Goal: Task Accomplishment & Management: Manage account settings

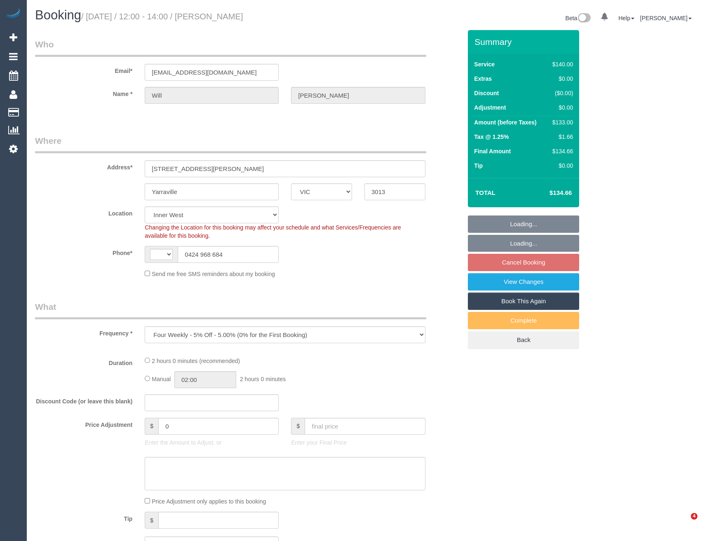
select select "VIC"
select select "string:AU"
select select "string:stripe-pm_1NTX6T2GScqysDRV3uOnJ3sV"
select select "object:562"
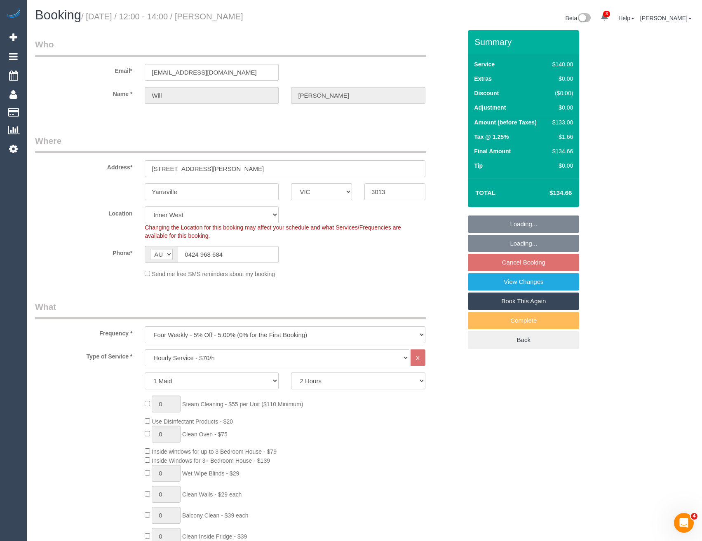
select select "number:29"
select select "number:15"
select select "number:19"
select select "number:22"
select select "number:33"
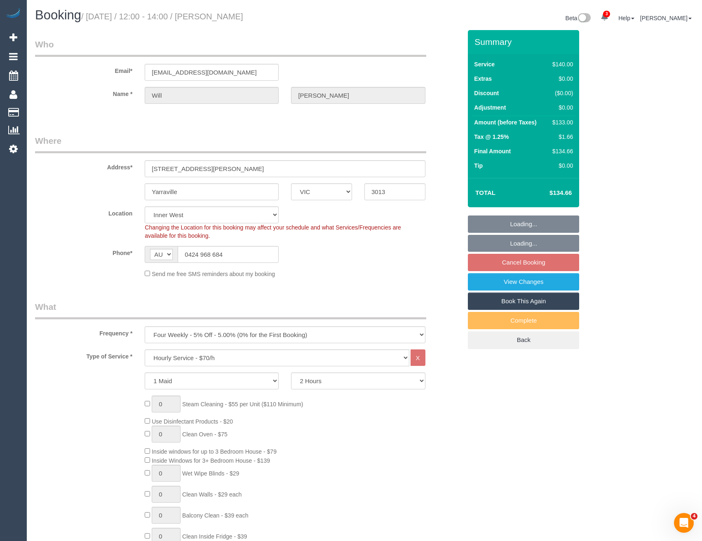
select select "number:13"
select select "spot4"
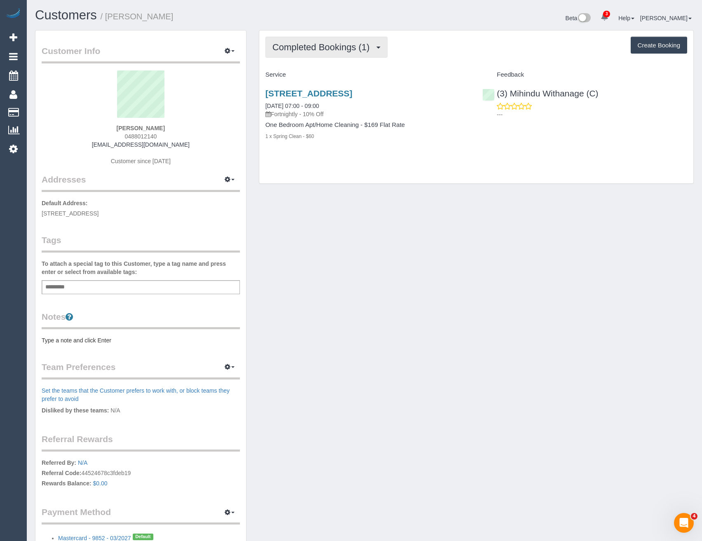
click at [354, 52] on span "Completed Bookings (1)" at bounding box center [322, 47] width 101 height 10
click at [430, 175] on div "Completed Bookings (1) Completed Bookings (1) Upcoming Bookings (12) Cancelled …" at bounding box center [476, 107] width 434 height 153
click at [326, 57] on button "Completed Bookings (1)" at bounding box center [326, 47] width 122 height 21
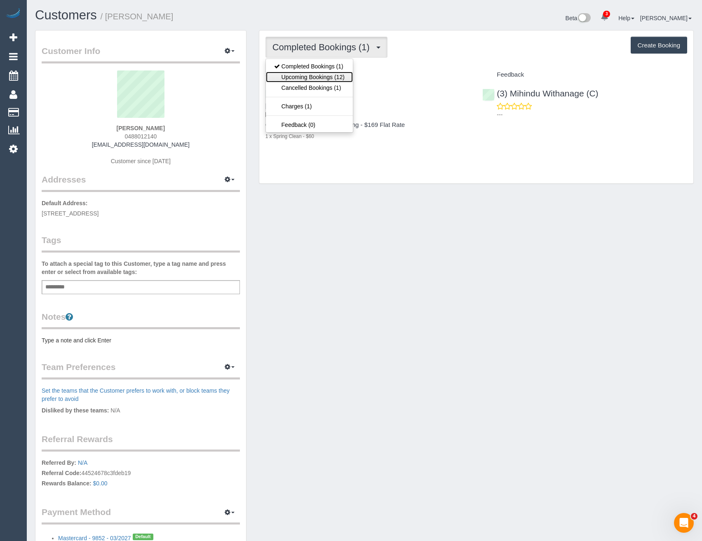
click at [323, 79] on link "Upcoming Bookings (12)" at bounding box center [309, 77] width 87 height 11
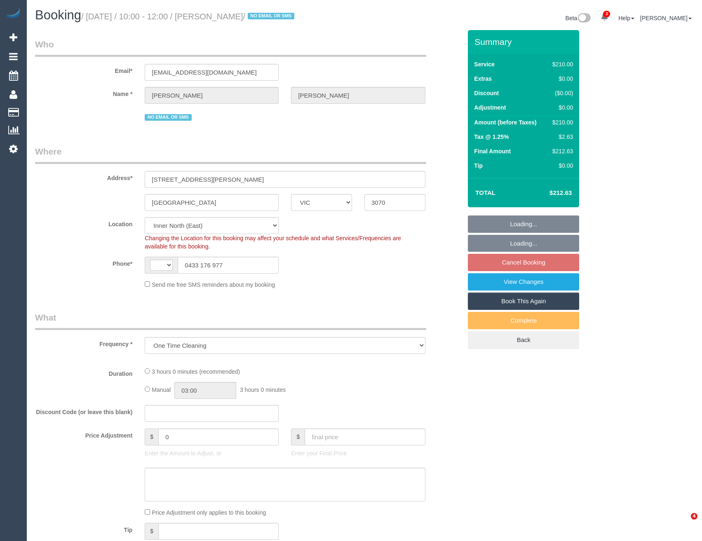
select select "VIC"
select select "string:AU"
select select "180"
select select "number:28"
select select "number:14"
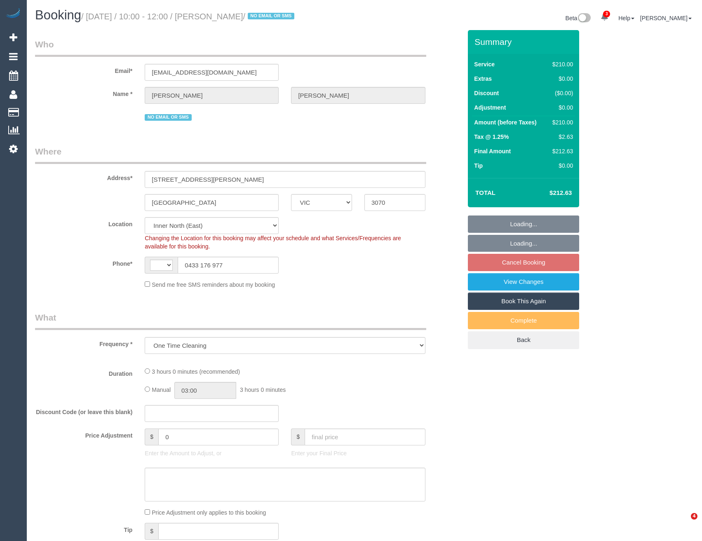
select select "number:19"
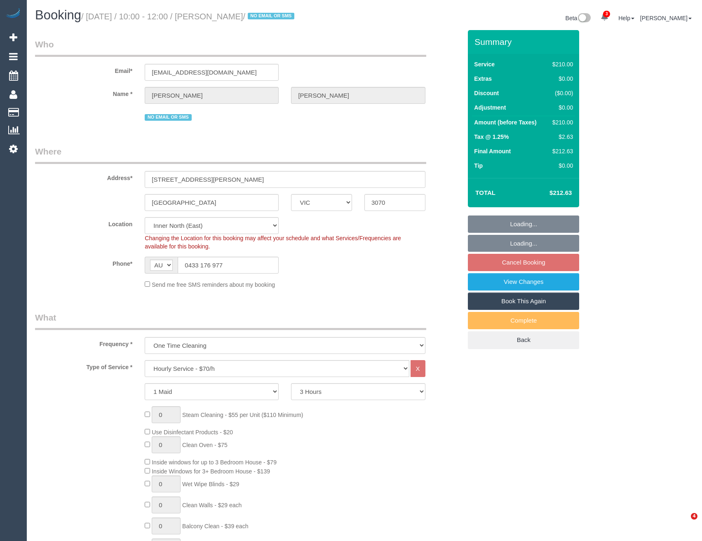
select select "object:732"
select select "spot1"
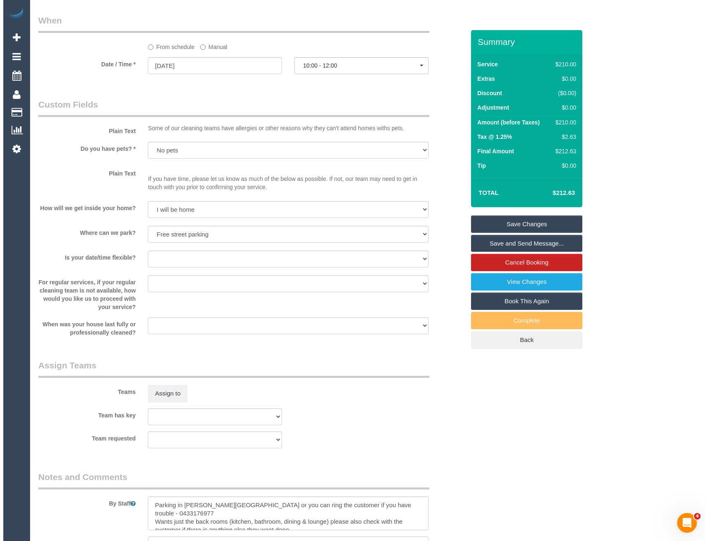
scroll to position [1030, 0]
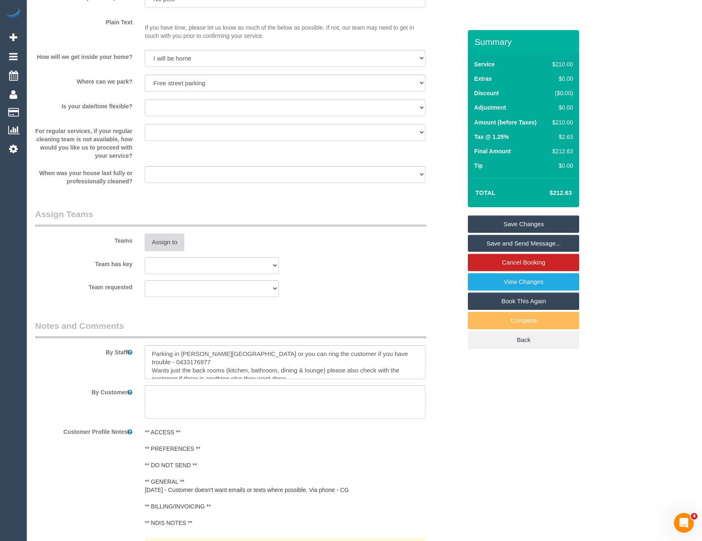
click at [164, 237] on button "Assign to" at bounding box center [165, 242] width 40 height 17
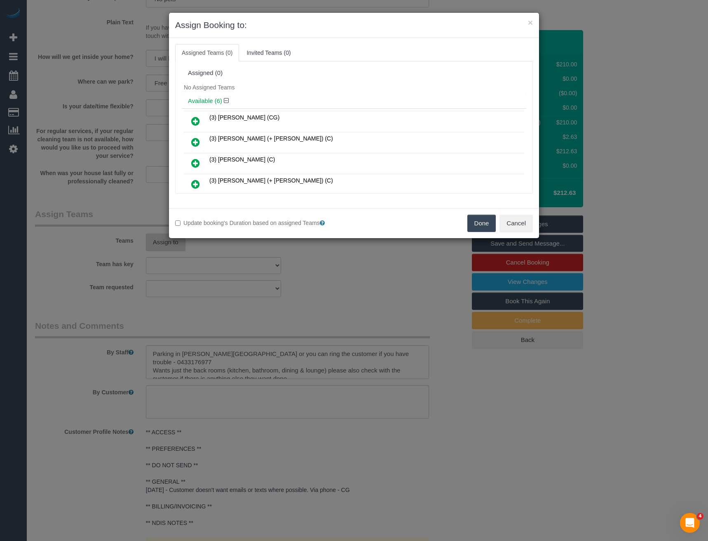
scroll to position [2826, 0]
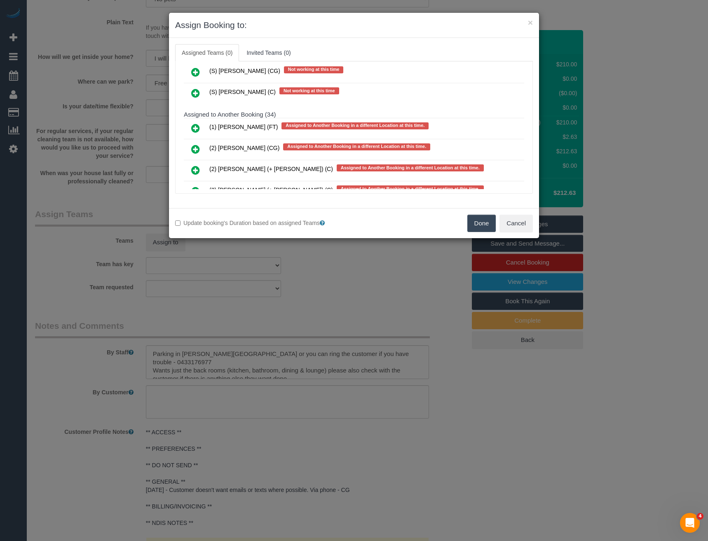
click at [194, 128] on icon at bounding box center [195, 128] width 9 height 10
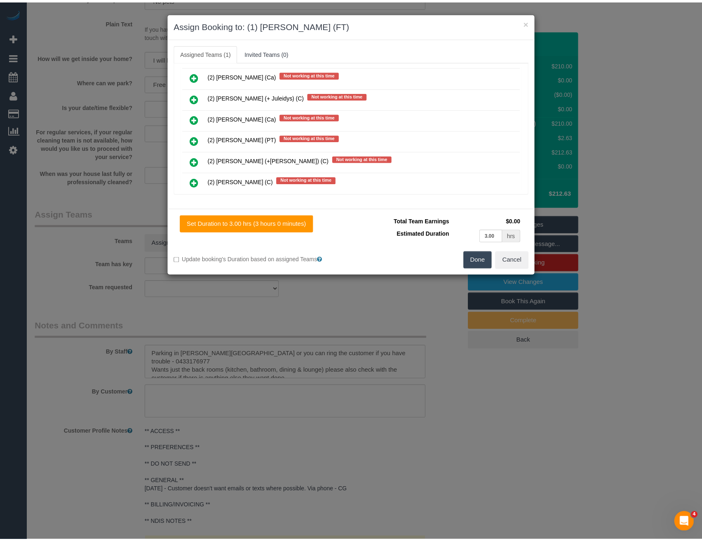
scroll to position [0, 0]
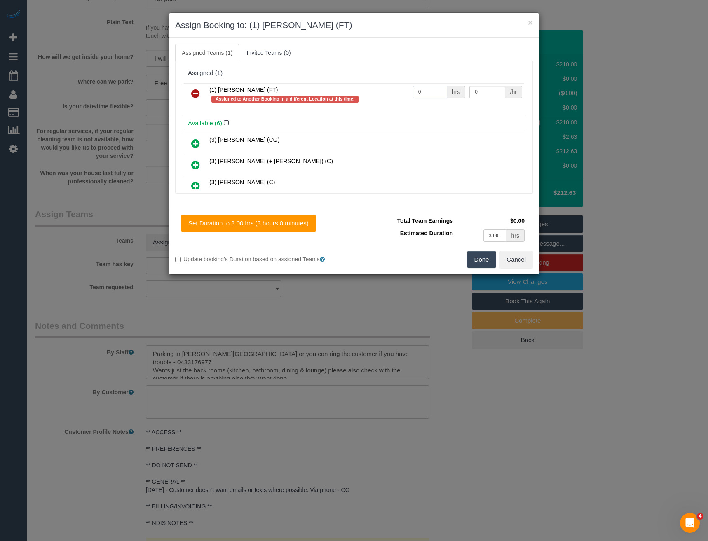
drag, startPoint x: 428, startPoint y: 92, endPoint x: 373, endPoint y: 94, distance: 54.5
click at [374, 94] on tr "(1) Debbie Brodjanac (FT) Assigned to Another Booking in a different Location a…" at bounding box center [354, 94] width 340 height 23
type input "3"
type input "0"
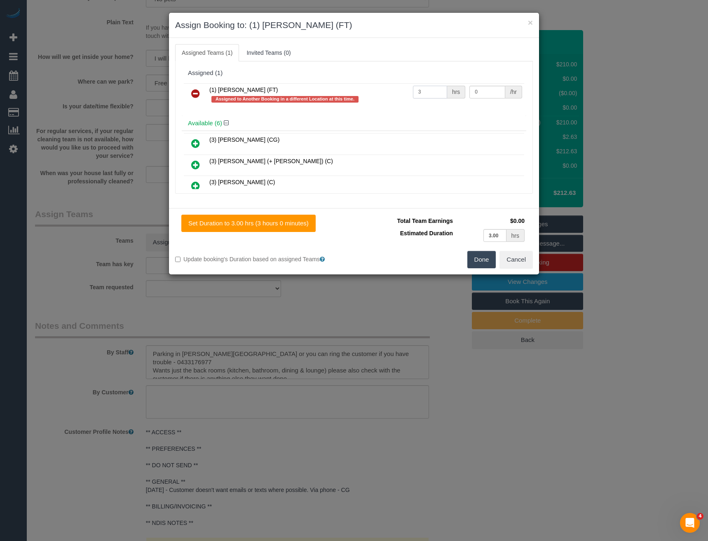
drag, startPoint x: 417, startPoint y: 92, endPoint x: 395, endPoint y: 96, distance: 21.8
click at [395, 96] on tr "(1) Debbie Brodjanac (FT) Assigned to Another Booking in a different Location a…" at bounding box center [354, 94] width 340 height 23
type input "0"
click at [484, 91] on input "0" at bounding box center [486, 92] width 35 height 13
click at [483, 260] on button "Done" at bounding box center [481, 259] width 29 height 17
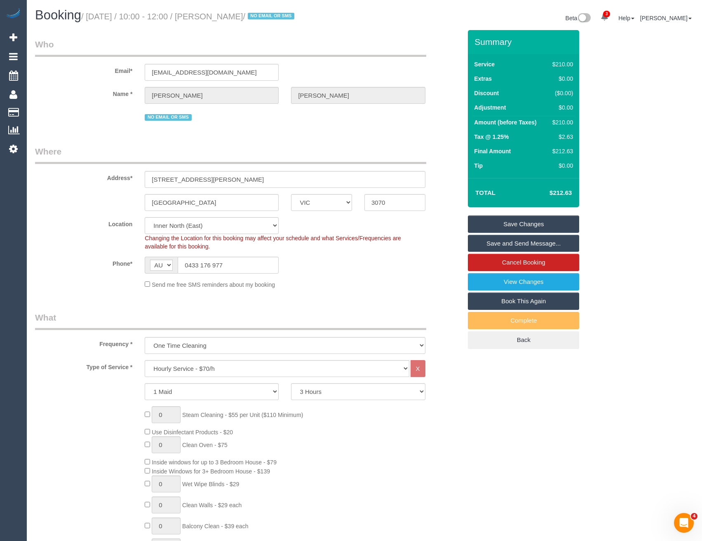
click at [509, 229] on link "Save Changes" at bounding box center [523, 224] width 111 height 17
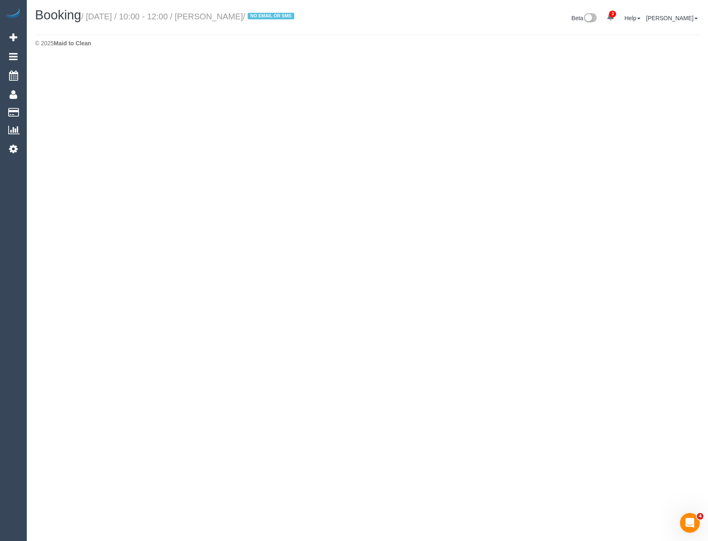
select select "VIC"
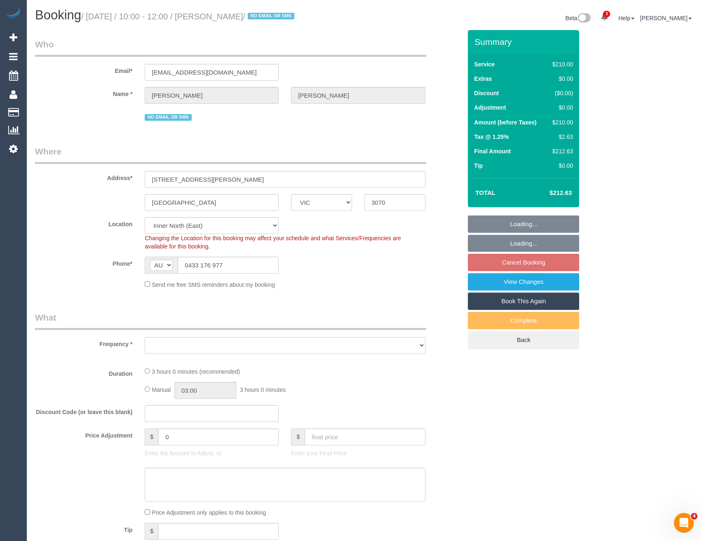
select select "object:6010"
select select "string:stripe-pm_1Rr7JO2GScqysDRVku32bEH3"
select select "number:28"
select select "number:14"
select select "number:19"
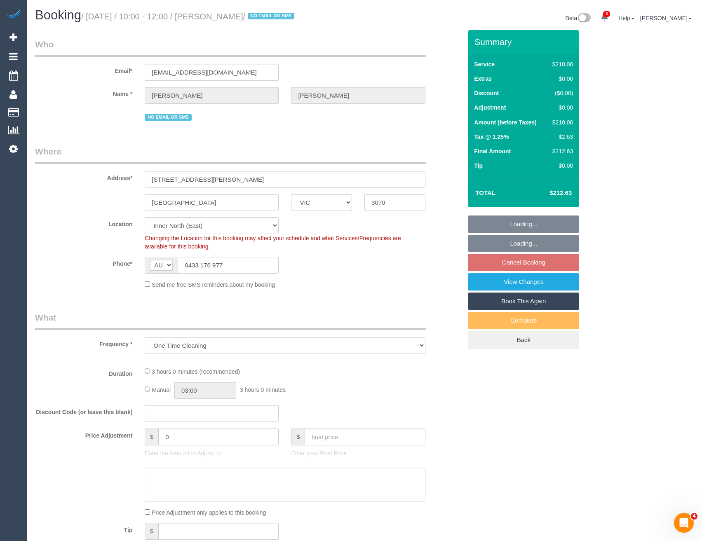
select select "object:6161"
select select "180"
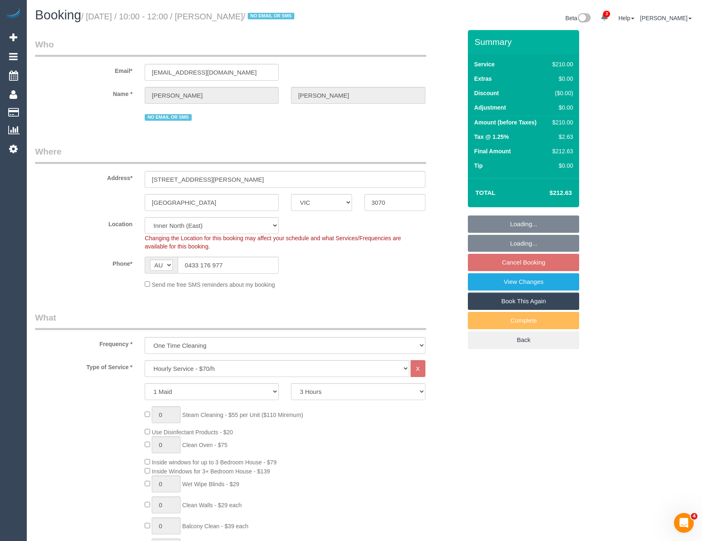
select select "spot13"
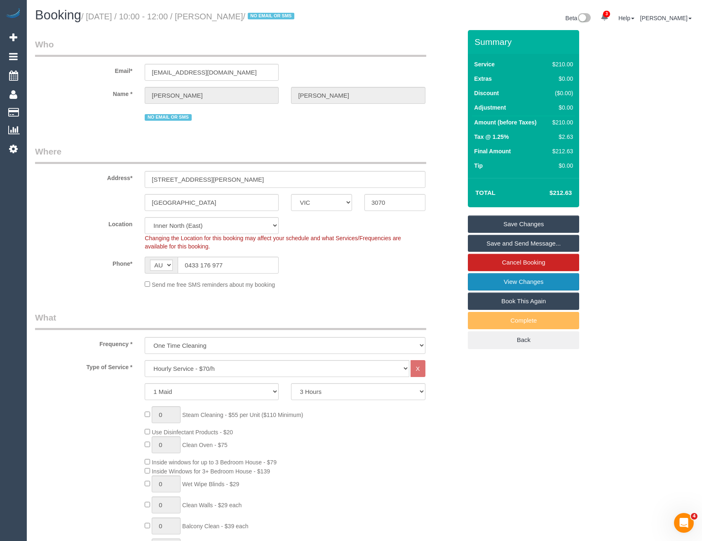
click at [519, 281] on link "View Changes" at bounding box center [523, 281] width 111 height 17
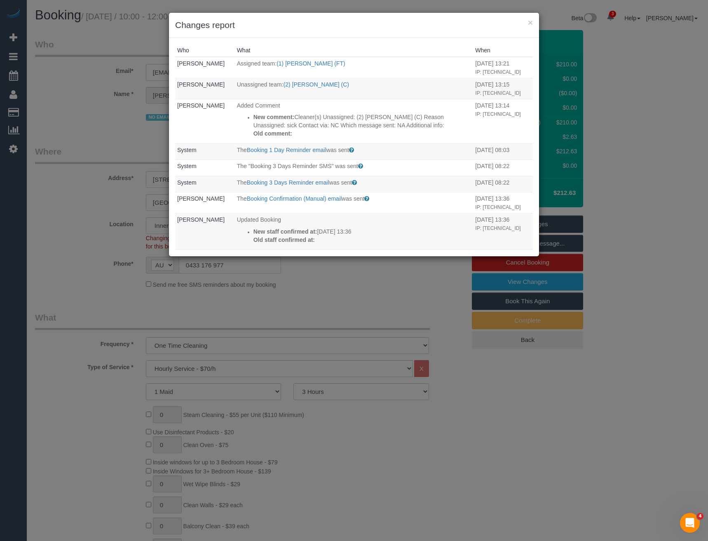
click at [319, 310] on div "× Changes report Who What When Bronie Bryant Assigned team: (1) Debbie Brodjana…" at bounding box center [354, 270] width 708 height 541
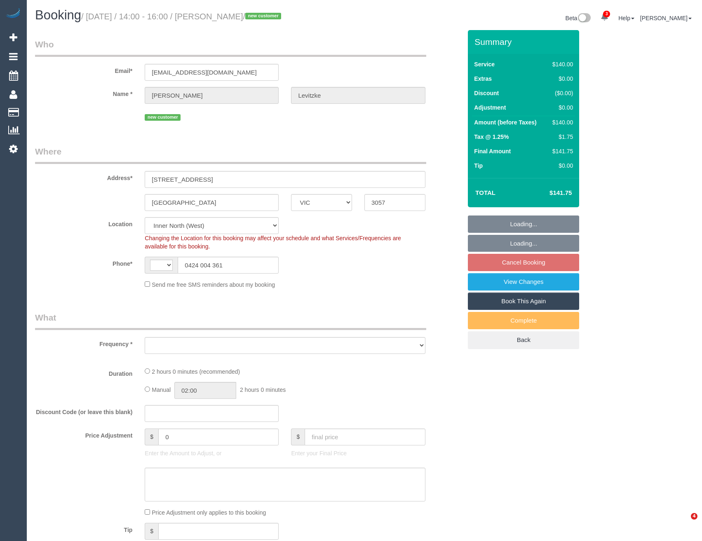
select select "VIC"
select select "string:AU"
select select "string:stripe-pm_1S51cj2GScqysDRVq5QtWLaz"
select select "object:581"
select select "number:28"
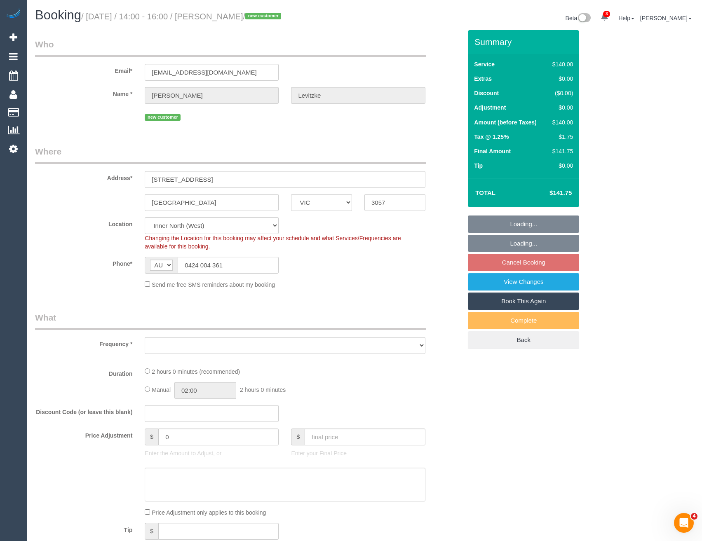
select select "number:14"
select select "number:21"
select select "number:24"
select select "number:33"
select select "number:26"
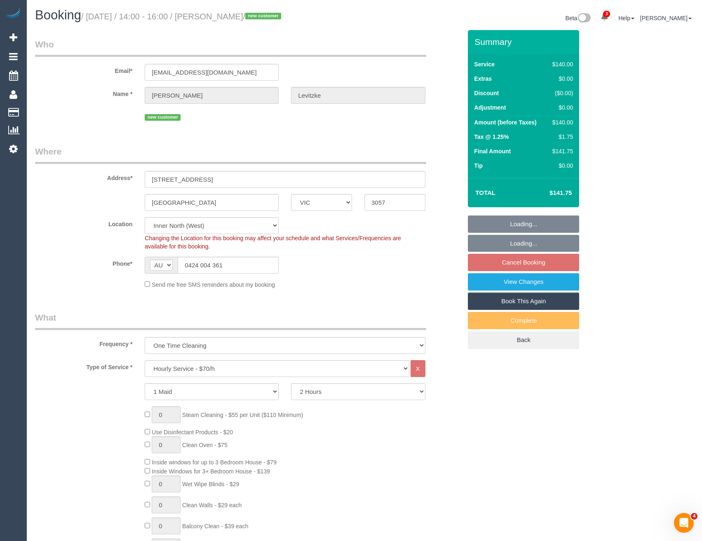
select select "object:1787"
select select "spot1"
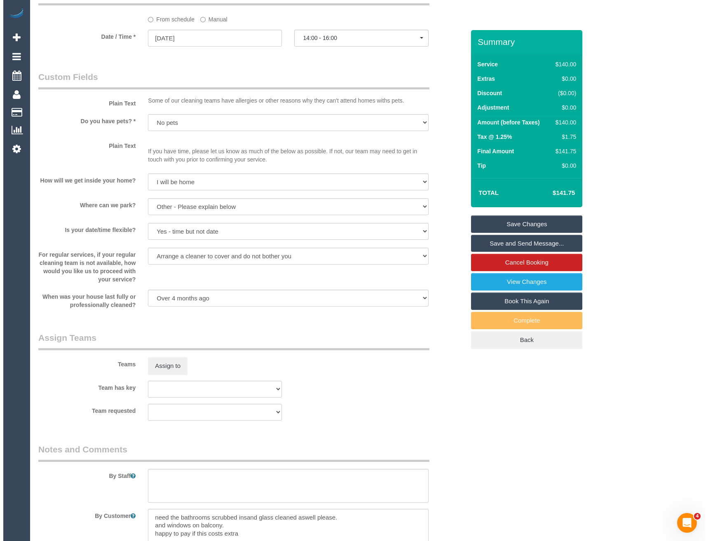
scroll to position [1126, 0]
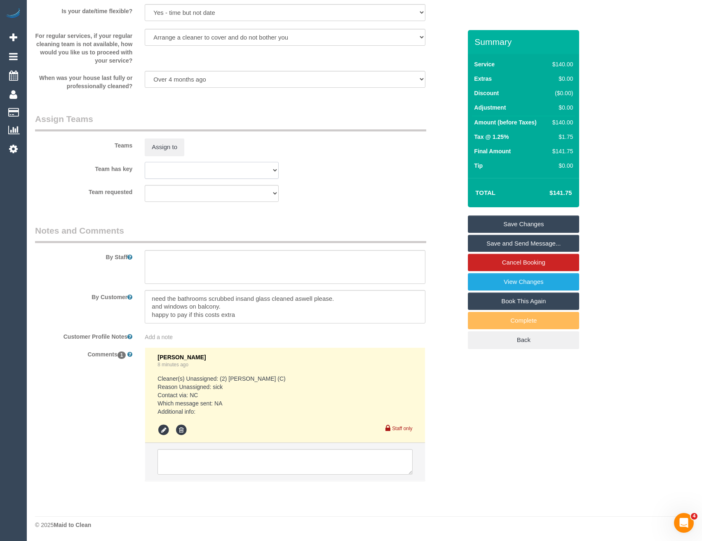
click at [160, 166] on select "(0) Office (0) Raunak Test Account (1) Debbie Brodjanac (FT) (1) Helen Trickett…" at bounding box center [212, 170] width 134 height 17
click at [160, 147] on button "Assign to" at bounding box center [165, 146] width 40 height 17
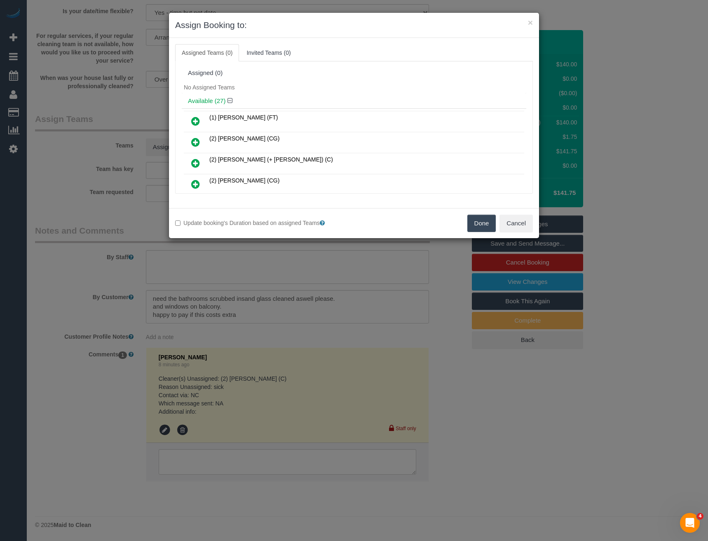
click at [194, 137] on link at bounding box center [195, 142] width 19 height 16
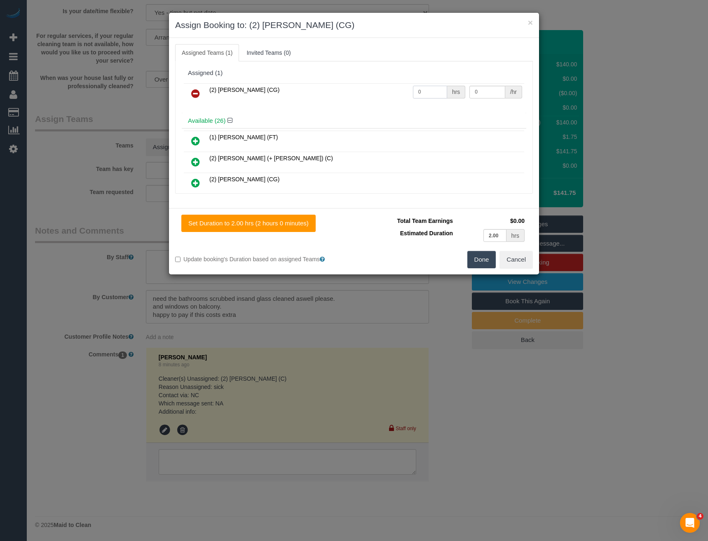
drag, startPoint x: 422, startPoint y: 93, endPoint x: 364, endPoint y: 98, distance: 58.0
click at [366, 98] on tr "(2) Binoy Adheesha (CG) 0 hrs 0 /hr" at bounding box center [354, 93] width 340 height 21
type input "2"
type input "41.25"
click at [485, 265] on button "Done" at bounding box center [481, 259] width 29 height 17
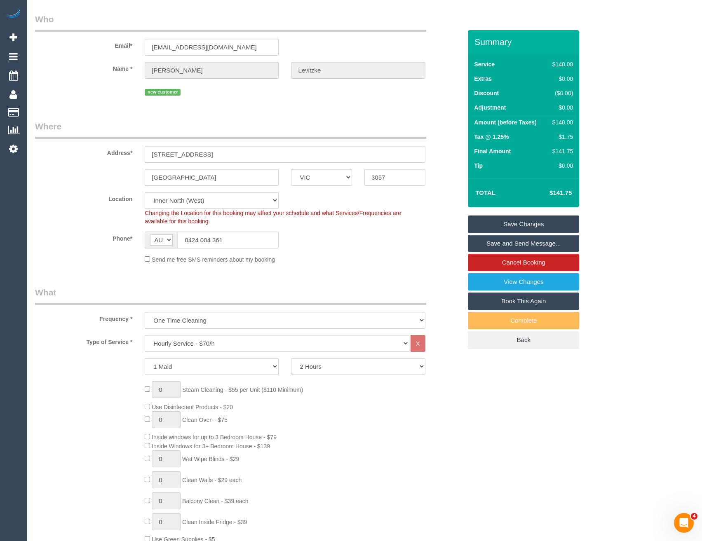
scroll to position [0, 0]
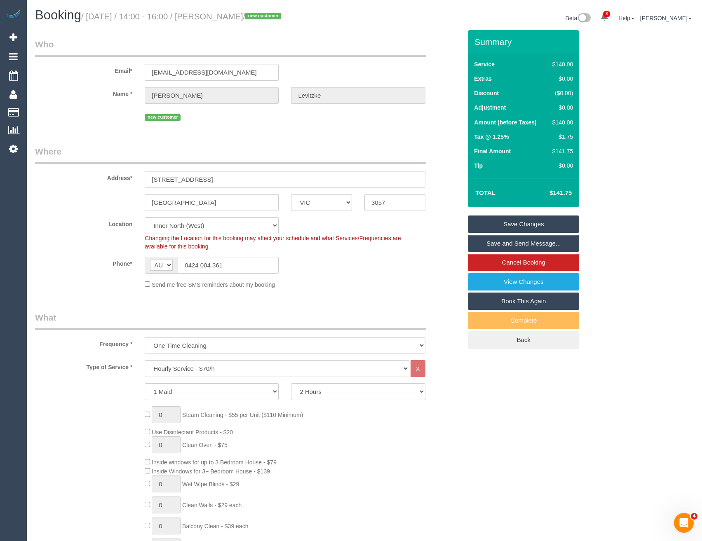
click at [499, 222] on link "Save Changes" at bounding box center [523, 224] width 111 height 17
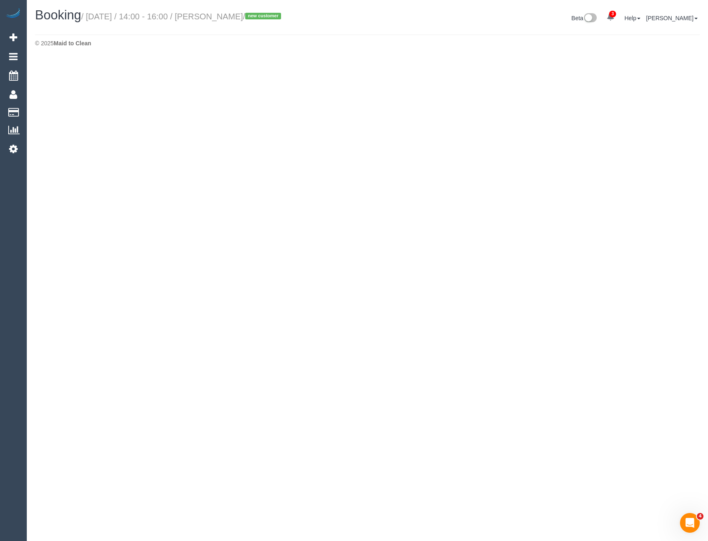
select select "VIC"
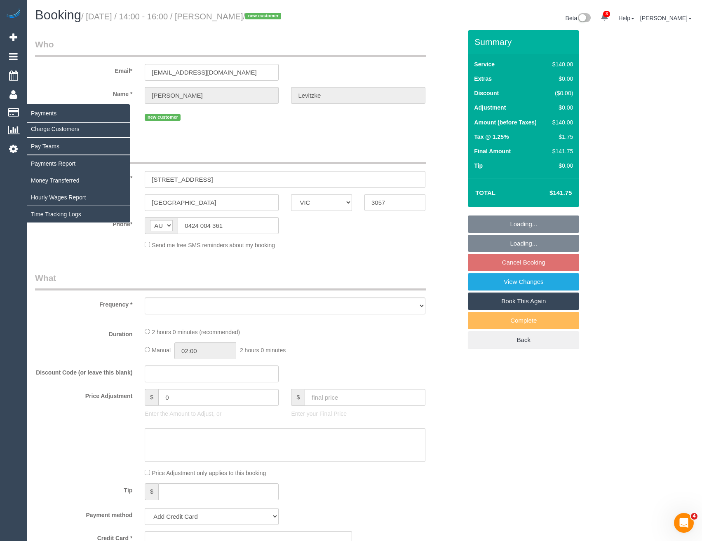
select select "object:6179"
select select "string:stripe-pm_1S51cj2GScqysDRVq5QtWLaz"
select select "number:28"
select select "number:14"
select select "number:21"
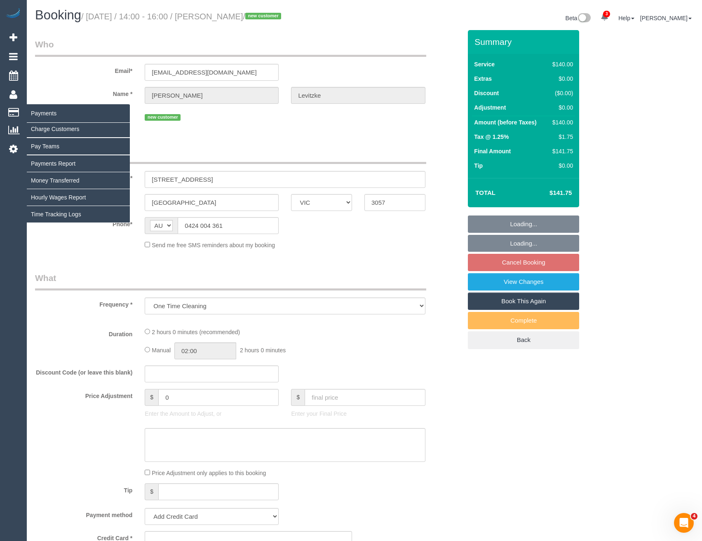
select select "number:24"
select select "number:33"
select select "number:26"
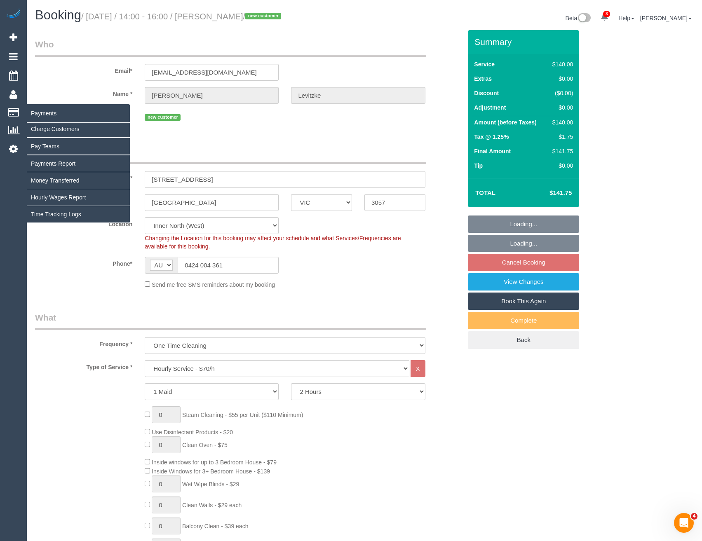
select select "object:7246"
select select "spot20"
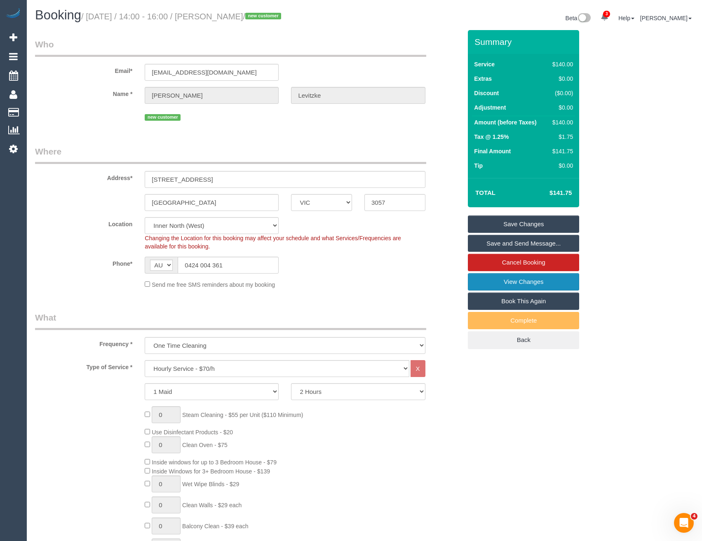
click at [490, 284] on link "View Changes" at bounding box center [523, 281] width 111 height 17
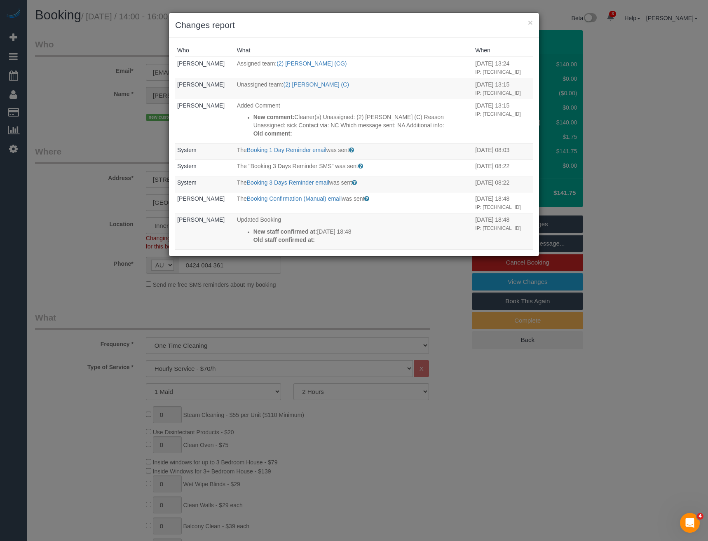
click at [286, 318] on div "× Changes report Who What When Bronie Bryant Assigned team: (2) Binoy Adheesha …" at bounding box center [354, 270] width 708 height 541
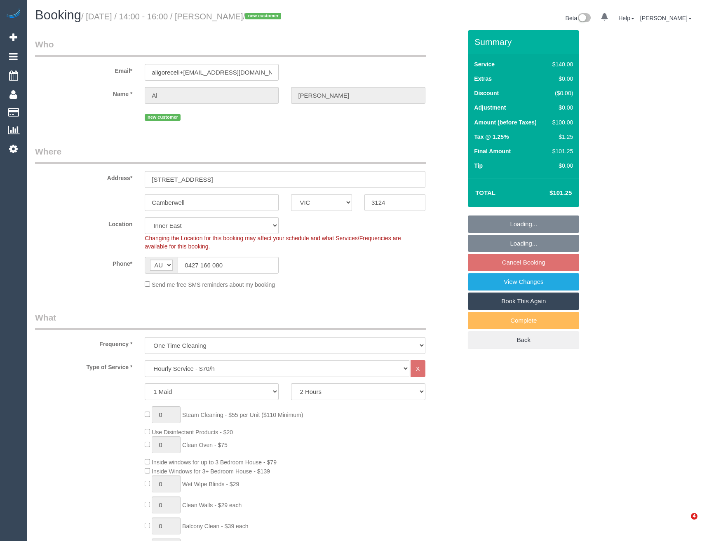
select select "VIC"
select select "number:28"
select select "number:14"
select select "number:19"
select select "number:25"
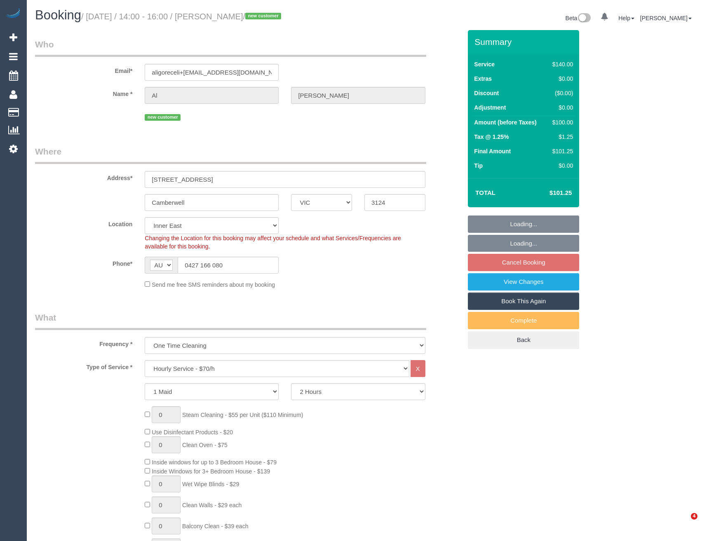
select select "number:35"
select select "number:12"
select select "object:1540"
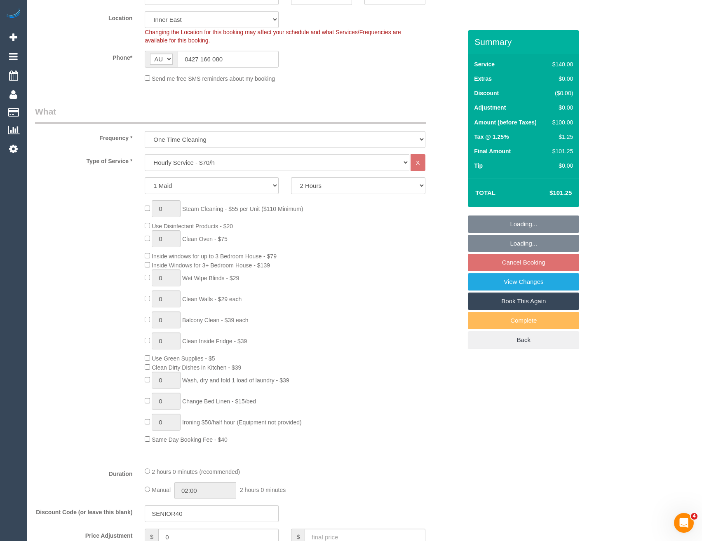
select select "string:stripe-pm_1S33gW2GScqysDRVlIJOyJvx"
select select "spot1"
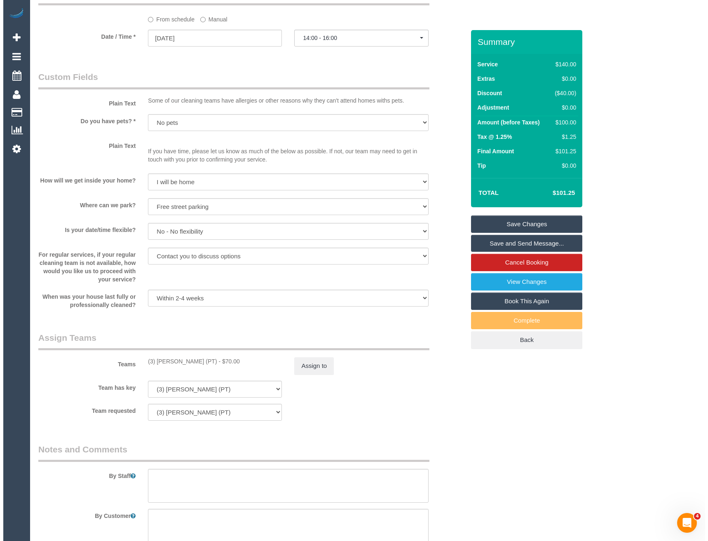
scroll to position [1093, 0]
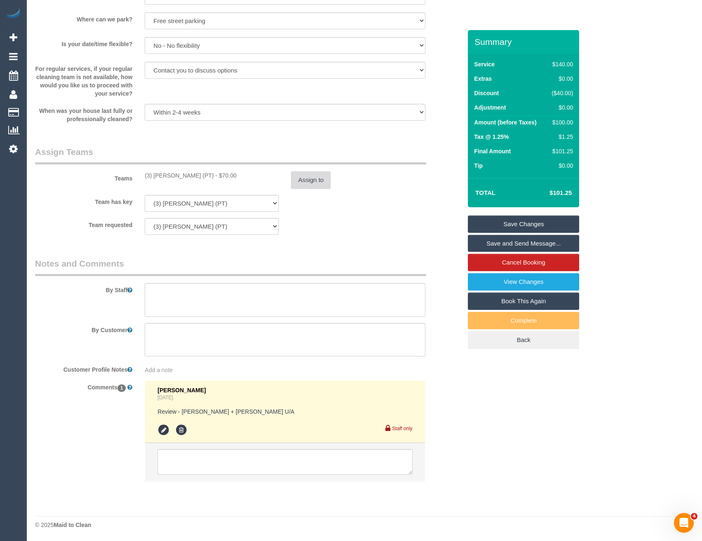
click at [314, 181] on button "Assign to" at bounding box center [311, 179] width 40 height 17
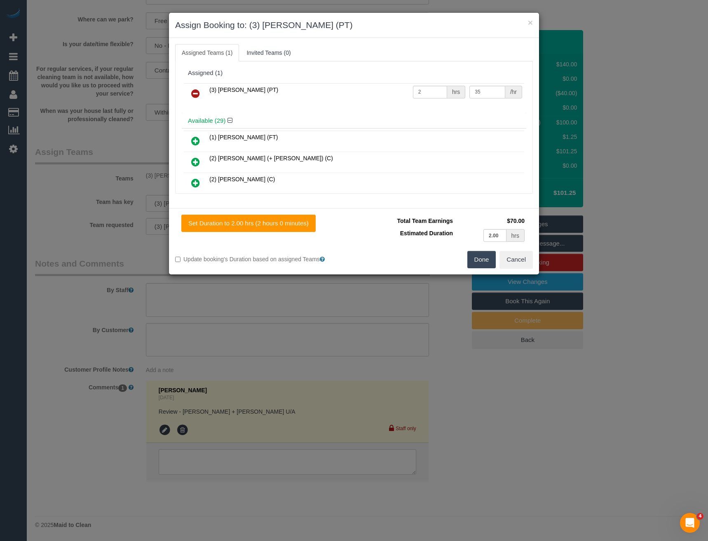
click at [197, 89] on icon at bounding box center [195, 94] width 9 height 10
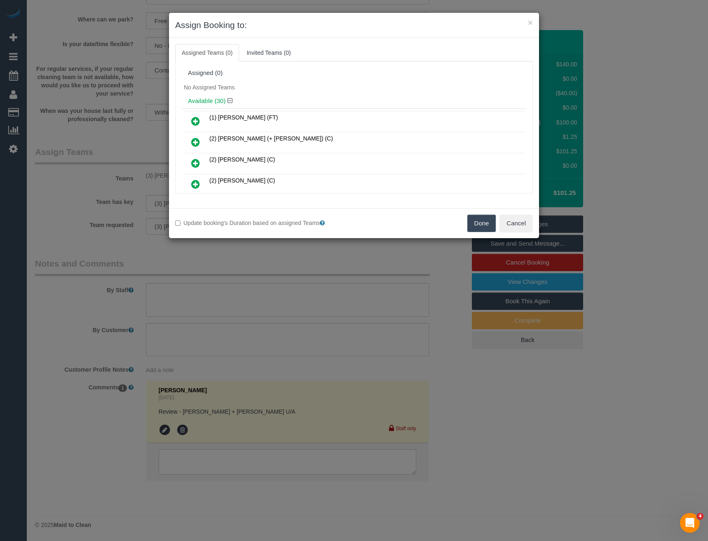
scroll to position [222, 0]
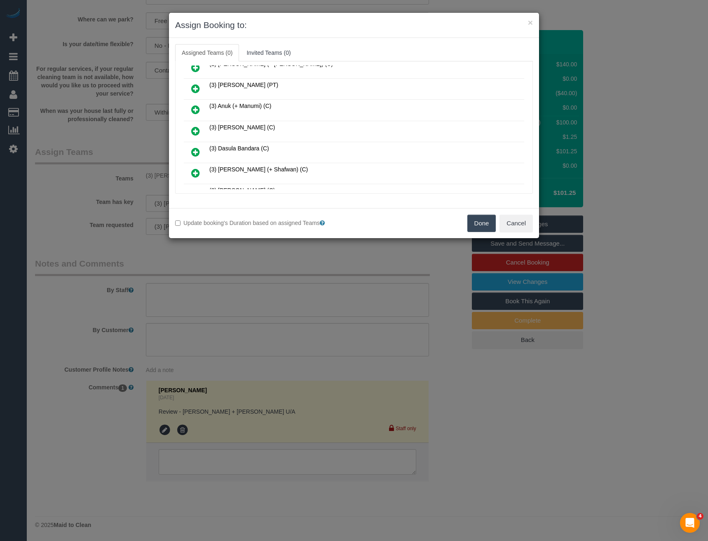
click at [195, 128] on icon at bounding box center [195, 131] width 9 height 10
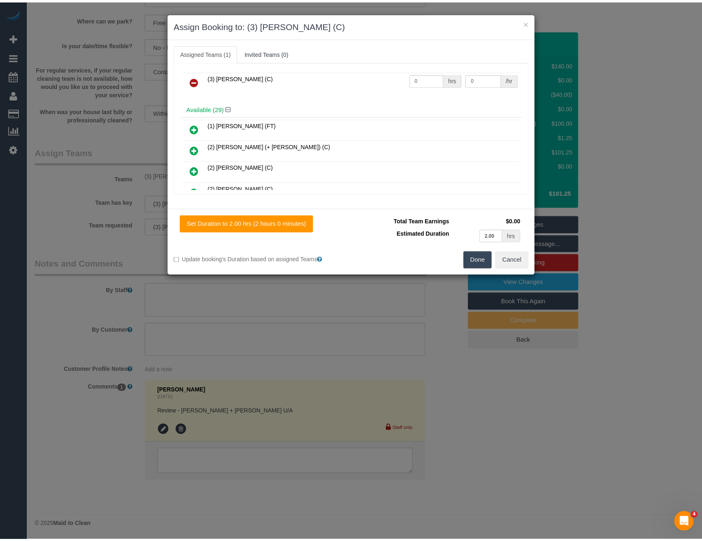
scroll to position [0, 0]
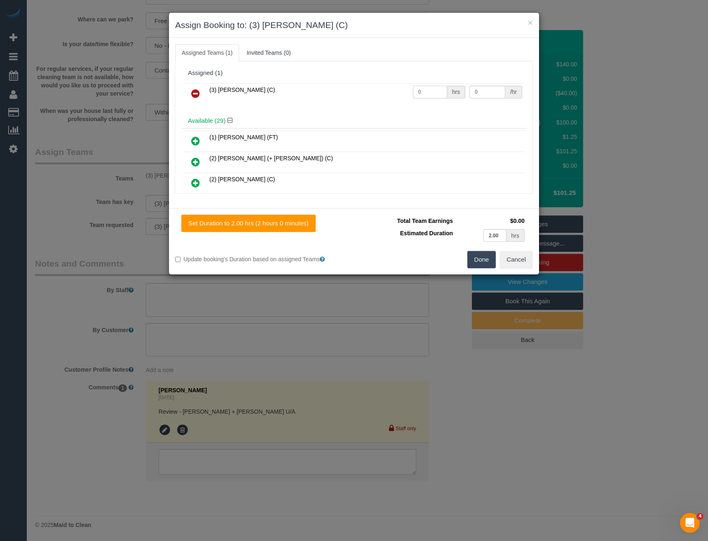
drag, startPoint x: 430, startPoint y: 93, endPoint x: 375, endPoint y: 104, distance: 55.9
click at [375, 104] on div "(3) Danyal Ali (C) 0 hrs 0 /hr" at bounding box center [354, 97] width 345 height 32
type input "2"
type input "35"
click at [482, 259] on button "Done" at bounding box center [481, 259] width 29 height 17
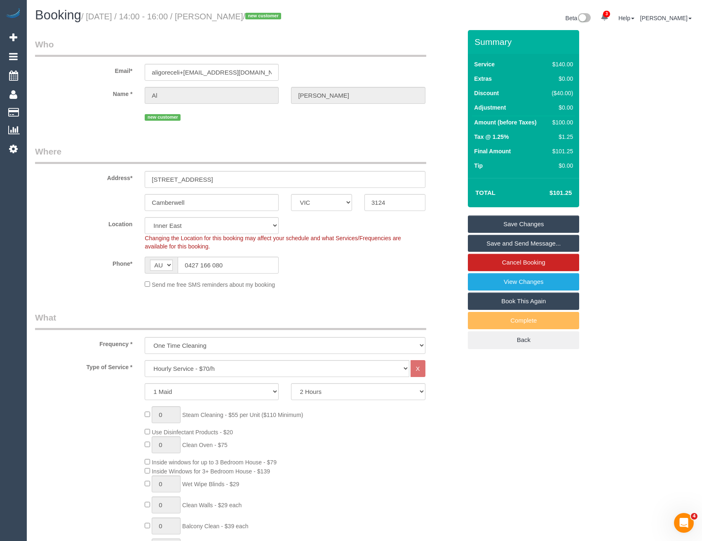
click at [489, 219] on link "Save Changes" at bounding box center [523, 224] width 111 height 17
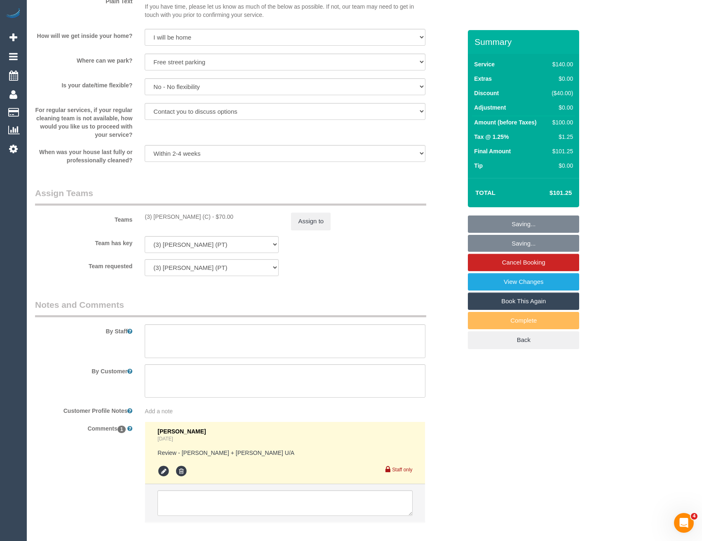
scroll to position [1093, 0]
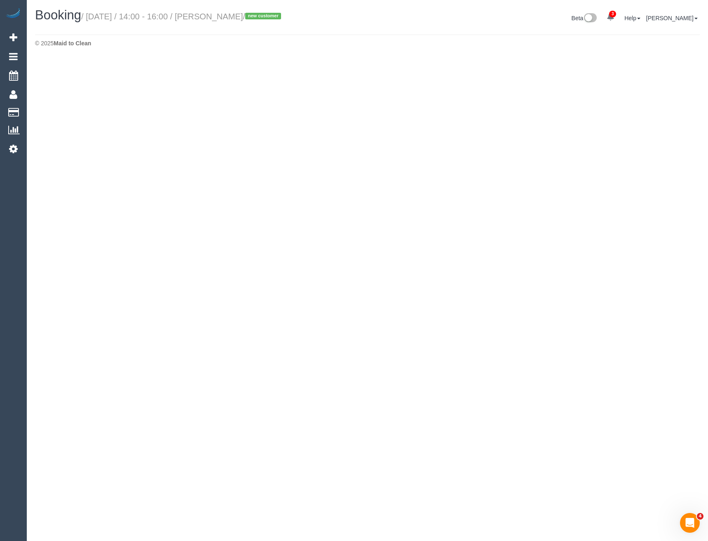
select select "VIC"
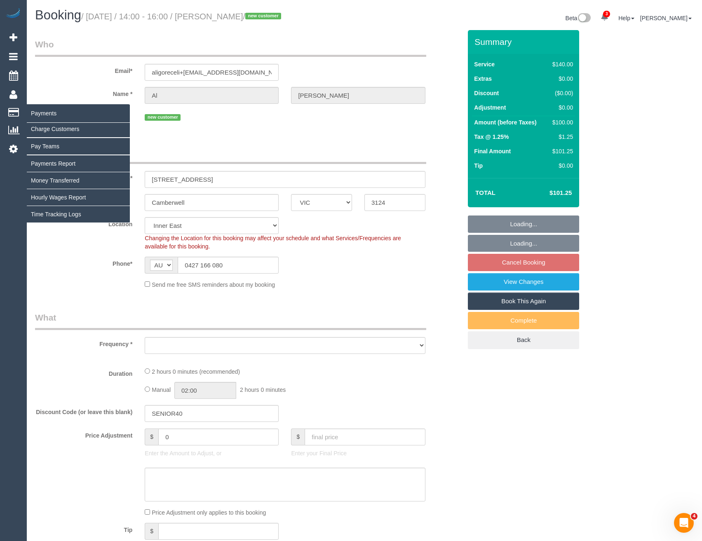
select select "object:5026"
select select "string:stripe-pm_1S33gW2GScqysDRVlIJOyJvx"
select select "object:5031"
select select "spot12"
select select "number:28"
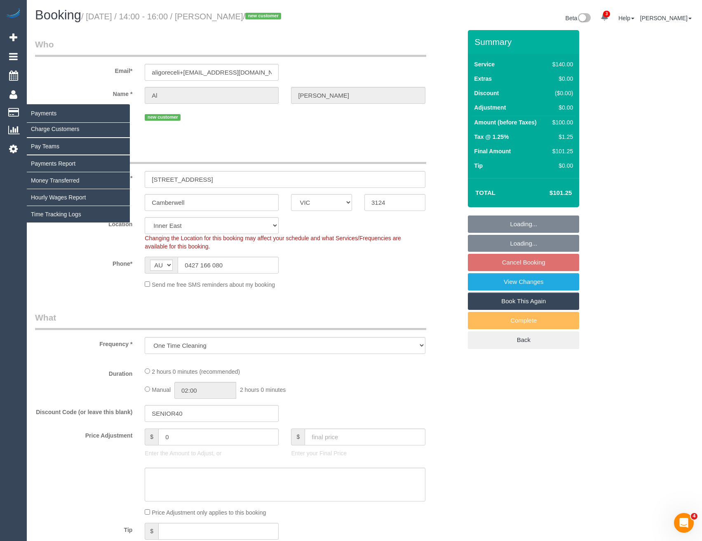
select select "number:14"
select select "number:19"
select select "number:25"
select select "number:35"
select select "number:12"
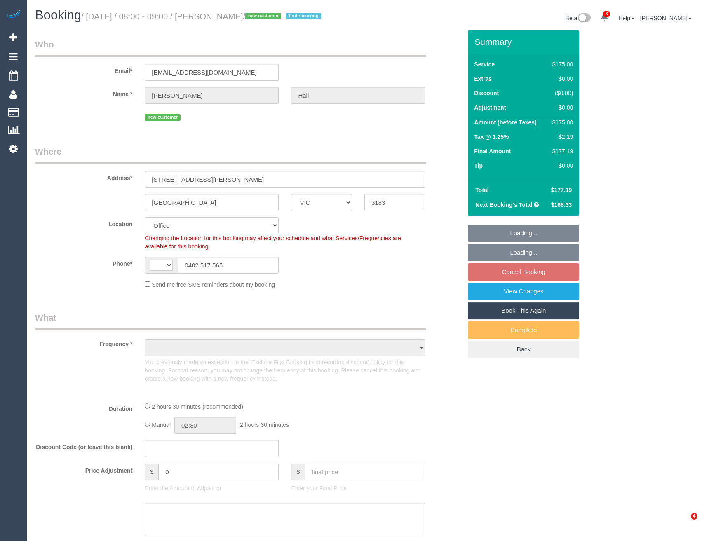
select select "VIC"
select select "string:stripe-pm_1S3XPk2GScqysDRVOYs6Oy9U"
select select "150"
select select "number:28"
select select "number:14"
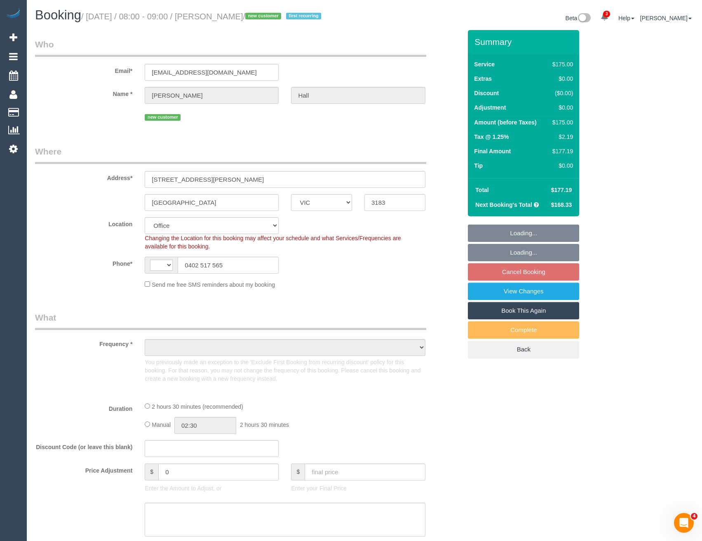
select select "number:19"
select select "number:25"
select select "number:34"
select select "number:13"
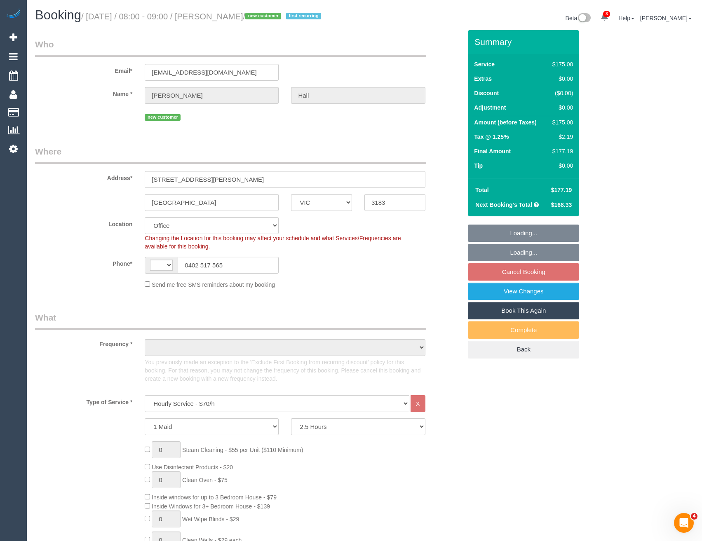
select select "string:AU"
select select "object:968"
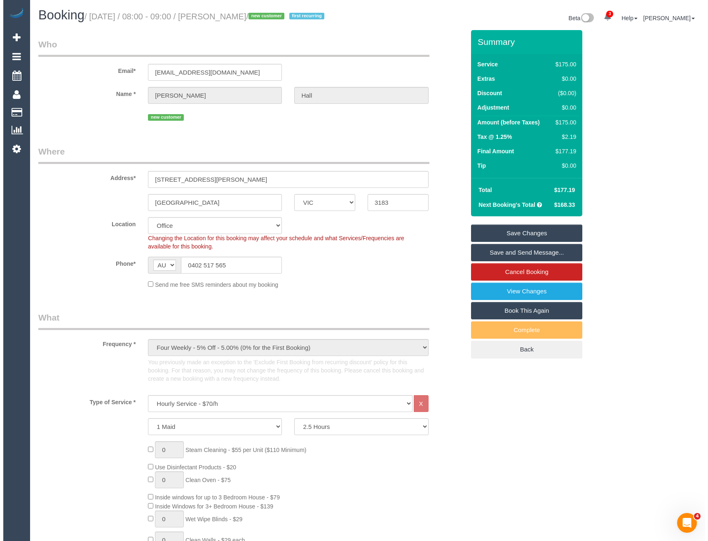
scroll to position [1072, 0]
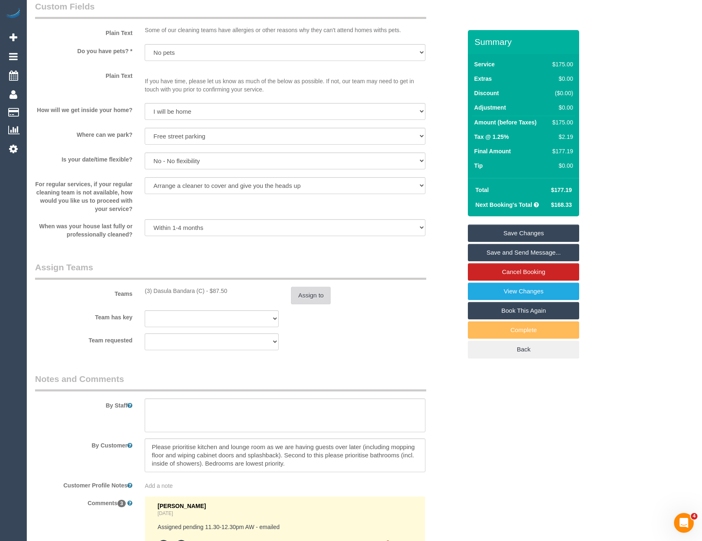
click at [319, 298] on button "Assign to" at bounding box center [311, 295] width 40 height 17
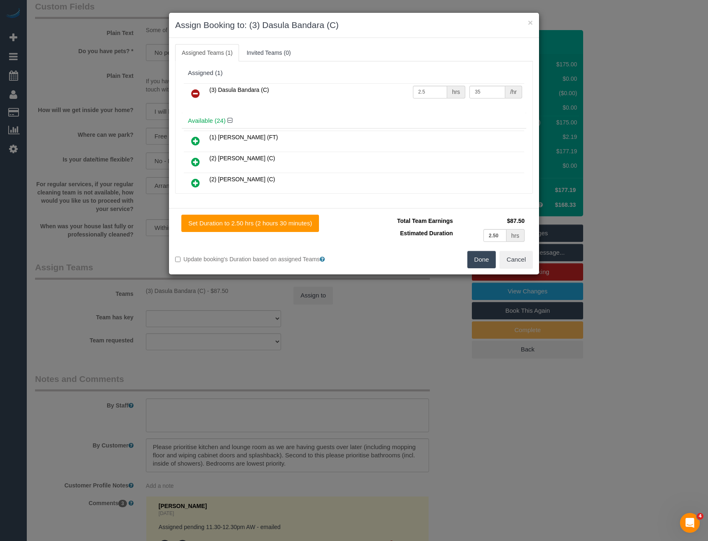
click at [197, 89] on icon at bounding box center [195, 94] width 9 height 10
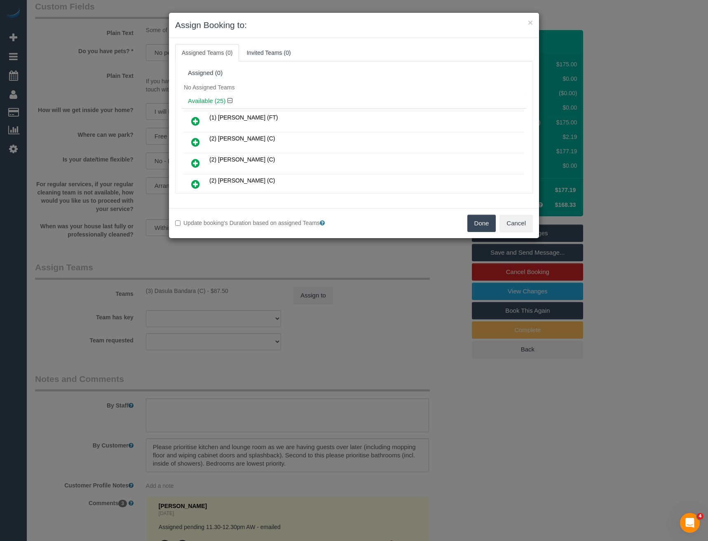
scroll to position [96, 0]
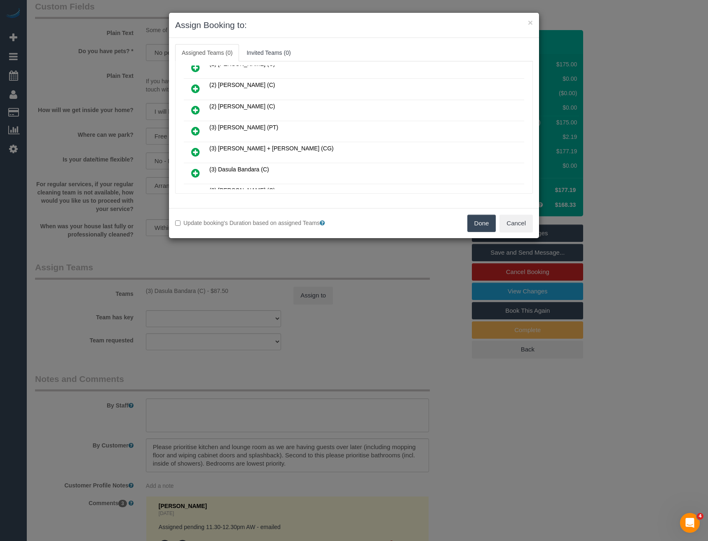
click at [195, 130] on icon at bounding box center [195, 131] width 9 height 10
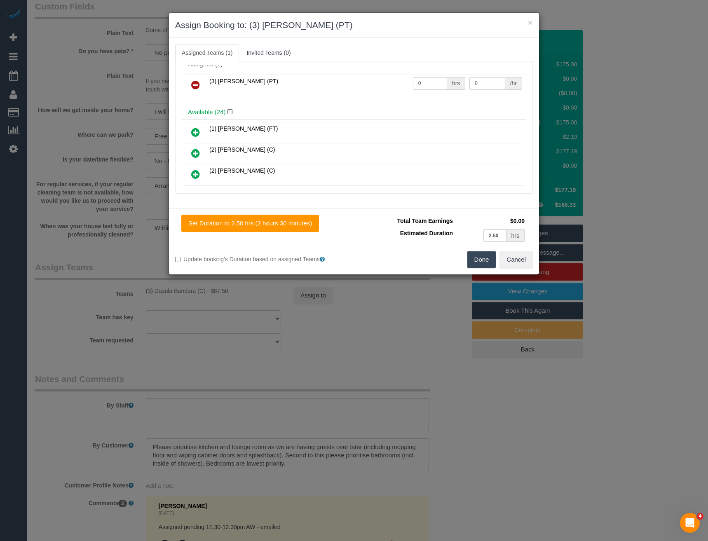
scroll to position [0, 0]
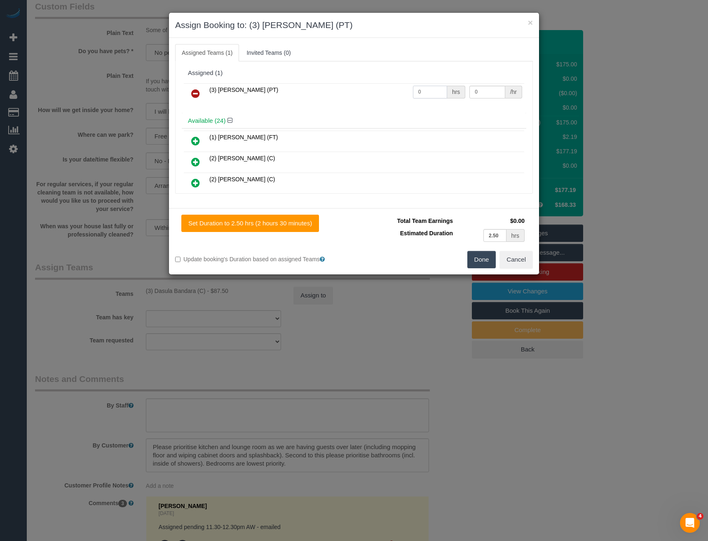
drag, startPoint x: 410, startPoint y: 92, endPoint x: 378, endPoint y: 97, distance: 32.1
click at [379, 97] on tr "(3) Allie Zhu (PT) 0 hrs 0 /hr" at bounding box center [354, 93] width 340 height 21
type input "2.5"
type input "35"
click at [485, 260] on button "Done" at bounding box center [481, 259] width 29 height 17
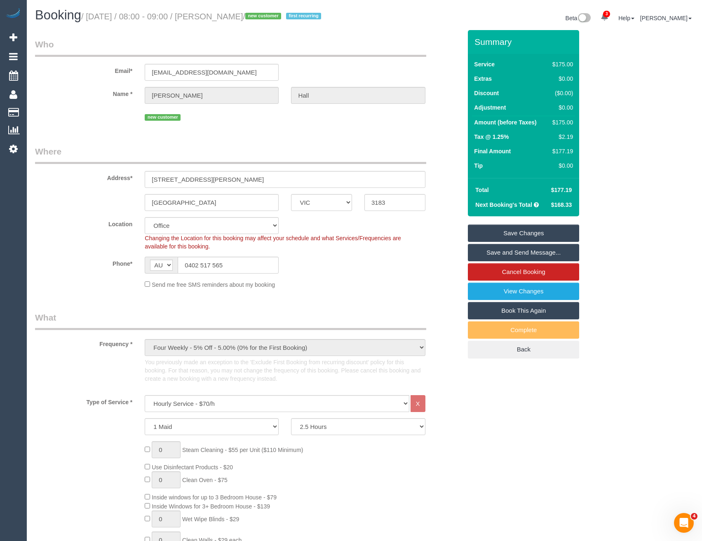
click at [517, 233] on link "Save Changes" at bounding box center [523, 233] width 111 height 17
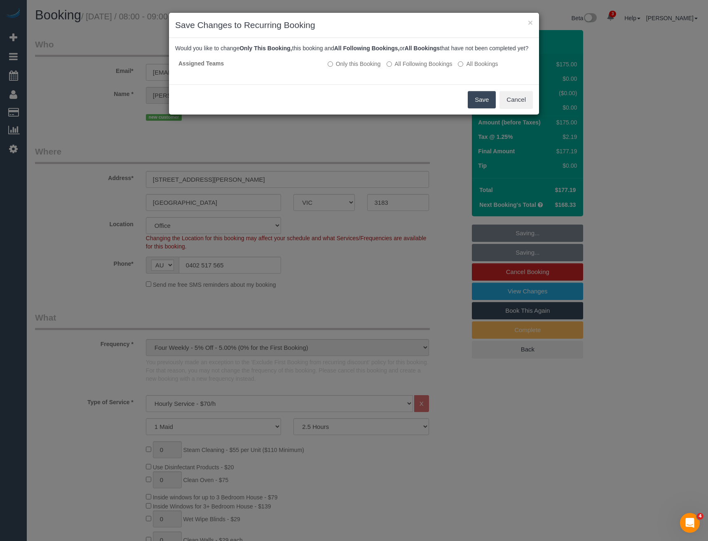
click at [487, 108] on button "Save" at bounding box center [482, 99] width 28 height 17
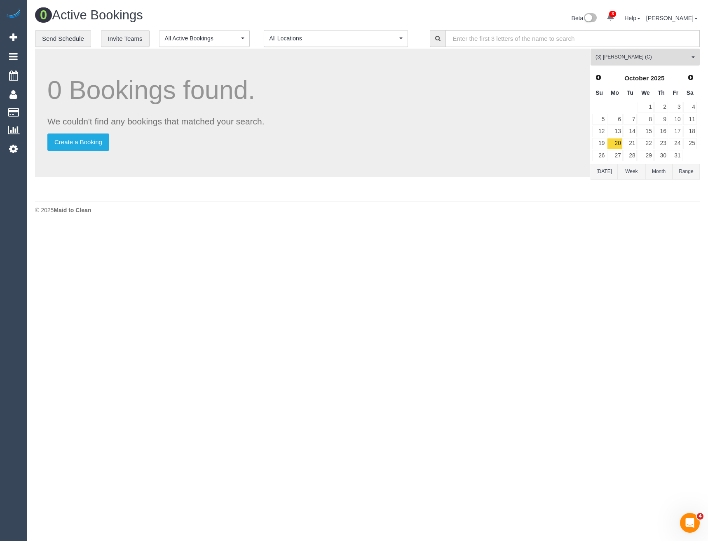
click at [628, 52] on button "(3) Luke HJ (C) All Teams" at bounding box center [645, 57] width 109 height 17
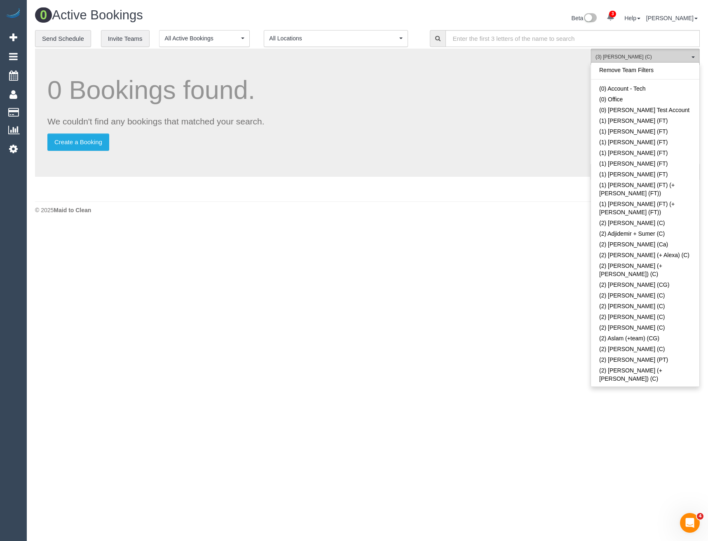
scroll to position [1504, 0]
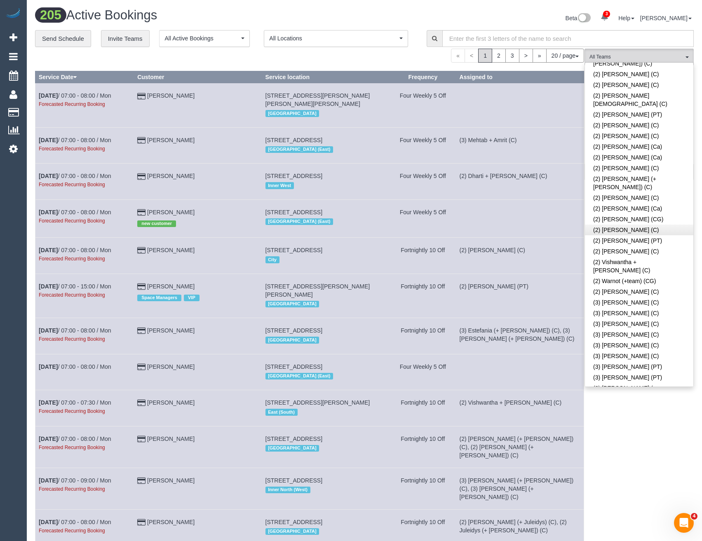
scroll to position [844, 0]
click at [625, 454] on link "(3) Anuk (+ Manumi) (C)" at bounding box center [639, 459] width 108 height 11
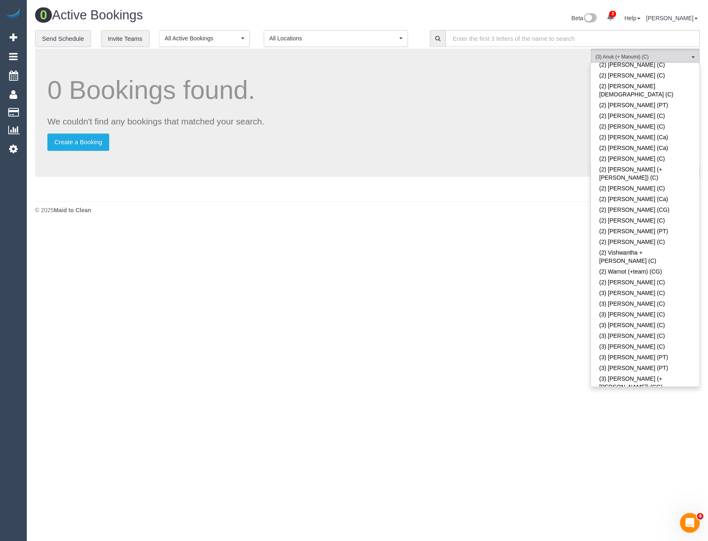
click at [296, 362] on body "3 Beta Your Notifications You have 0 alerts × You have 2 to charge for 12/09/20…" at bounding box center [354, 270] width 708 height 541
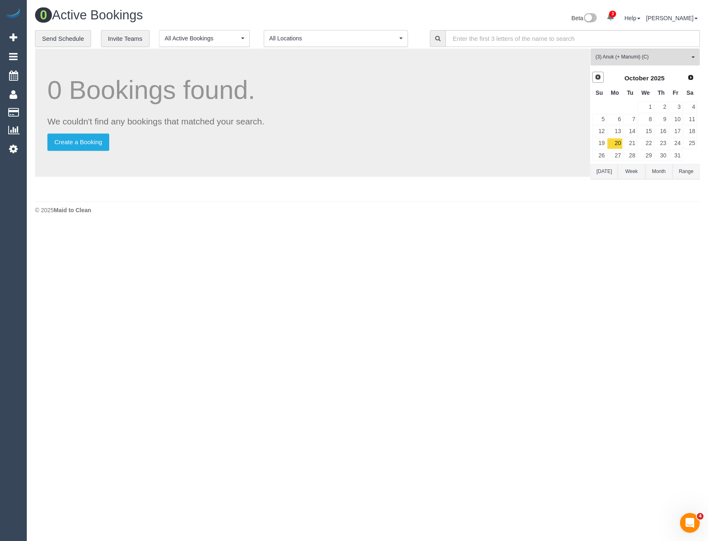
click at [600, 76] on span "Prev" at bounding box center [598, 77] width 7 height 7
click at [680, 115] on link "12" at bounding box center [676, 119] width 14 height 11
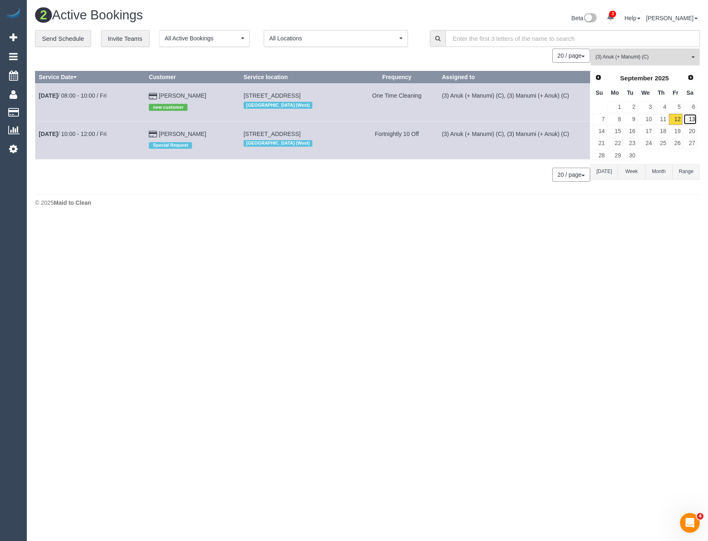
click at [688, 121] on link "13" at bounding box center [690, 119] width 14 height 11
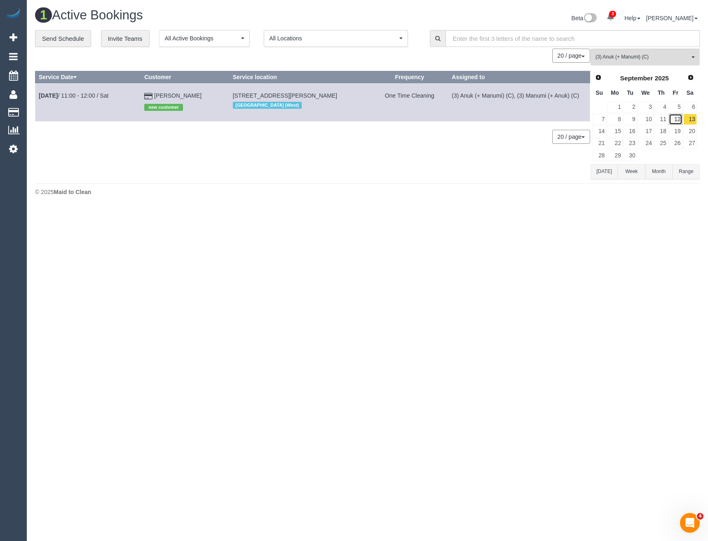
click at [679, 122] on link "12" at bounding box center [676, 119] width 14 height 11
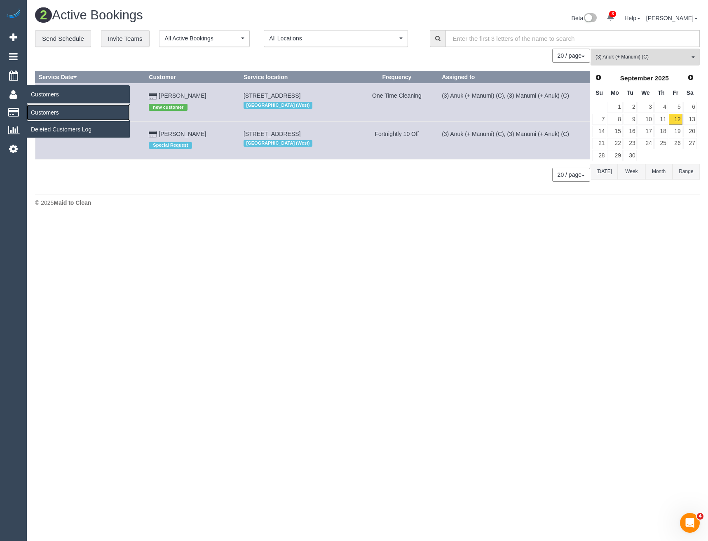
click at [52, 111] on link "Customers" at bounding box center [78, 112] width 103 height 16
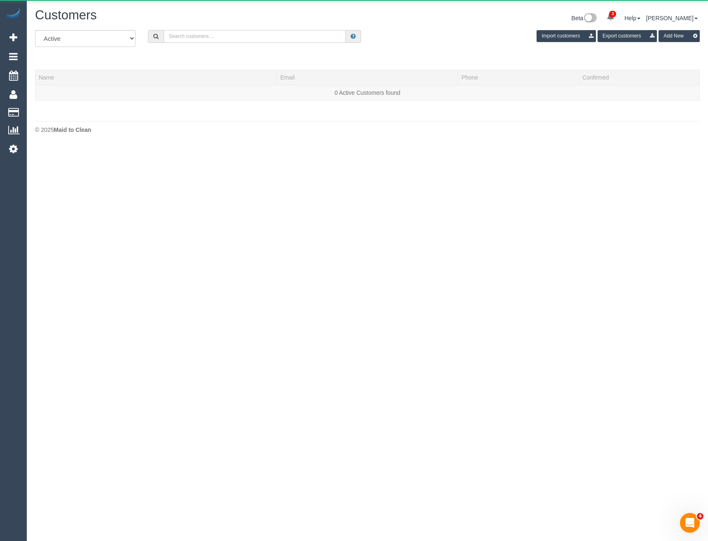
click at [230, 31] on input "text" at bounding box center [255, 36] width 183 height 13
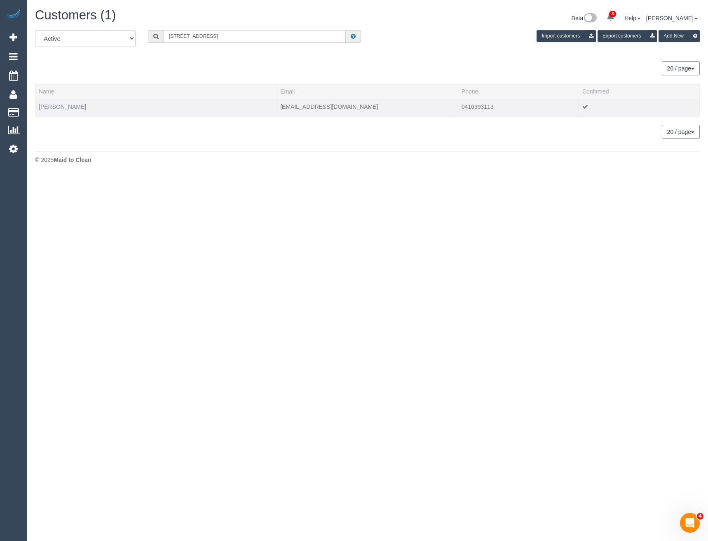
type input "19 Oak St"
click at [61, 108] on link "Annie Lewis" at bounding box center [62, 106] width 47 height 7
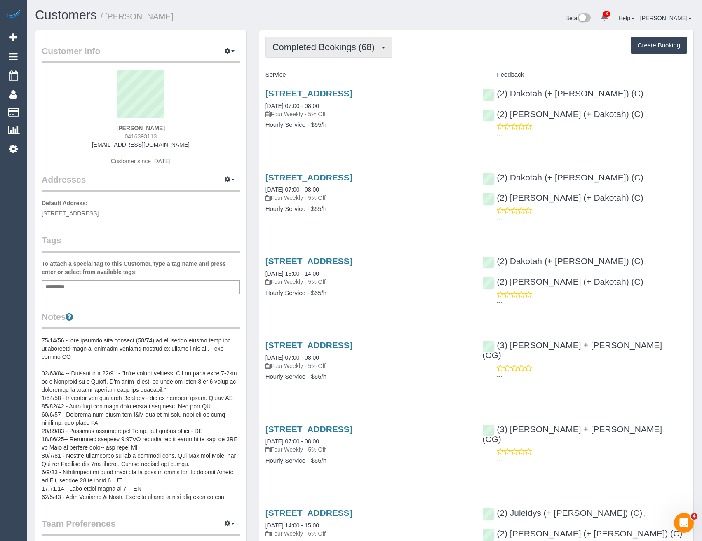
click at [359, 45] on span "Completed Bookings (68)" at bounding box center [325, 47] width 106 height 10
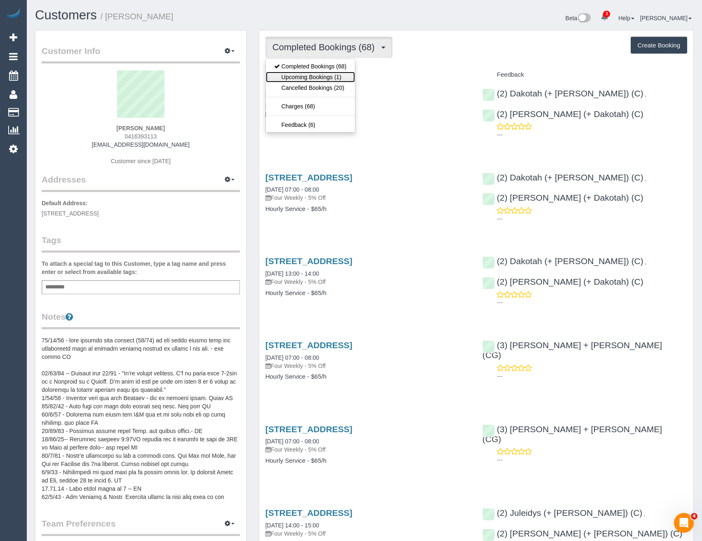
click at [347, 77] on link "Upcoming Bookings (1)" at bounding box center [310, 77] width 89 height 11
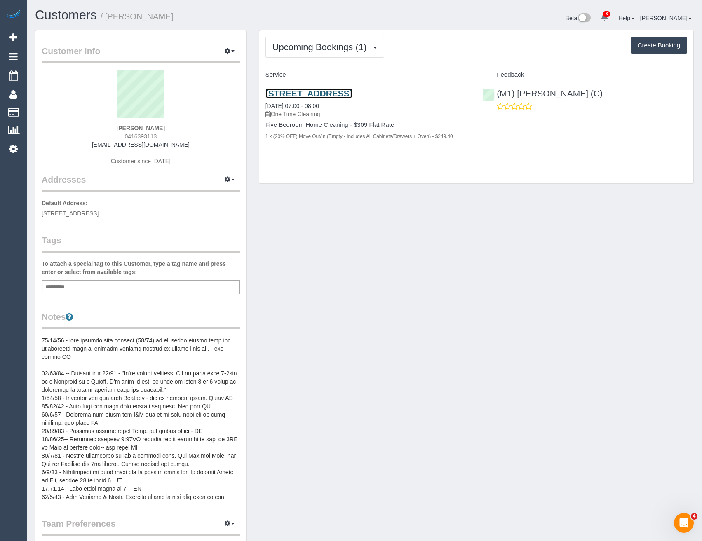
click at [351, 93] on link "19 Oak Street, Hawthorn, VIC 3122" at bounding box center [308, 93] width 87 height 9
click at [303, 47] on span "Upcoming Bookings (1)" at bounding box center [321, 47] width 99 height 10
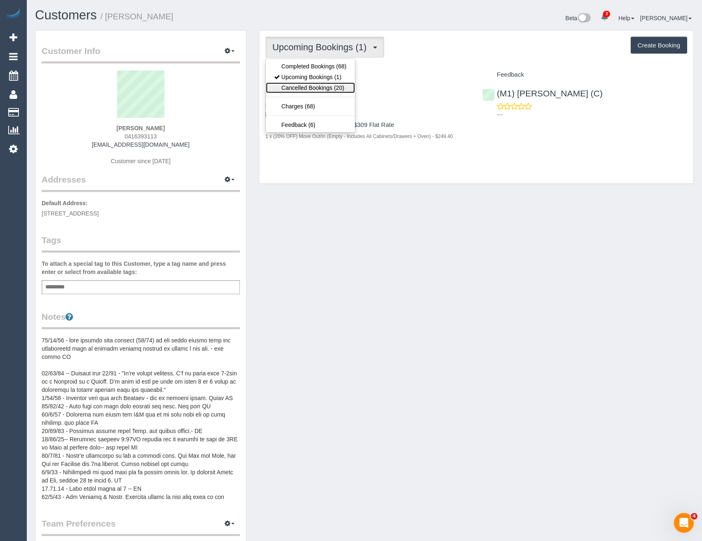
click at [321, 89] on link "Cancelled Bookings (20)" at bounding box center [310, 87] width 89 height 11
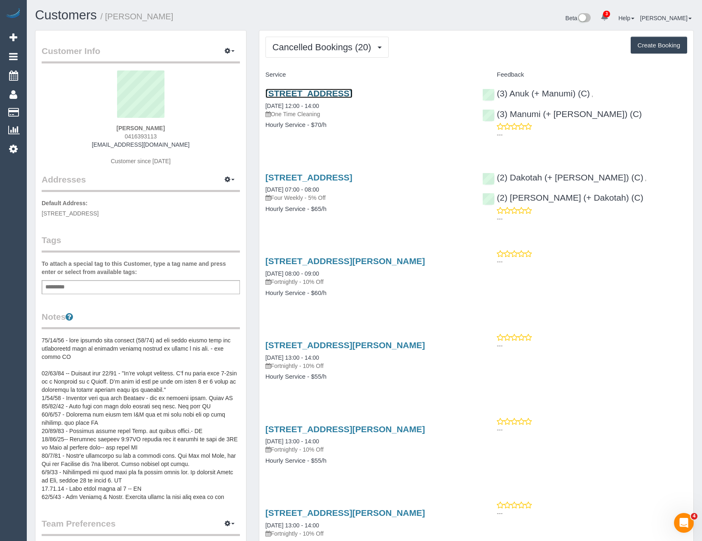
click at [336, 94] on link "19 Oak Street, Hawthorn, VIC 3122" at bounding box center [308, 93] width 87 height 9
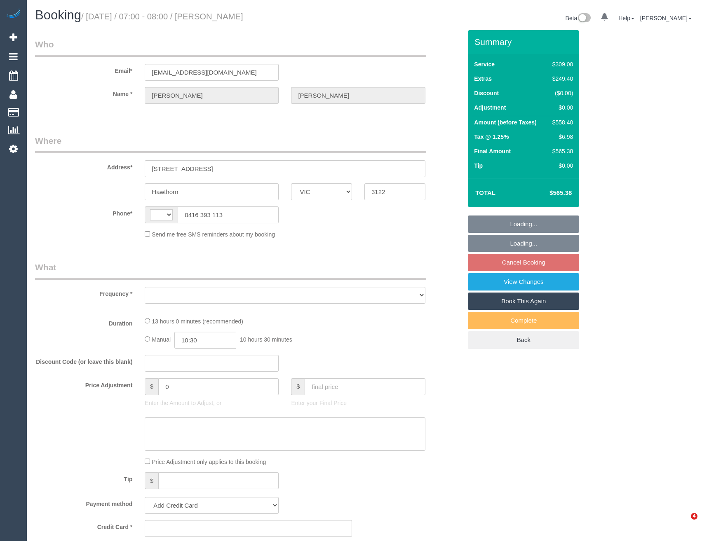
select select "VIC"
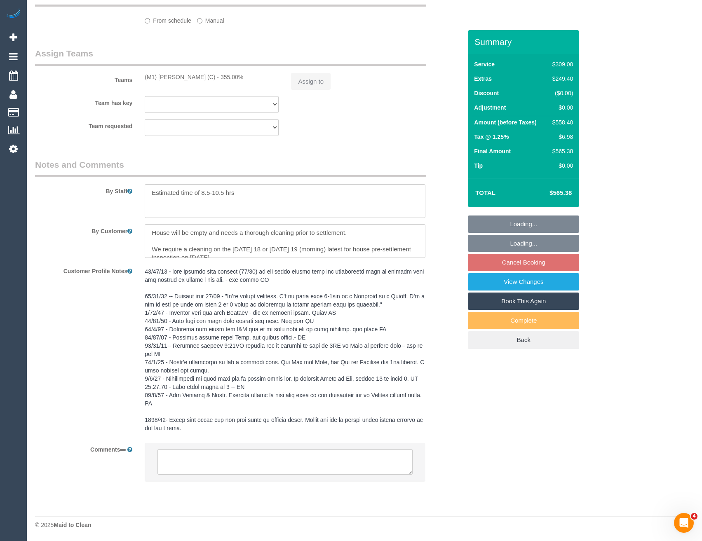
select select "string:AU"
select select "object:579"
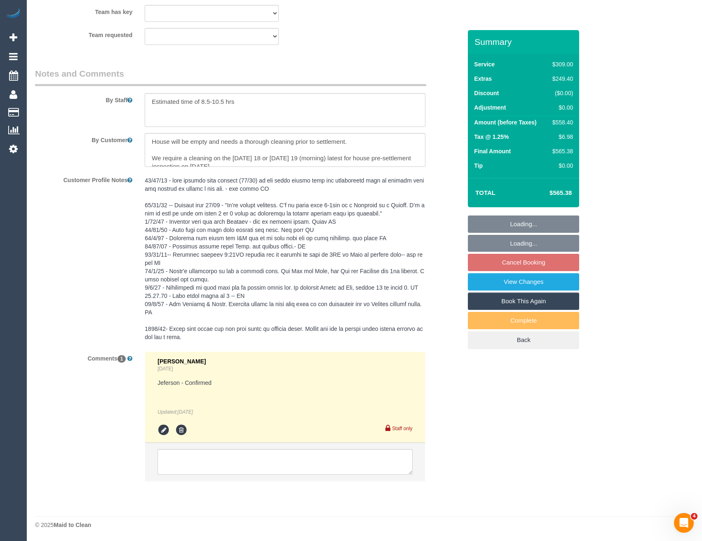
select select "string:stripe-pm_1OA9bE2GScqysDRV9SMz1VR2"
select select "number:28"
select select "number:14"
select select "number:20"
select select "number:36"
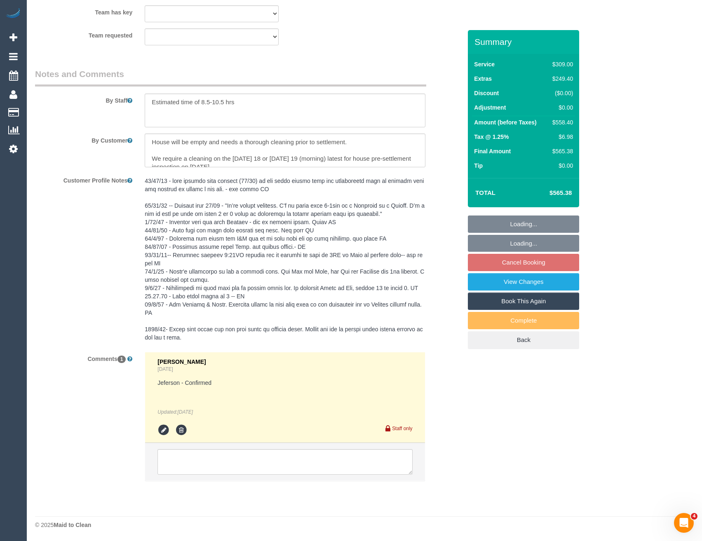
select select "number:11"
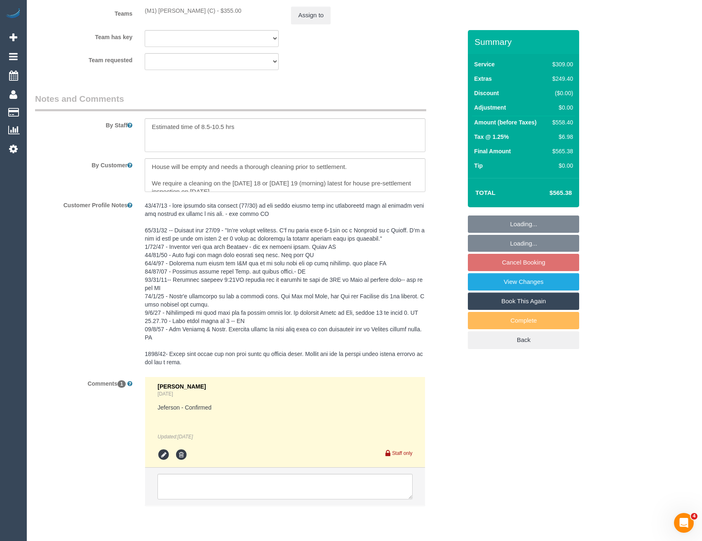
select select "object:1416"
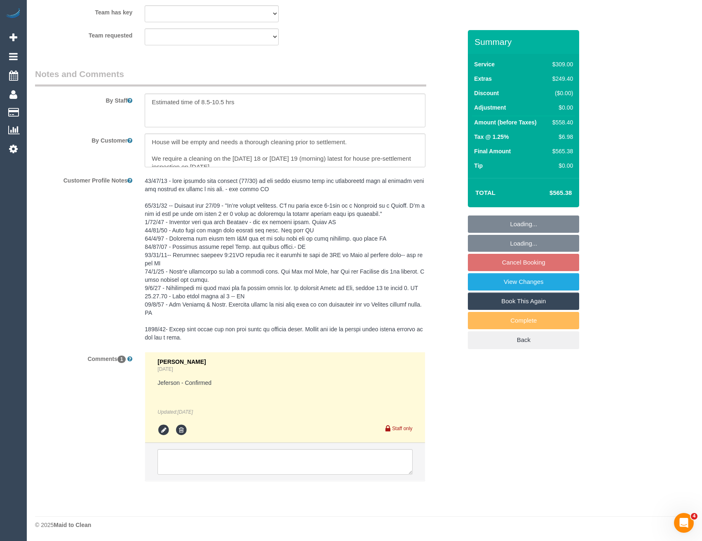
select select "spot1"
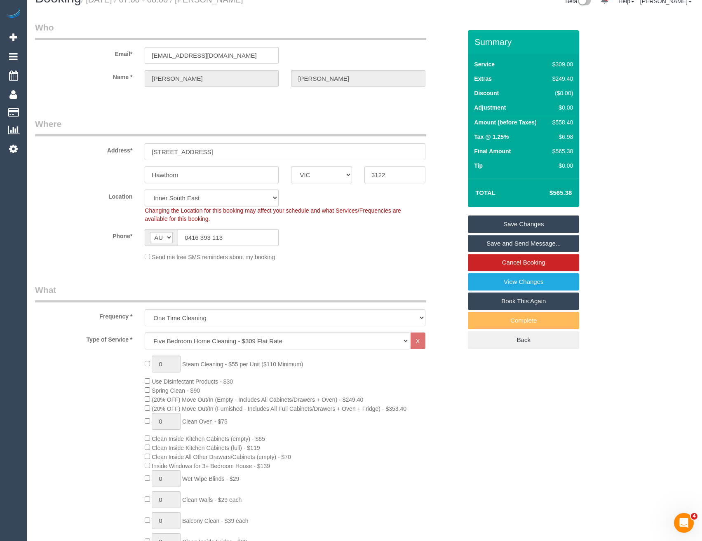
scroll to position [0, 0]
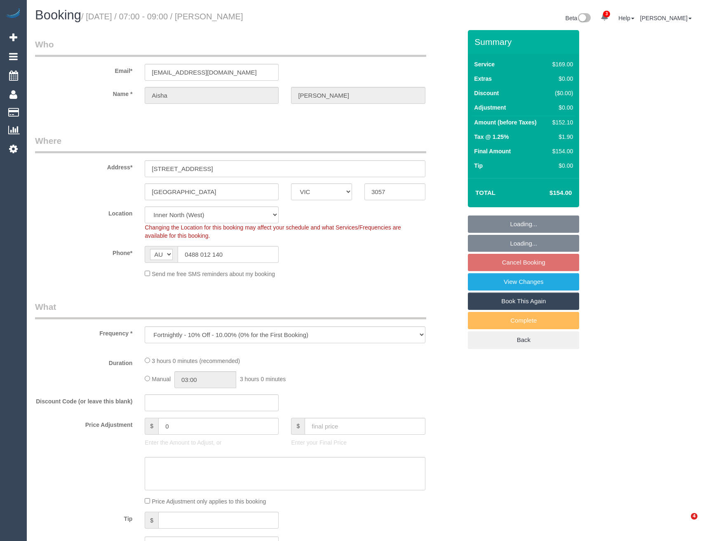
select select "VIC"
select select "spot1"
select select "number:28"
select select "number:14"
select select "number:19"
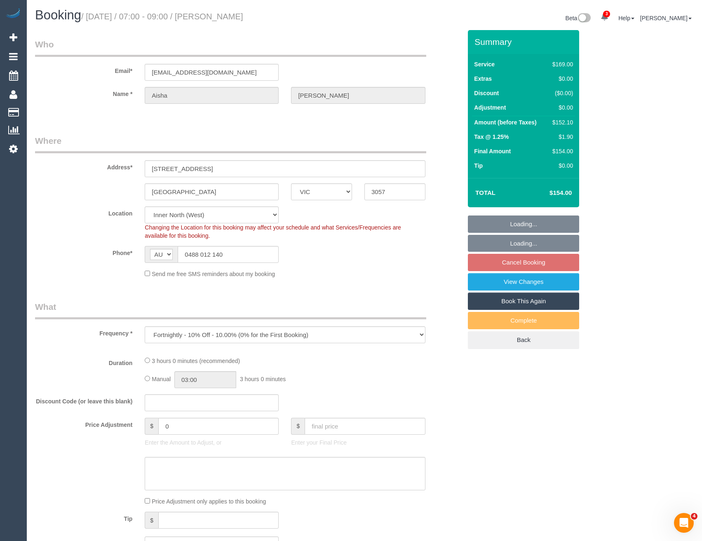
select select "number:22"
select select "number:33"
select select "number:26"
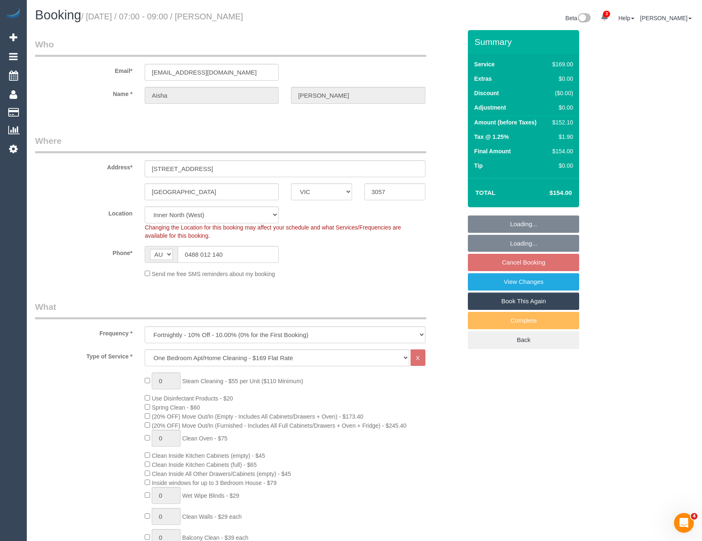
select select "object:1754"
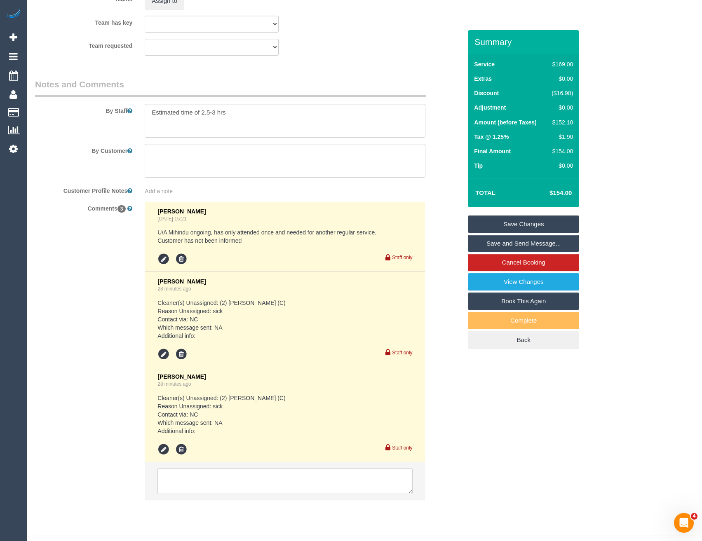
scroll to position [1317, 0]
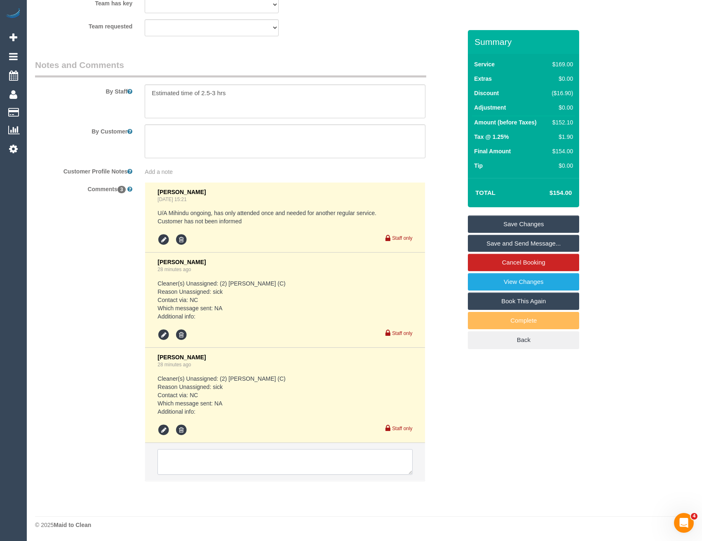
click at [218, 461] on textarea at bounding box center [284, 462] width 255 height 26
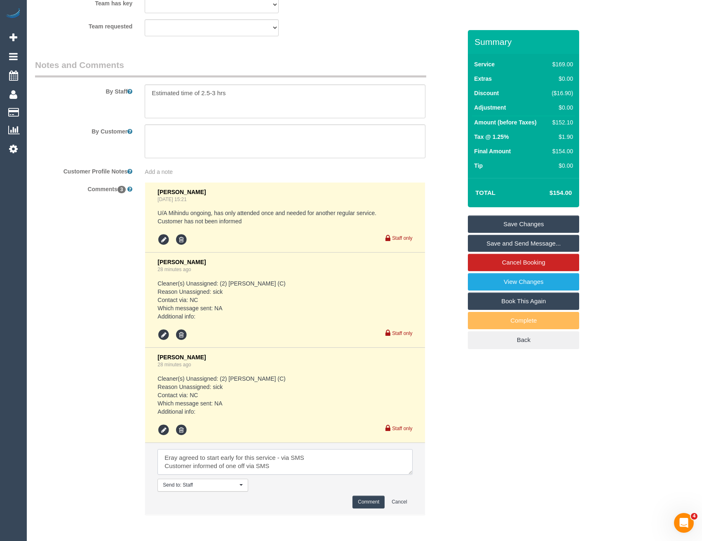
type textarea "Eray agreed to start early for this service - via SMS Customer informed of one …"
click at [361, 507] on button "Comment" at bounding box center [368, 502] width 32 height 13
click at [365, 504] on button "Comment" at bounding box center [368, 502] width 32 height 13
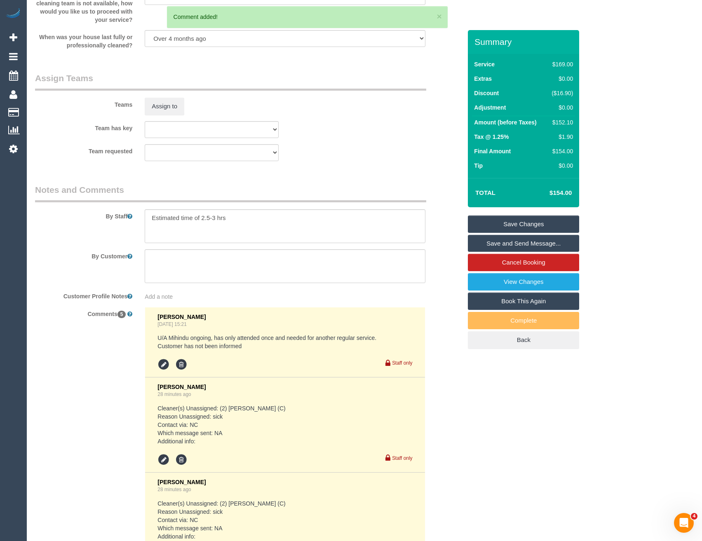
scroll to position [963, 0]
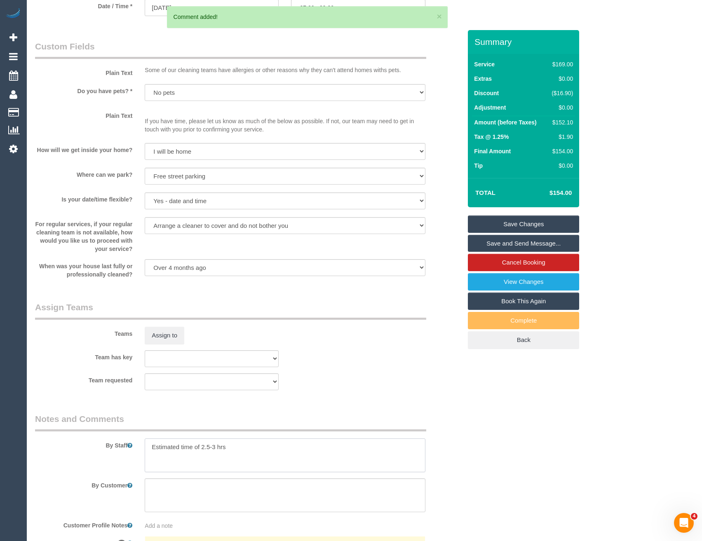
click at [152, 447] on textarea at bounding box center [285, 456] width 280 height 34
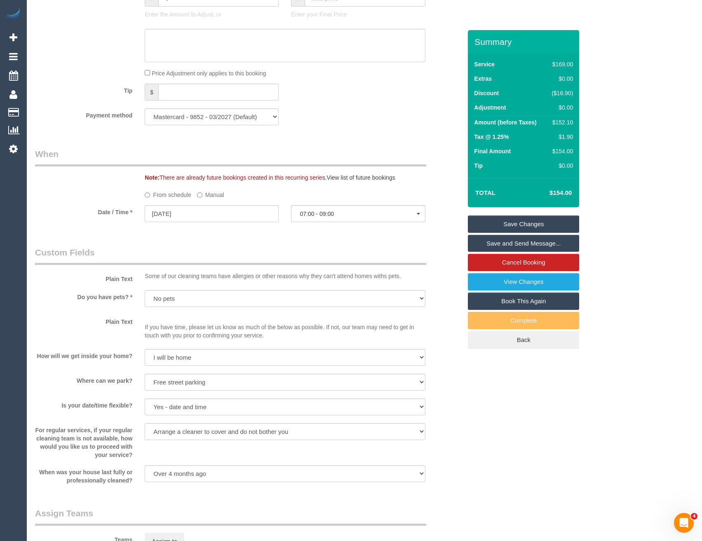
scroll to position [798, 0]
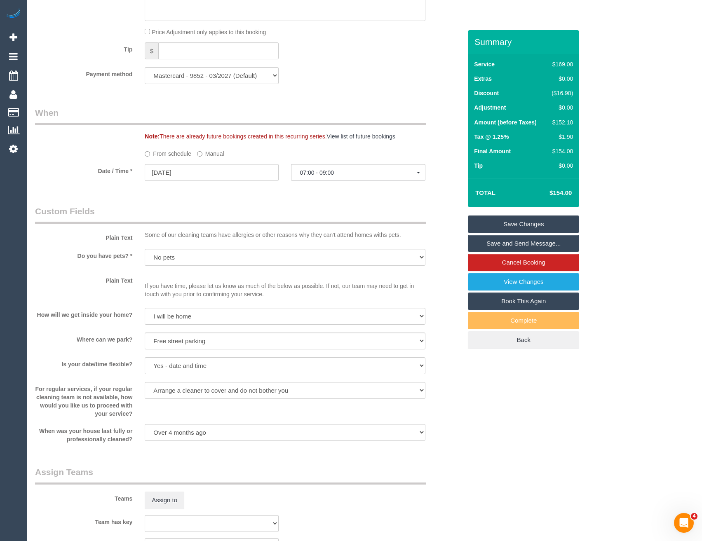
type textarea "*cover* Estimated time of 2.5-3 hrs"
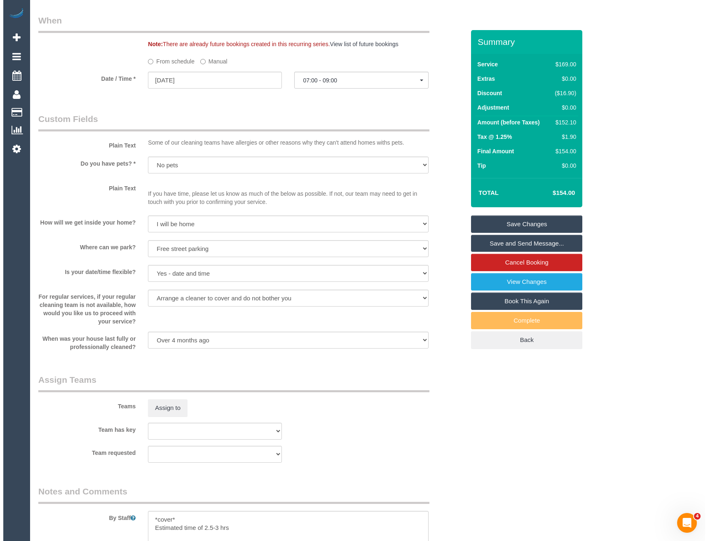
scroll to position [963, 0]
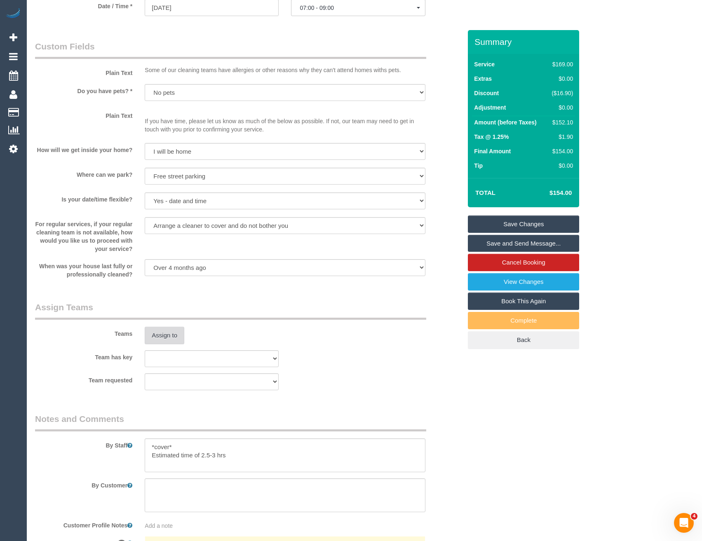
click at [162, 336] on button "Assign to" at bounding box center [165, 335] width 40 height 17
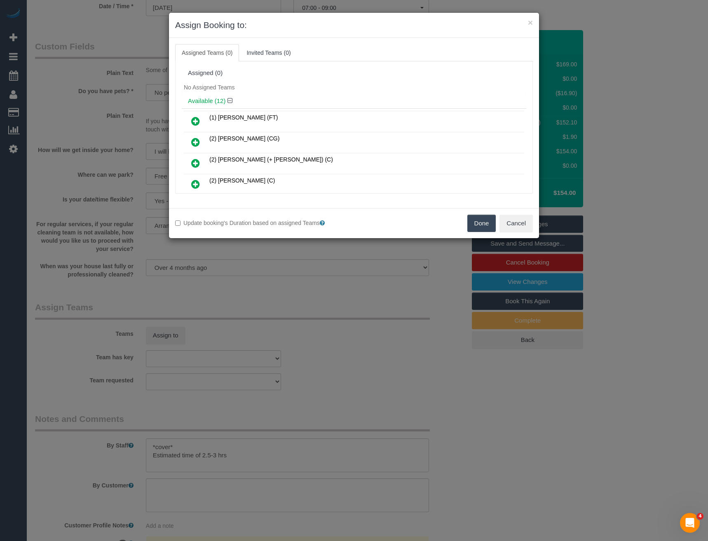
scroll to position [767, 0]
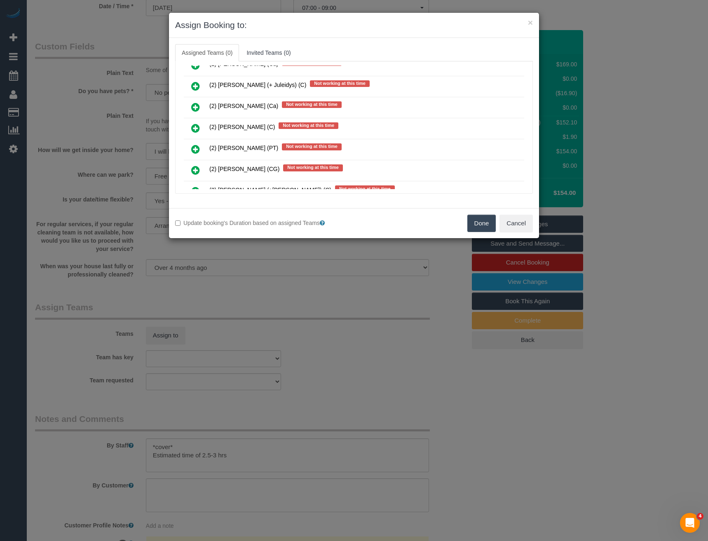
click at [197, 124] on icon at bounding box center [195, 128] width 9 height 10
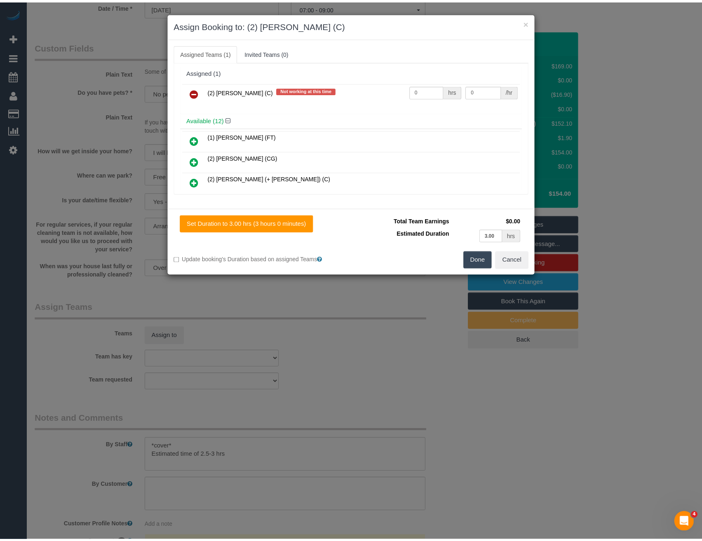
scroll to position [0, 0]
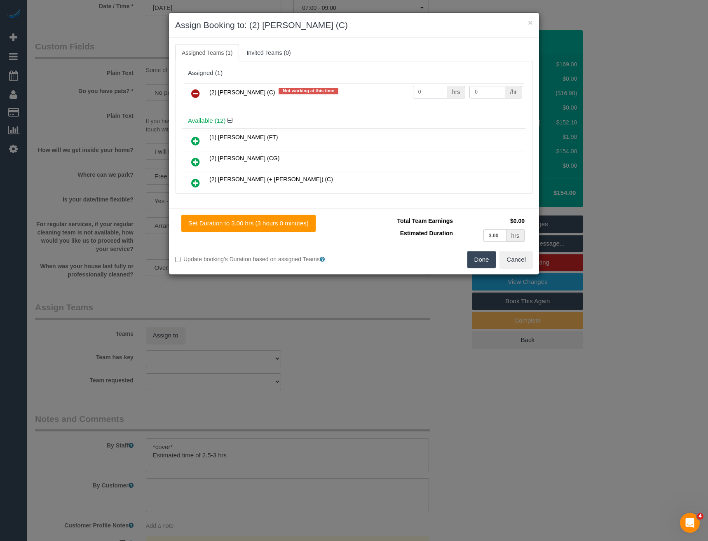
drag, startPoint x: 429, startPoint y: 91, endPoint x: 375, endPoint y: 89, distance: 54.8
click at [375, 90] on tr "(2) [PERSON_NAME] (C) Not working at this time 0 hrs 0 /hr" at bounding box center [354, 93] width 340 height 21
type input "1"
type input "95"
click at [475, 257] on button "Done" at bounding box center [481, 259] width 29 height 17
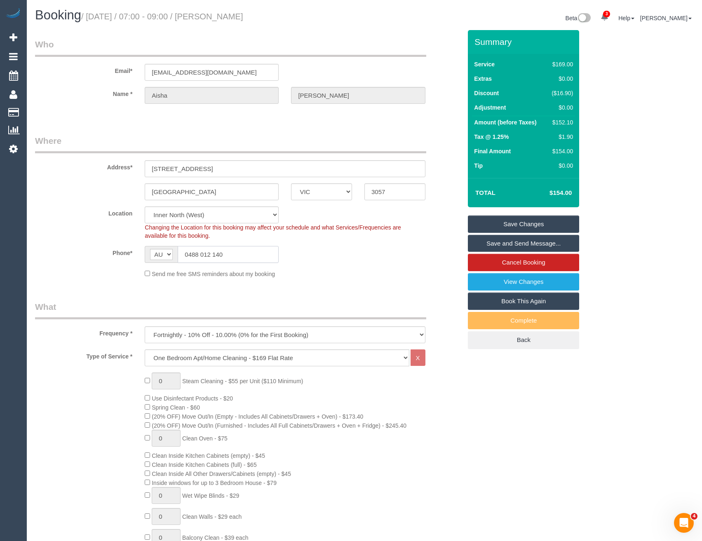
drag, startPoint x: 237, startPoint y: 256, endPoint x: 188, endPoint y: 255, distance: 48.7
click at [188, 255] on input "0488 012 140" at bounding box center [228, 254] width 101 height 17
click at [494, 218] on link "Save Changes" at bounding box center [523, 224] width 111 height 17
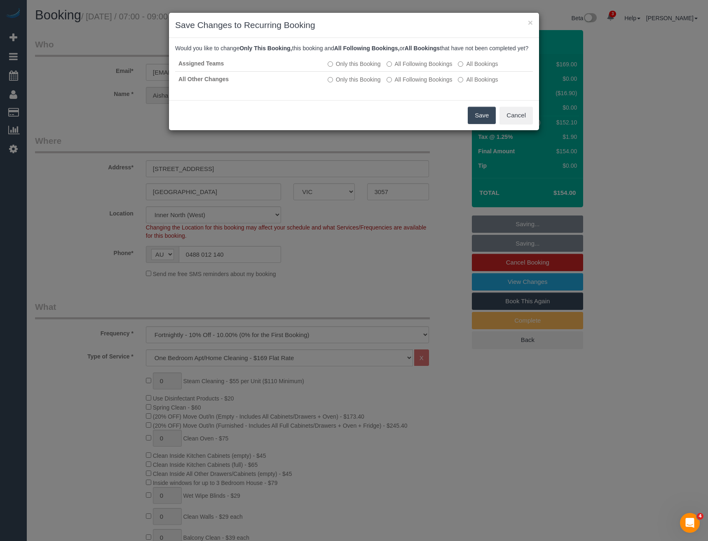
click at [483, 124] on button "Save" at bounding box center [482, 115] width 28 height 17
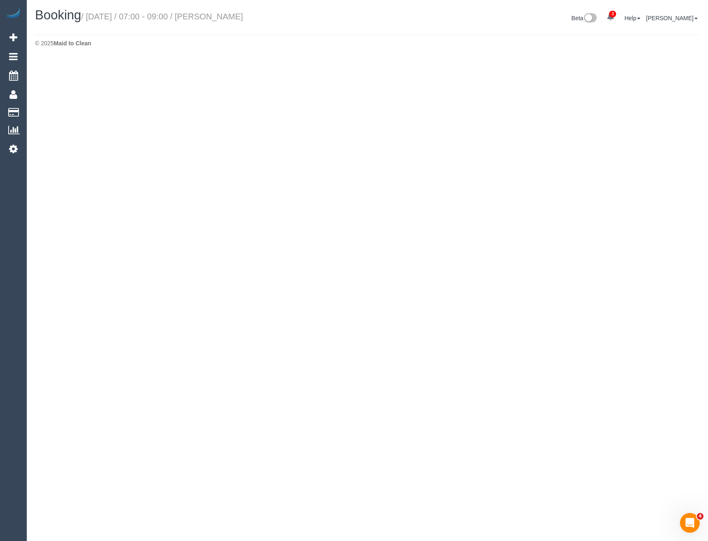
select select "VIC"
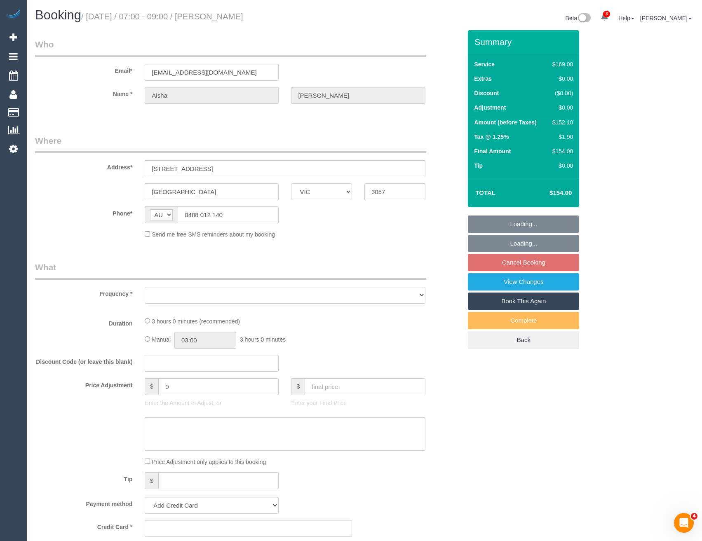
select select "object:6875"
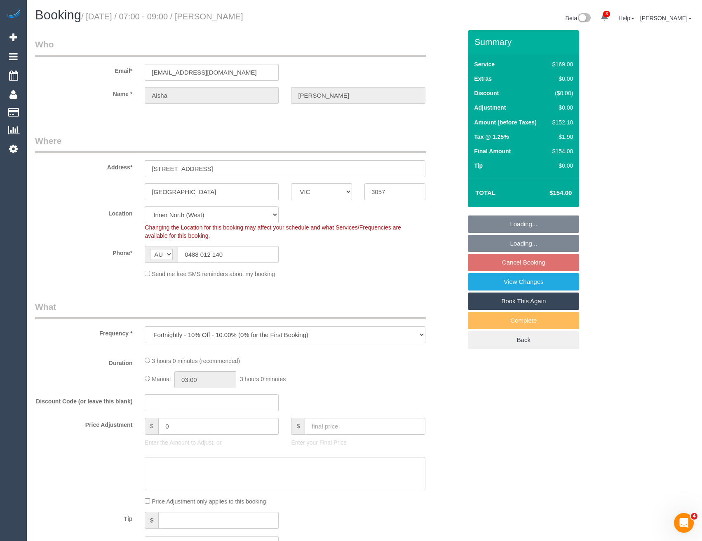
select select "string:stripe-pm_1RcHlW2GScqysDRVtDzUjlH5"
select select "number:28"
select select "number:14"
select select "number:19"
select select "number:22"
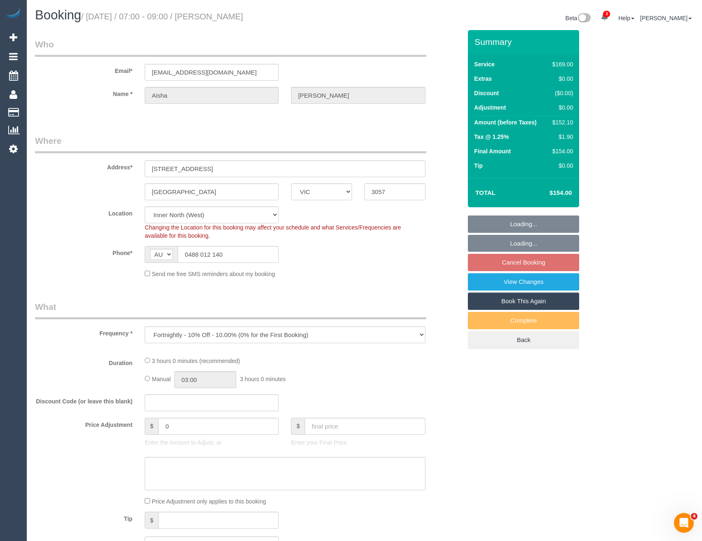
select select "number:33"
select select "number:26"
select select "object:7028"
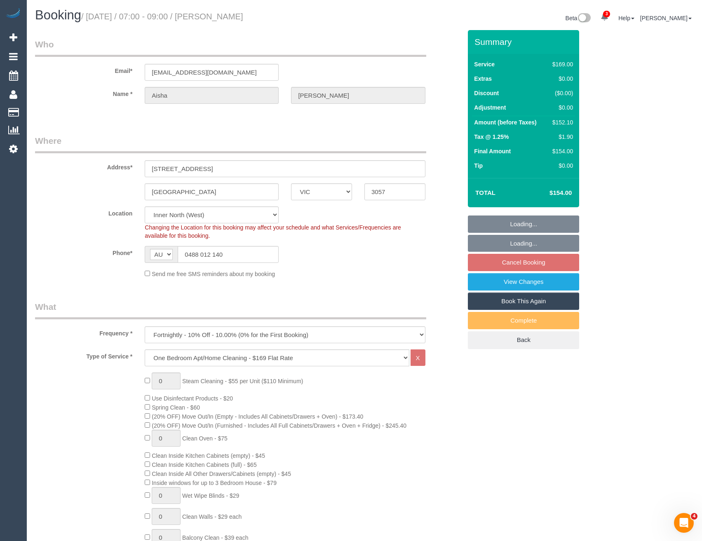
select select "spot20"
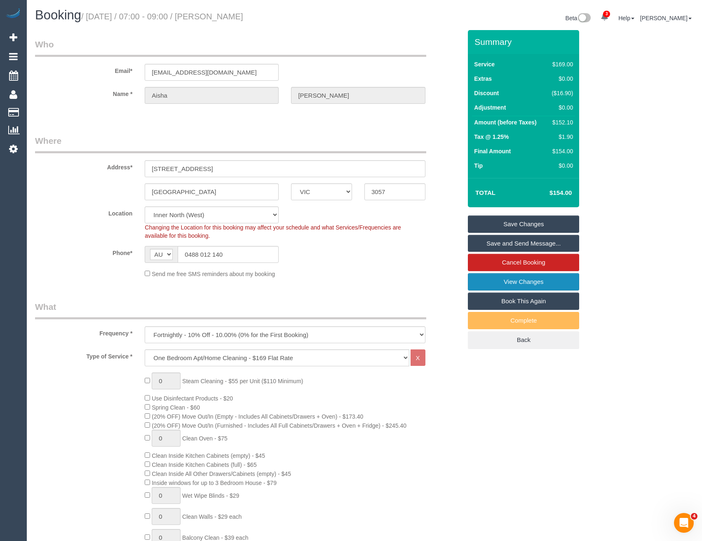
click at [533, 277] on link "View Changes" at bounding box center [523, 281] width 111 height 17
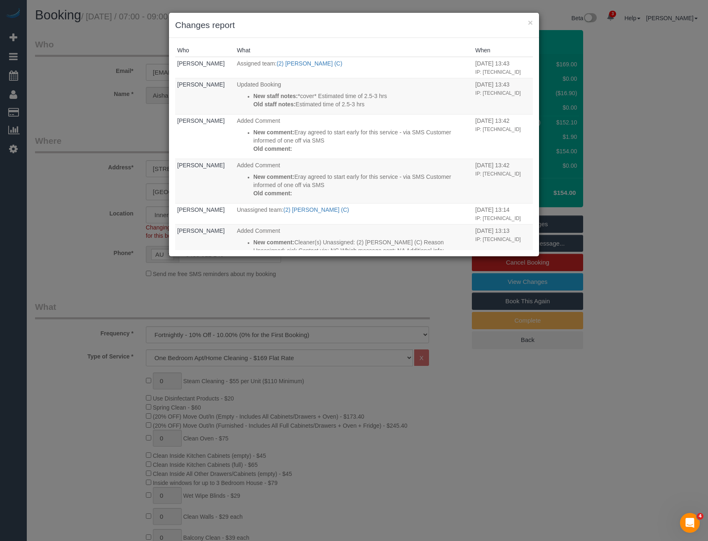
click at [293, 305] on div "× Changes report Who What When Bronie Bryant Assigned team: (2) Eray Mertturk (…" at bounding box center [354, 270] width 708 height 541
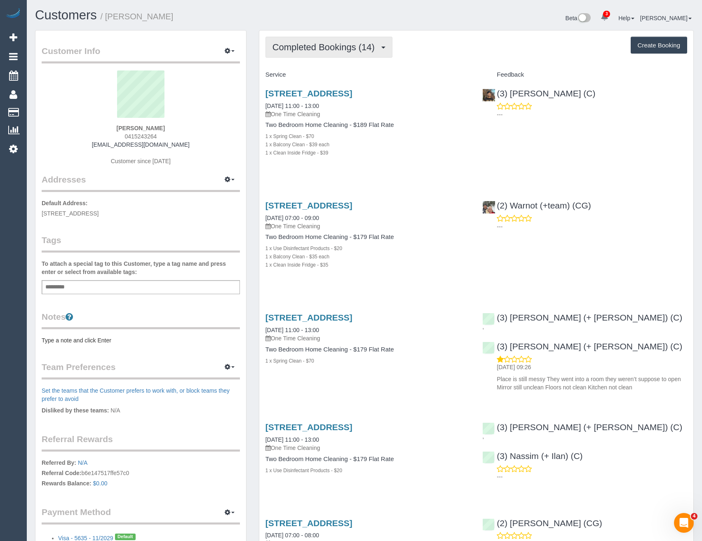
click at [333, 45] on span "Completed Bookings (14)" at bounding box center [325, 47] width 106 height 10
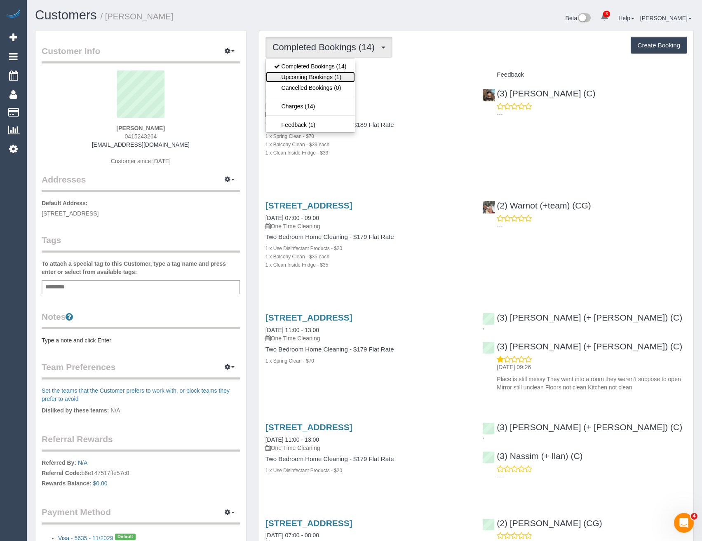
click at [335, 78] on link "Upcoming Bookings (1)" at bounding box center [310, 77] width 89 height 11
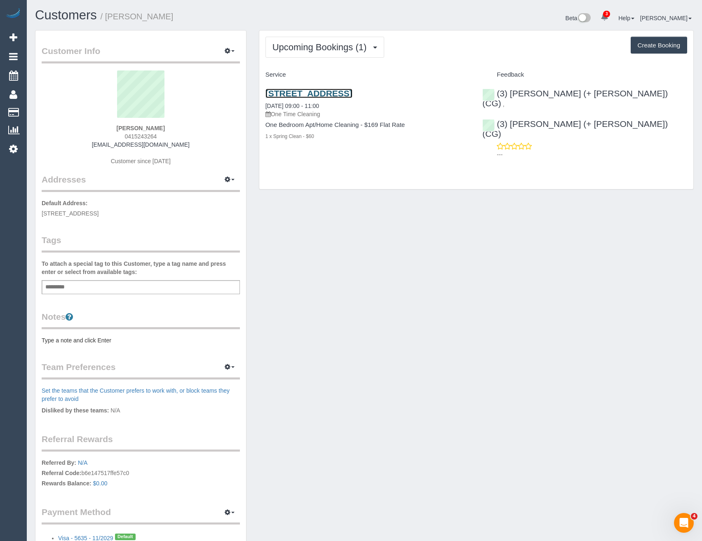
click at [352, 98] on link "[STREET_ADDRESS]" at bounding box center [308, 93] width 87 height 9
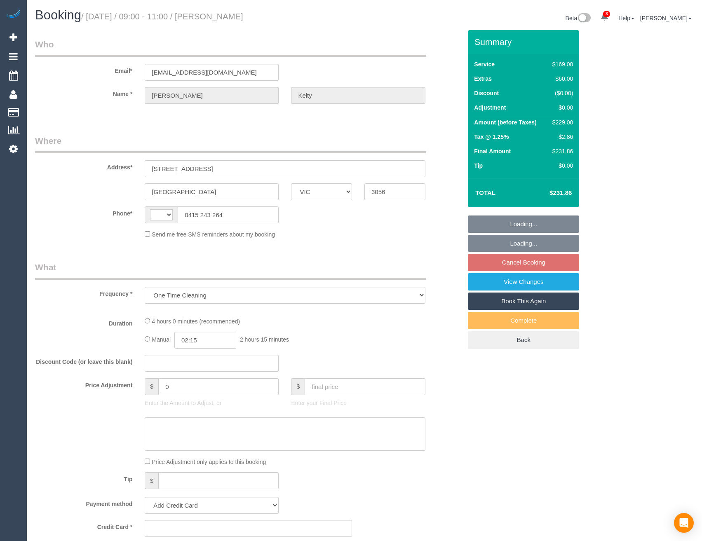
select select "VIC"
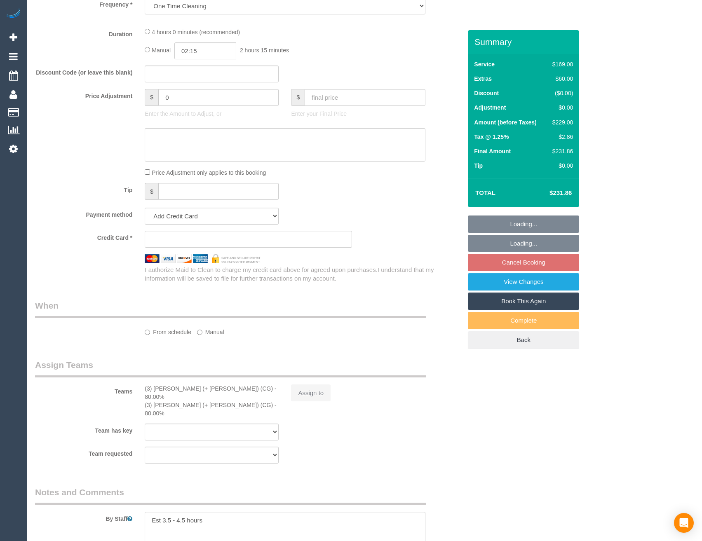
select select "string:AU"
select select "number:28"
select select "number:15"
select select "number:19"
select select "number:25"
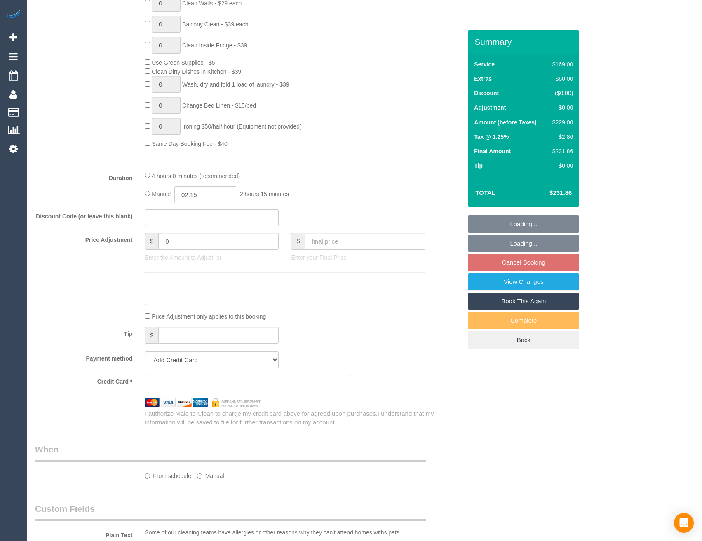
select select "string:stripe-pm_1S67sf2GScqysDRVD2xzMKcD"
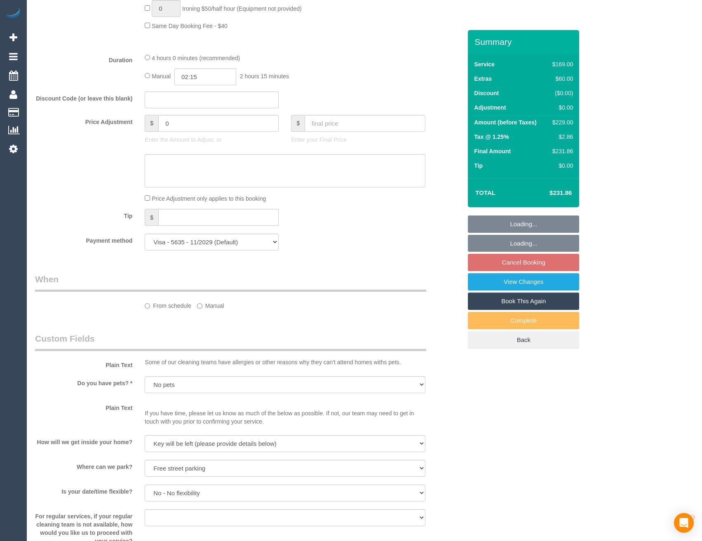
select select "object:1724"
select select "spot1"
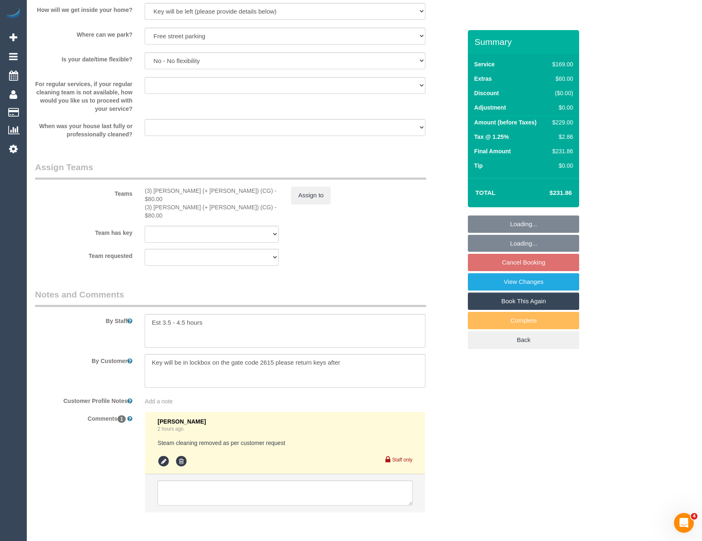
scroll to position [1104, 0]
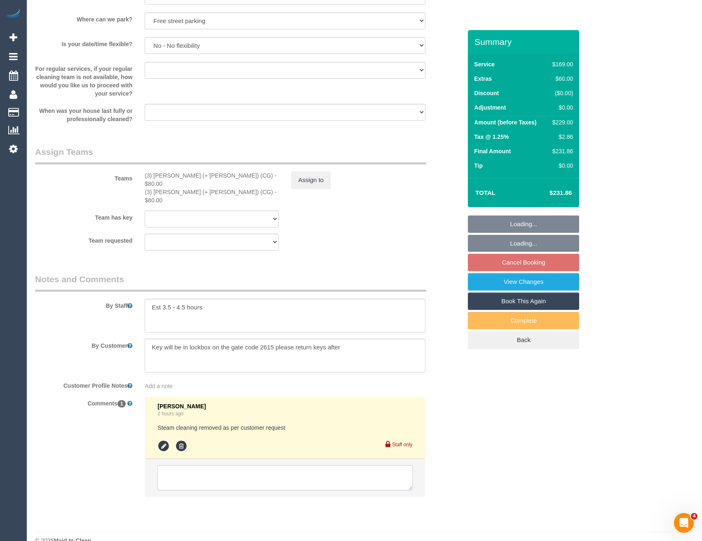
drag, startPoint x: 232, startPoint y: 455, endPoint x: 241, endPoint y: 458, distance: 9.1
click at [232, 465] on textarea at bounding box center [284, 478] width 255 height 26
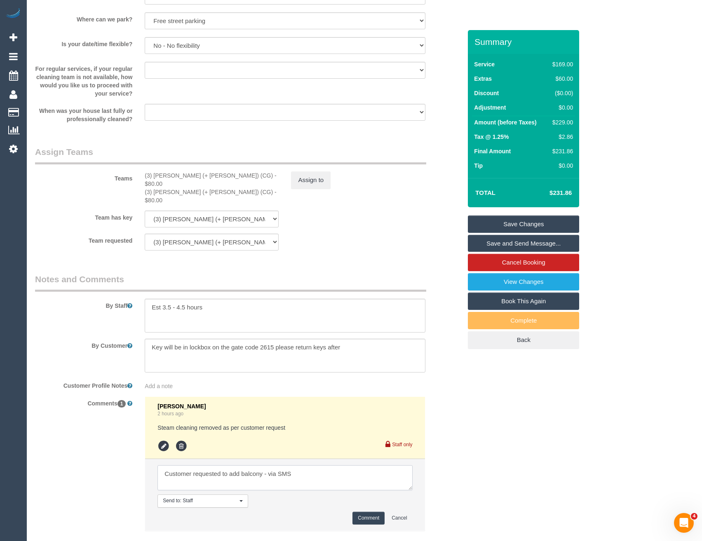
type textarea "Customer requested to add balcony - via SMS"
click at [361, 512] on button "Comment" at bounding box center [368, 518] width 32 height 13
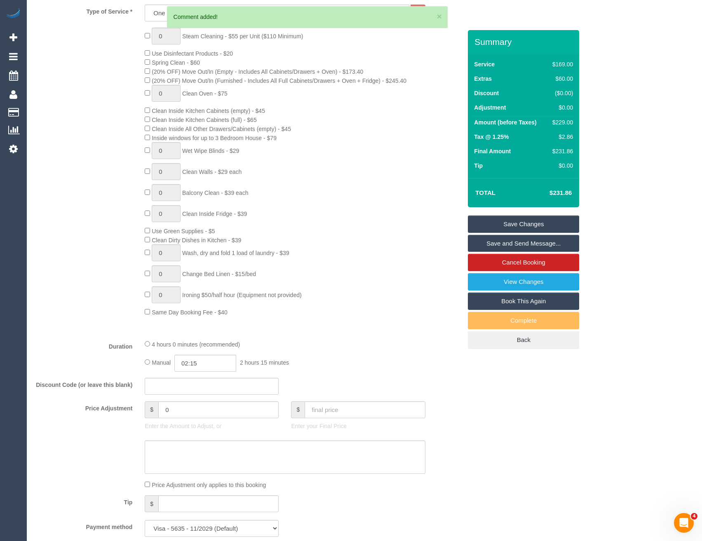
scroll to position [238, 0]
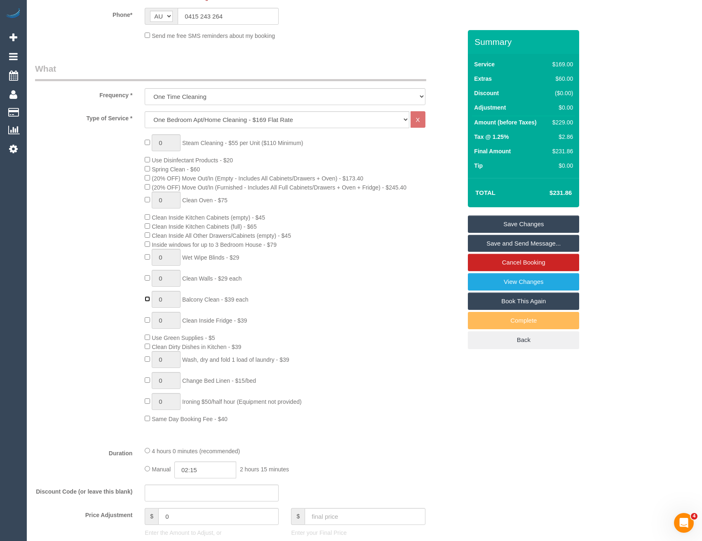
type input "1"
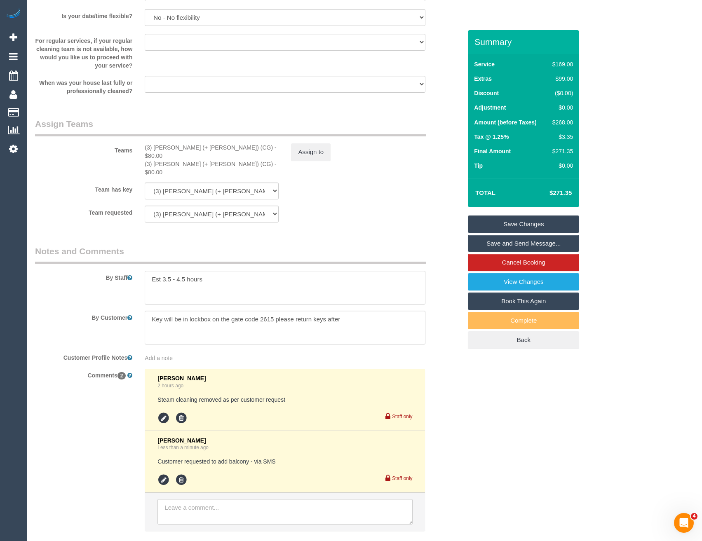
scroll to position [1166, 0]
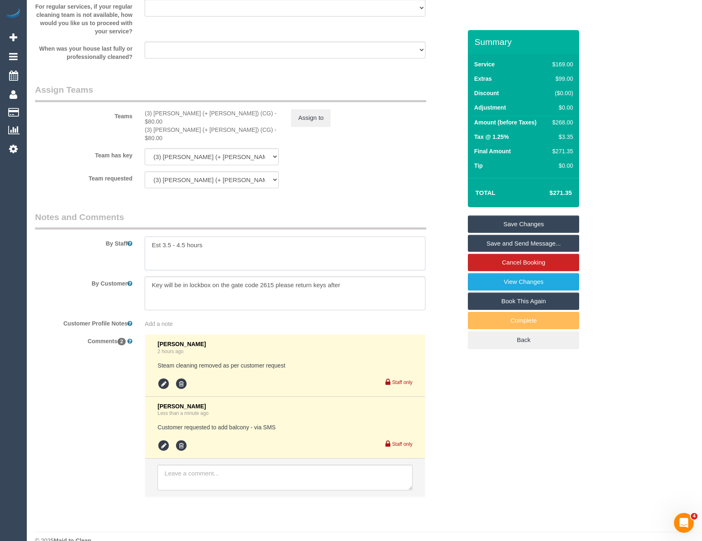
drag, startPoint x: 185, startPoint y: 230, endPoint x: 162, endPoint y: 230, distance: 23.1
click at [162, 237] on textarea at bounding box center [285, 254] width 280 height 34
type textarea "Est4-5 hours"
click at [309, 124] on button "Assign to" at bounding box center [311, 117] width 40 height 17
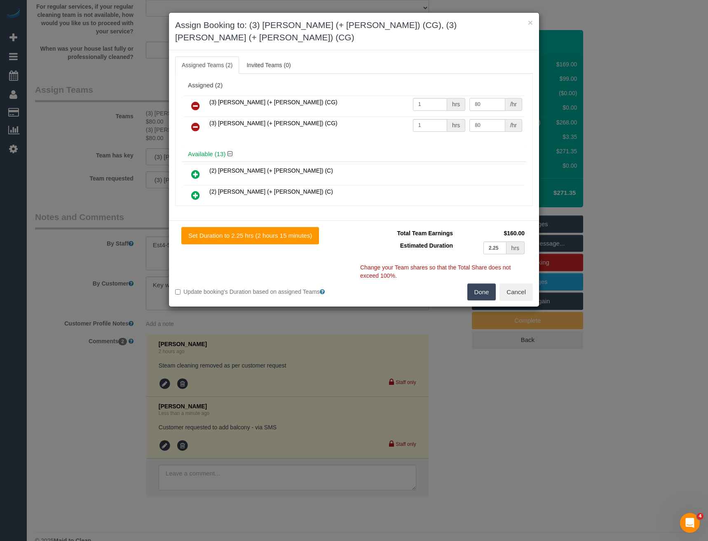
drag, startPoint x: 493, startPoint y: 94, endPoint x: 432, endPoint y: 96, distance: 60.6
click at [432, 96] on tr "(3) [PERSON_NAME] (+ [PERSON_NAME]) (CG) 1 hrs 80 /hr" at bounding box center [354, 106] width 340 height 21
type input "95"
drag, startPoint x: 476, startPoint y: 119, endPoint x: 429, endPoint y: 129, distance: 48.3
click at [429, 128] on div "(3) [PERSON_NAME] (+ [PERSON_NAME]) (CG) 1 hrs 95 /hr (3) [PERSON_NAME] (+ [PER…" at bounding box center [354, 120] width 345 height 53
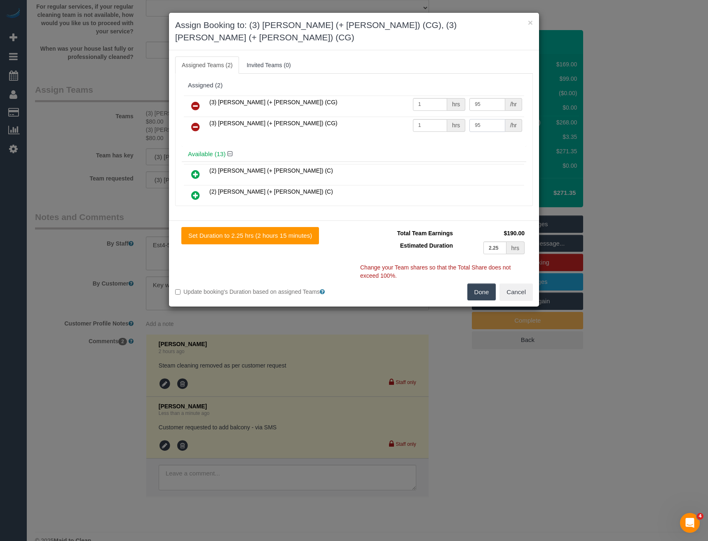
type input "95"
click at [486, 284] on button "Done" at bounding box center [481, 292] width 29 height 17
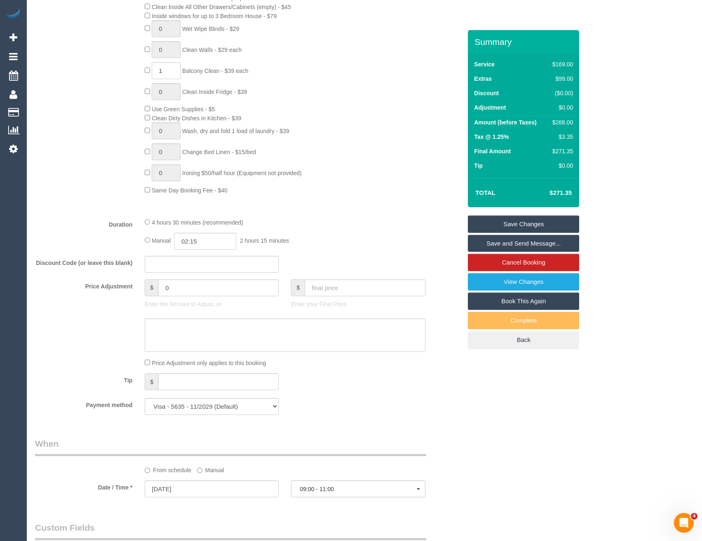
scroll to position [465, 0]
click at [212, 242] on input "02:15" at bounding box center [205, 243] width 62 height 17
type input "02:30"
click at [198, 308] on li "02:30" at bounding box center [196, 310] width 37 height 11
click at [393, 242] on div "Manual 02:30 2 hours 30 minutes" at bounding box center [285, 243] width 280 height 17
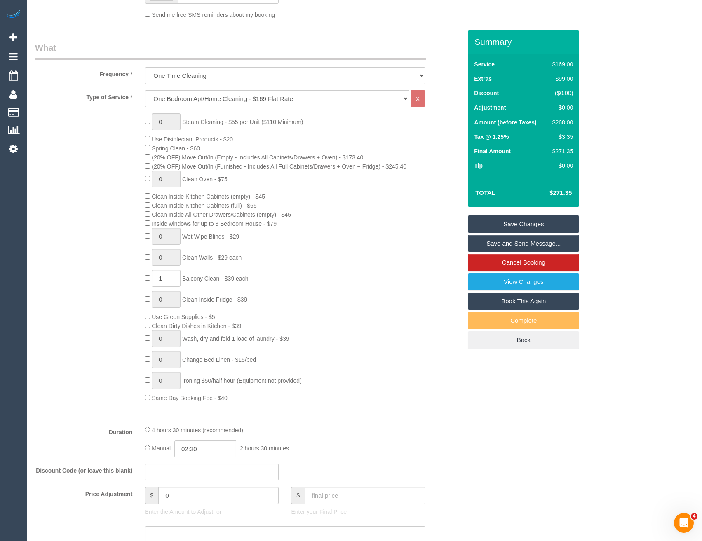
select select "spot20"
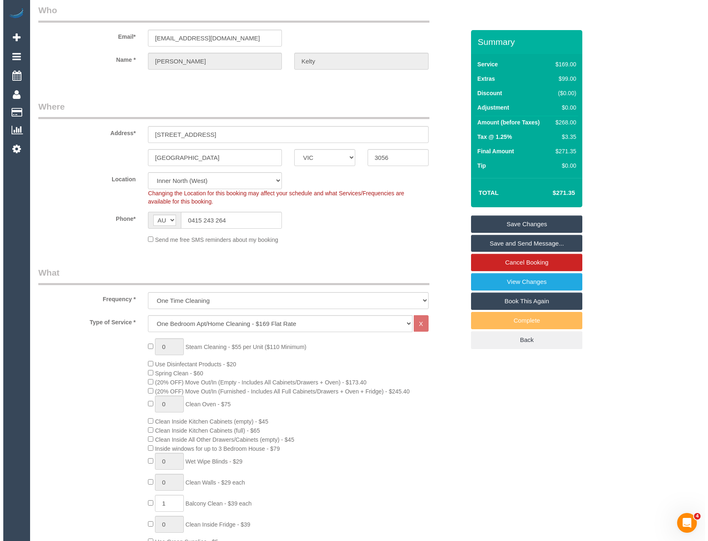
scroll to position [0, 0]
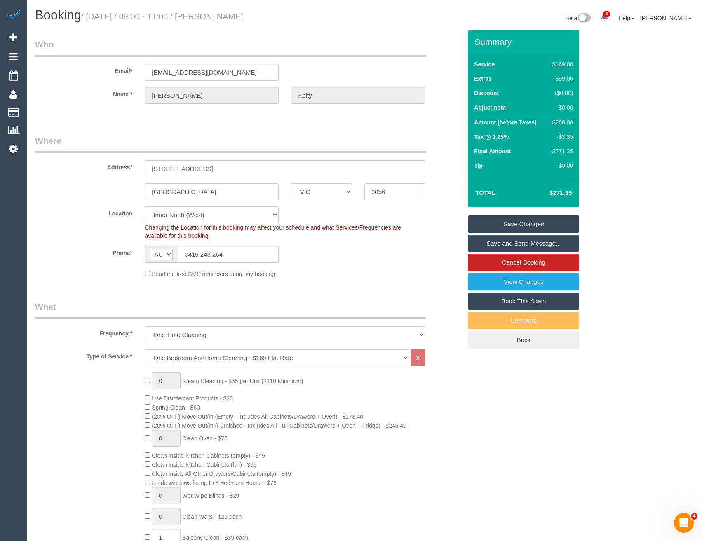
click at [486, 243] on link "Save and Send Message..." at bounding box center [523, 243] width 111 height 17
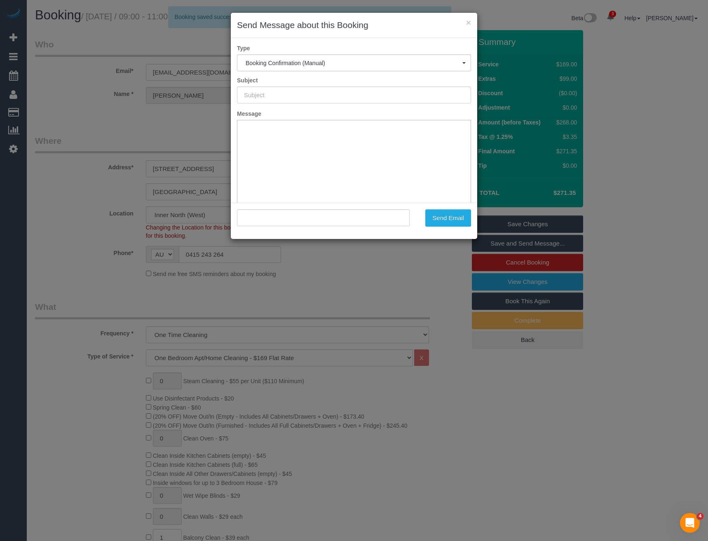
type input "Booking Confirmed"
type input ""Brendan Kelty" <brendan.kelty19@gmail.com>"
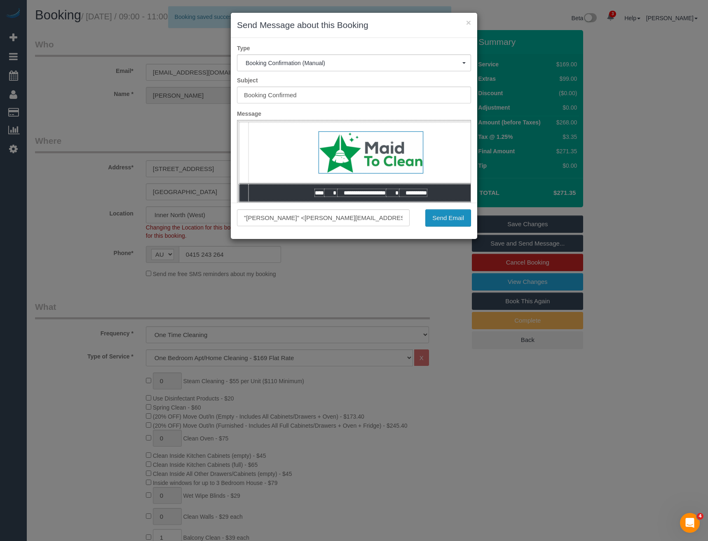
click at [448, 216] on button "Send Email" at bounding box center [448, 217] width 46 height 17
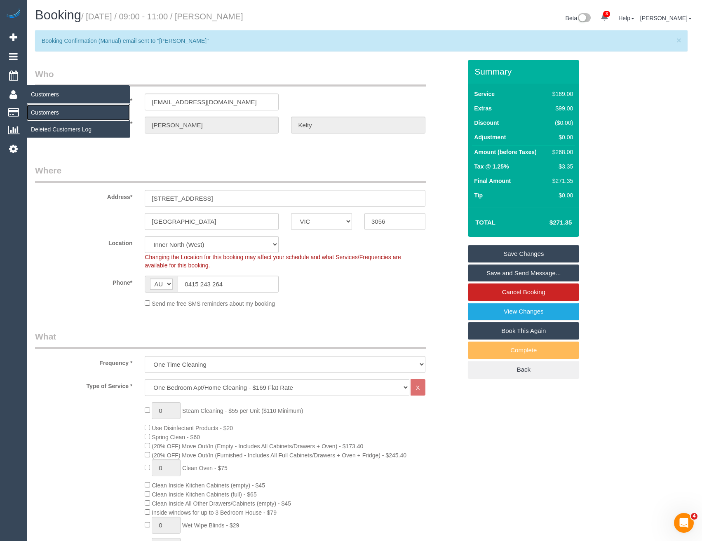
click at [42, 112] on link "Customers" at bounding box center [78, 112] width 103 height 16
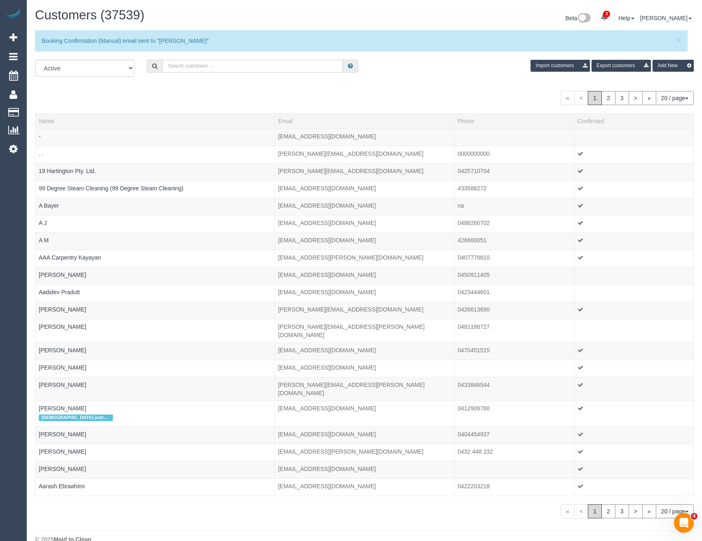
click at [200, 68] on input "text" at bounding box center [252, 66] width 181 height 13
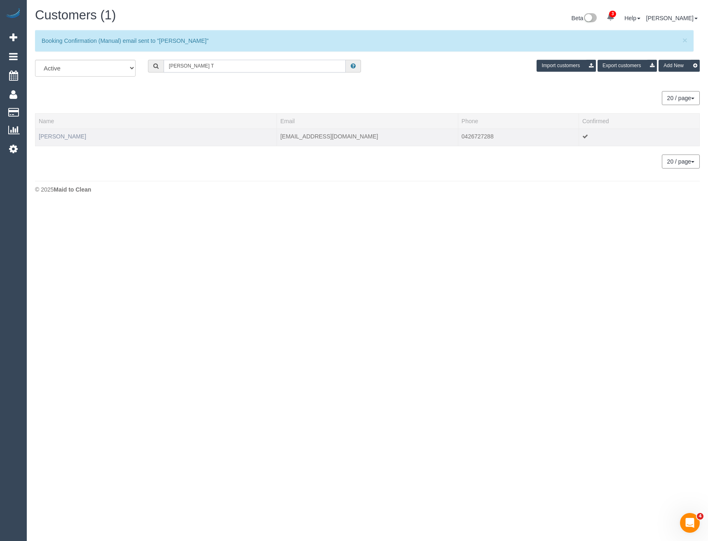
type input "Trinh T"
click at [60, 136] on link "Trinh Tran" at bounding box center [62, 136] width 47 height 7
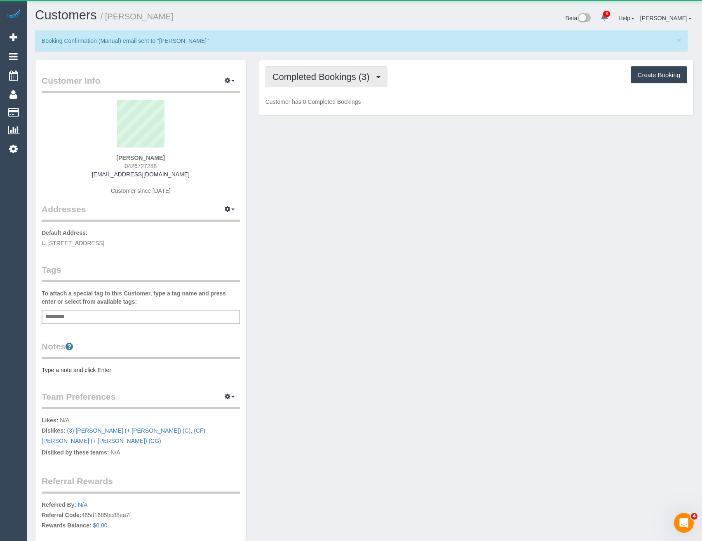
click at [346, 72] on span "Completed Bookings (3)" at bounding box center [322, 77] width 101 height 10
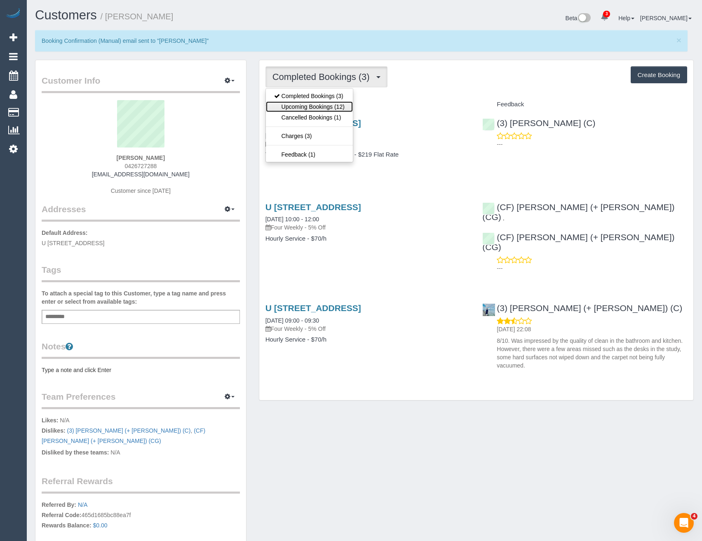
click at [341, 106] on link "Upcoming Bookings (12)" at bounding box center [309, 106] width 87 height 11
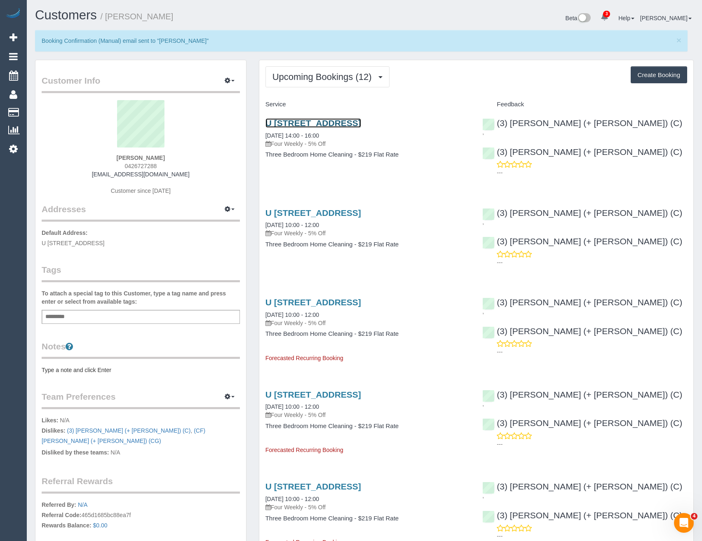
click at [361, 124] on link "U 3/3 Overs St, Airport West, VIC 3042" at bounding box center [313, 122] width 96 height 9
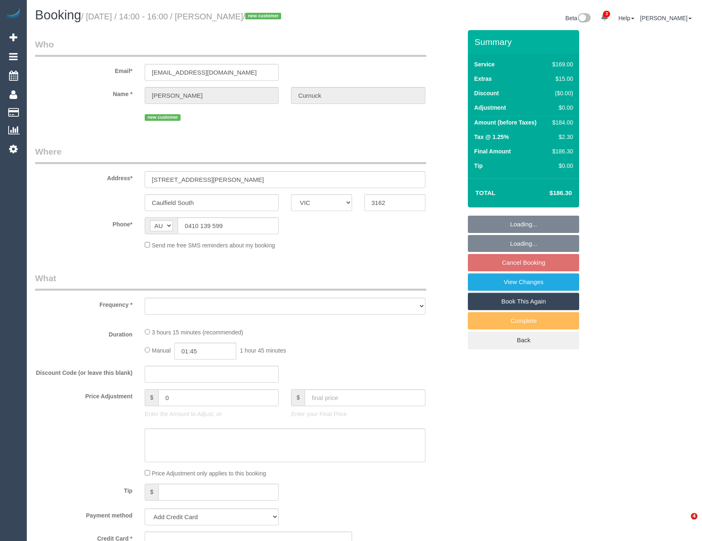
select select "VIC"
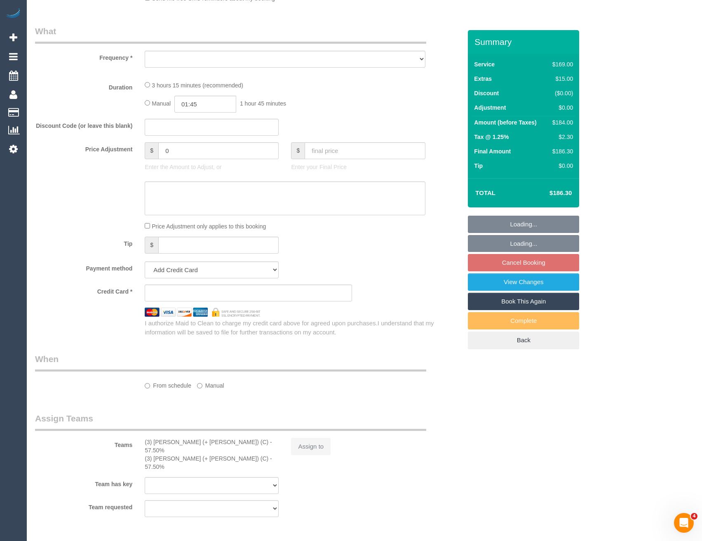
select select "string:stripe-pm_1S2LjN2GScqysDRVIwmDl4ps"
select select "number:30"
select select "number:14"
select select "number:19"
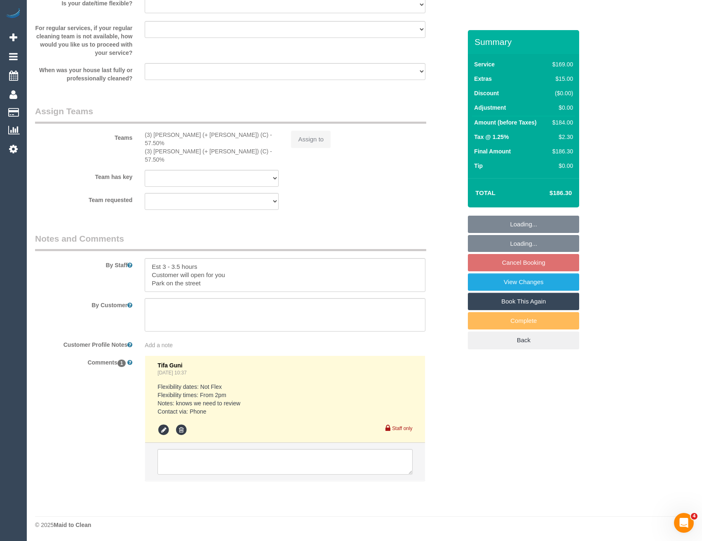
select select "object:742"
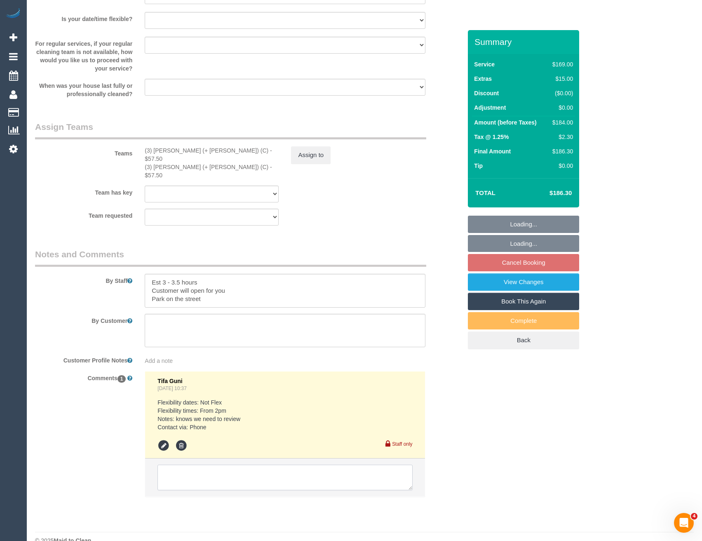
click at [256, 472] on textarea at bounding box center [284, 478] width 255 height 26
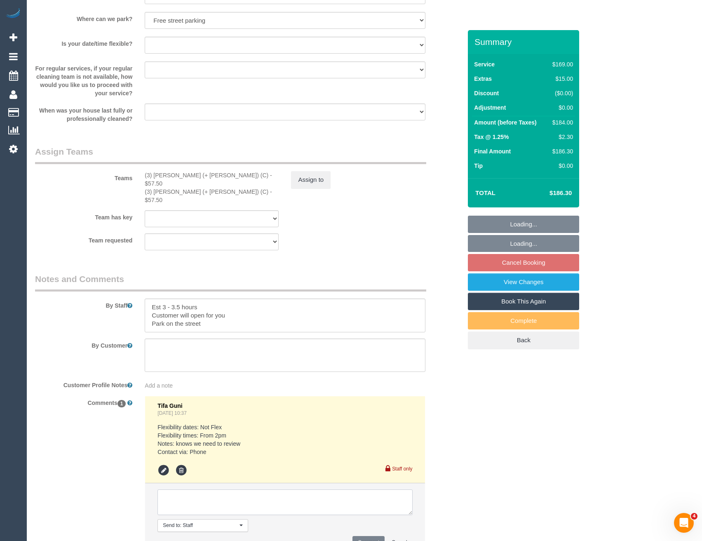
select select "spot4"
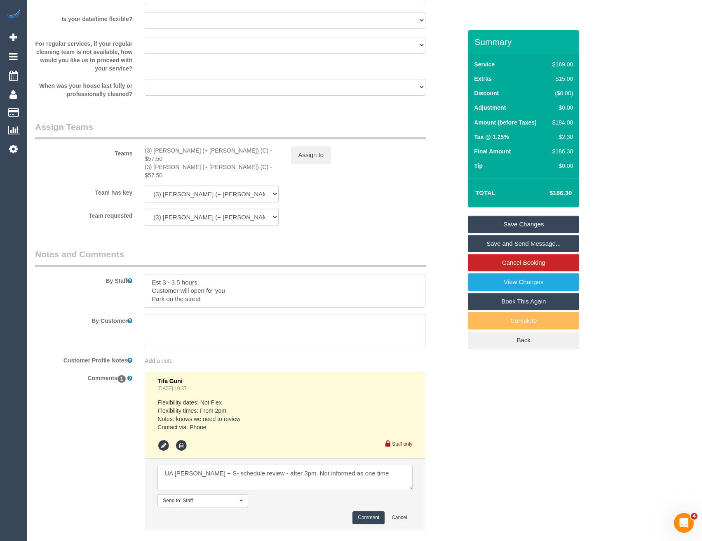
type textarea "UA [PERSON_NAME] + S- schedule review - after 3pm. Not informed as one time"
click at [360, 511] on button "Comment" at bounding box center [368, 517] width 32 height 13
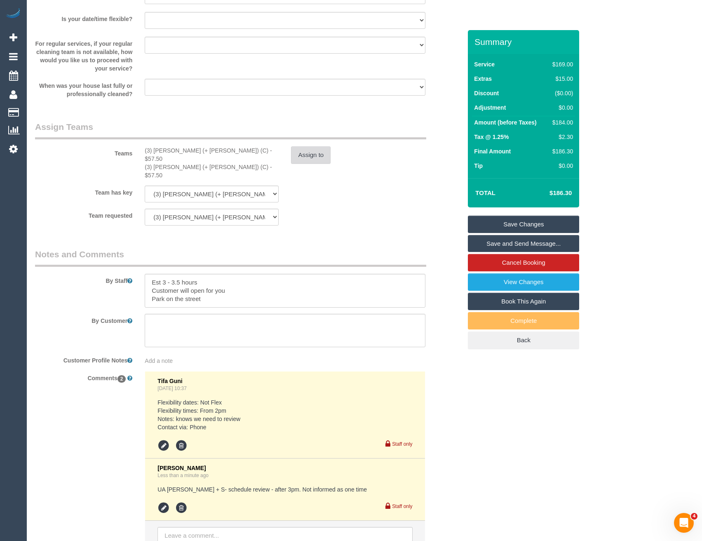
click at [312, 152] on button "Assign to" at bounding box center [311, 154] width 40 height 17
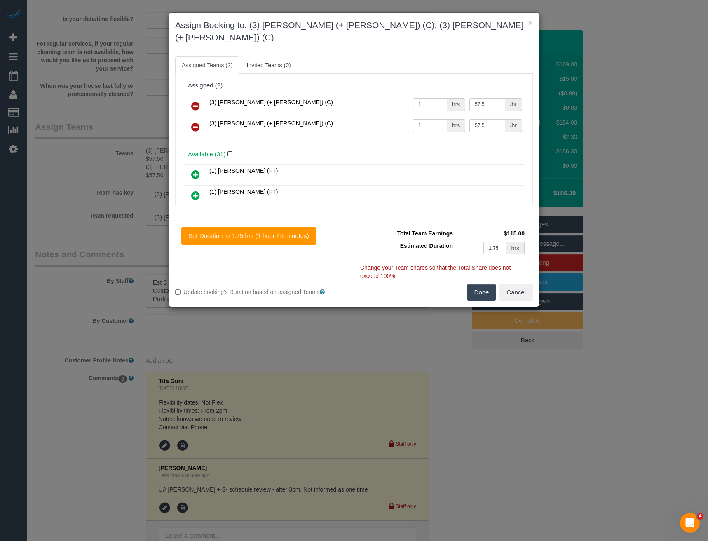
click at [195, 101] on icon at bounding box center [195, 106] width 9 height 10
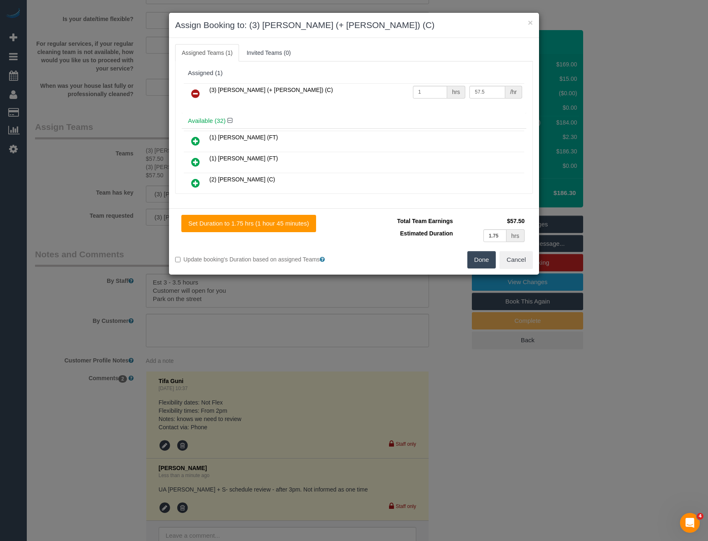
click at [193, 93] on icon at bounding box center [195, 94] width 9 height 10
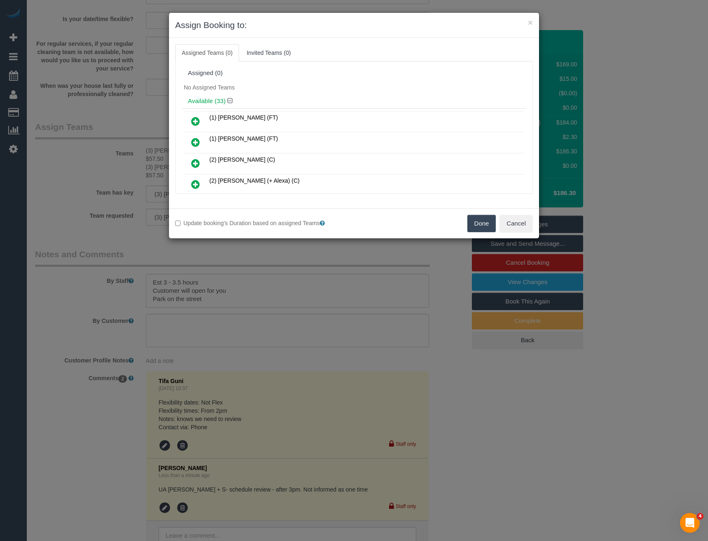
click at [474, 224] on button "Done" at bounding box center [481, 223] width 29 height 17
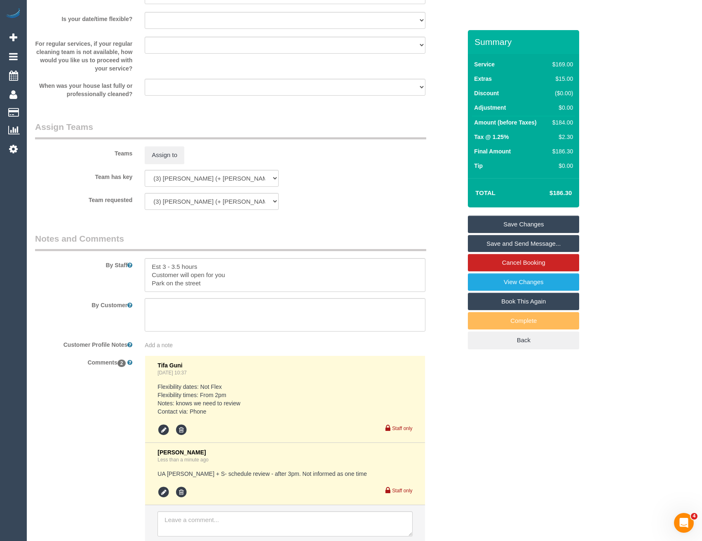
click at [529, 224] on link "Save Changes" at bounding box center [523, 224] width 111 height 17
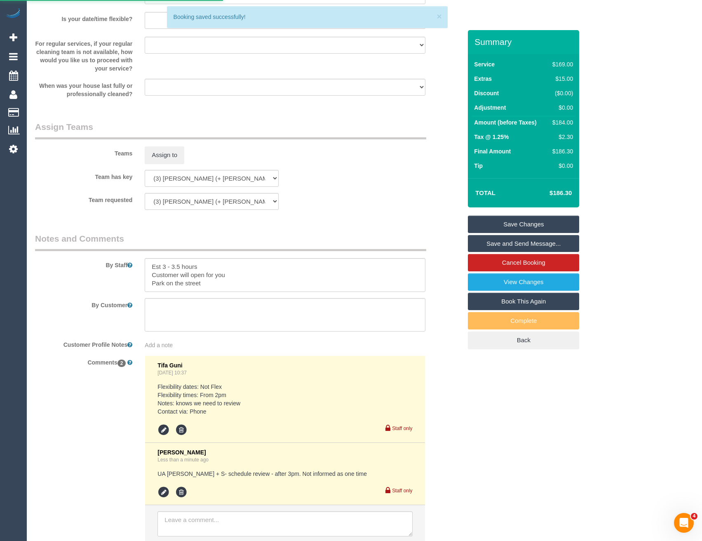
scroll to position [1075, 0]
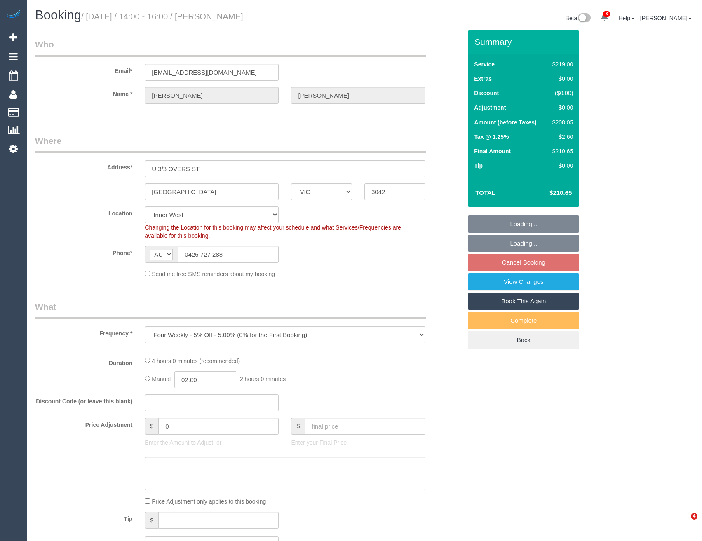
select select "VIC"
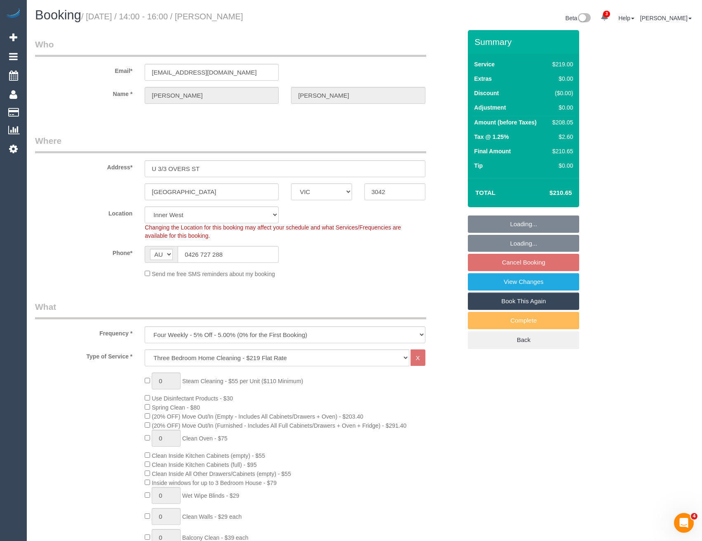
select select "object:1352"
select select "number:27"
select select "number:14"
select select "number:19"
select select "number:24"
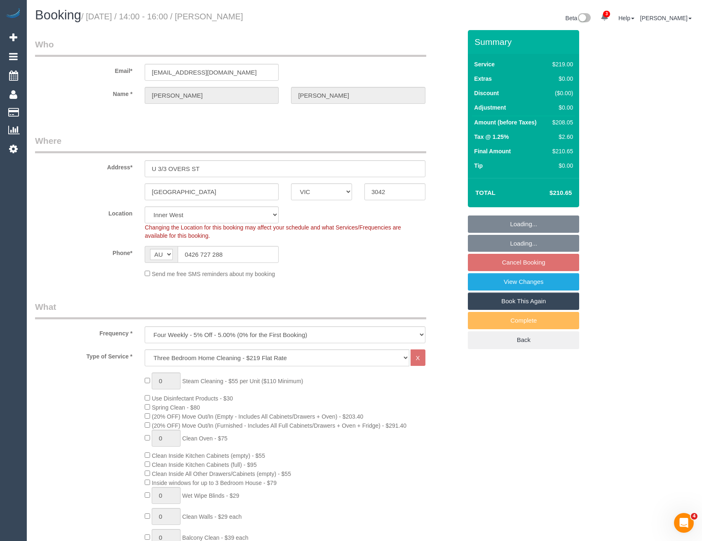
select select "number:34"
select select "number:11"
select select "spot5"
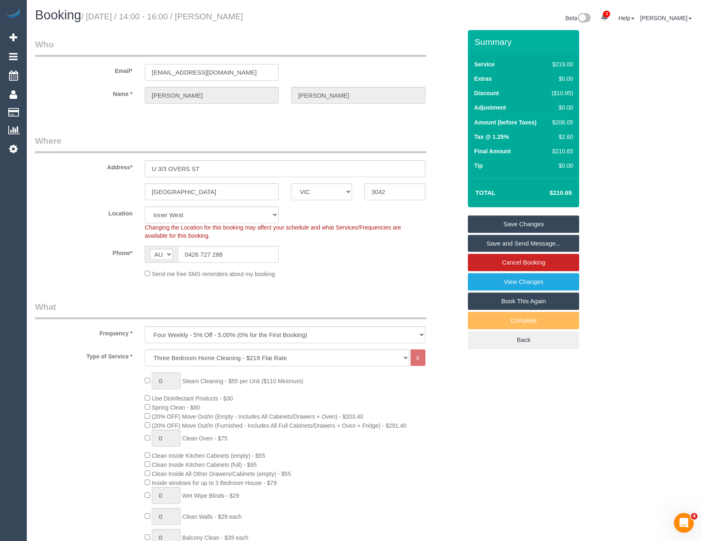
click at [519, 242] on link "Save and Send Message..." at bounding box center [523, 243] width 111 height 17
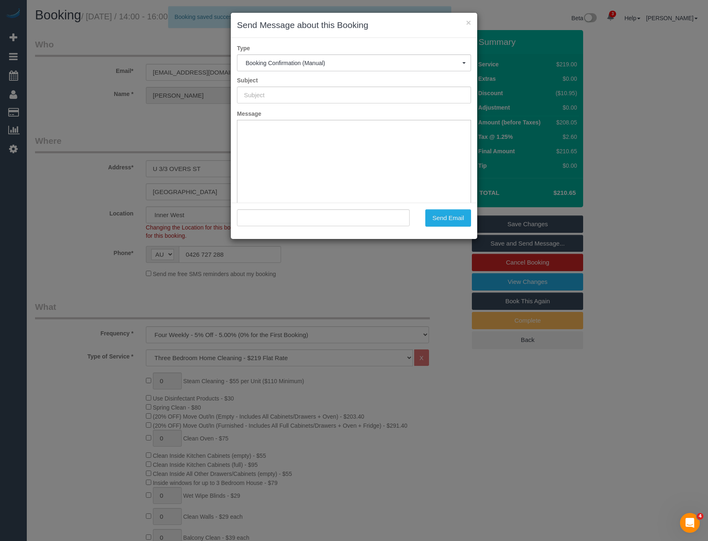
click at [346, 268] on div "× Send Message about this Booking Type Booking Confirmation (Manual) Booking Co…" at bounding box center [354, 270] width 708 height 541
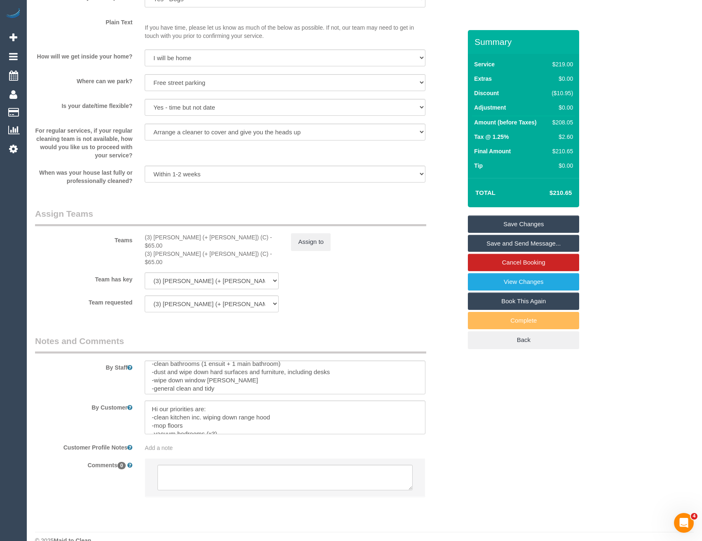
scroll to position [57, 0]
click at [221, 369] on textarea at bounding box center [285, 378] width 280 height 34
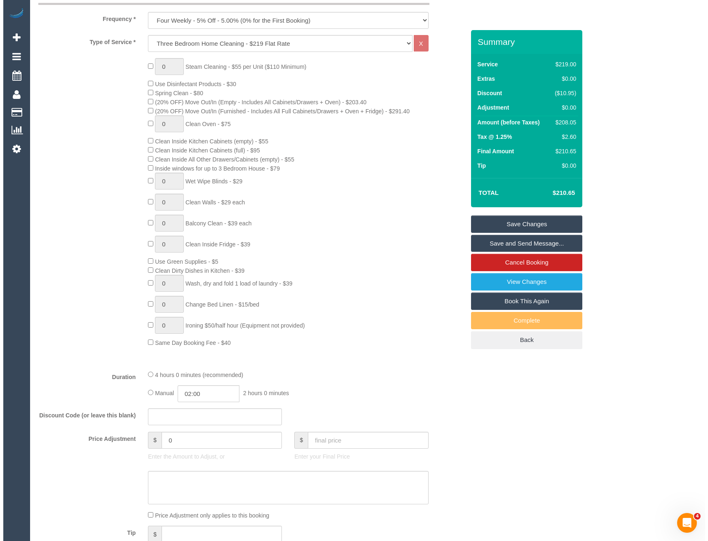
scroll to position [26, 0]
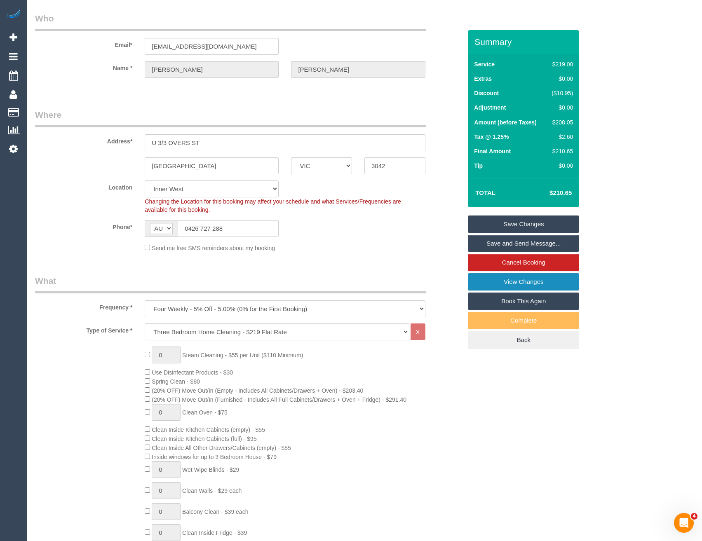
click at [495, 283] on link "View Changes" at bounding box center [523, 281] width 111 height 17
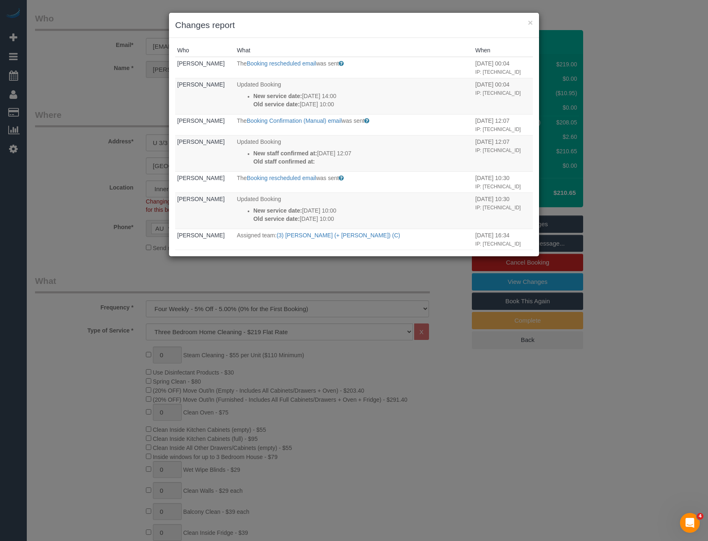
click at [339, 273] on div "× Changes report Who What When Trinh Tran The Booking rescheduled email was sen…" at bounding box center [354, 270] width 708 height 541
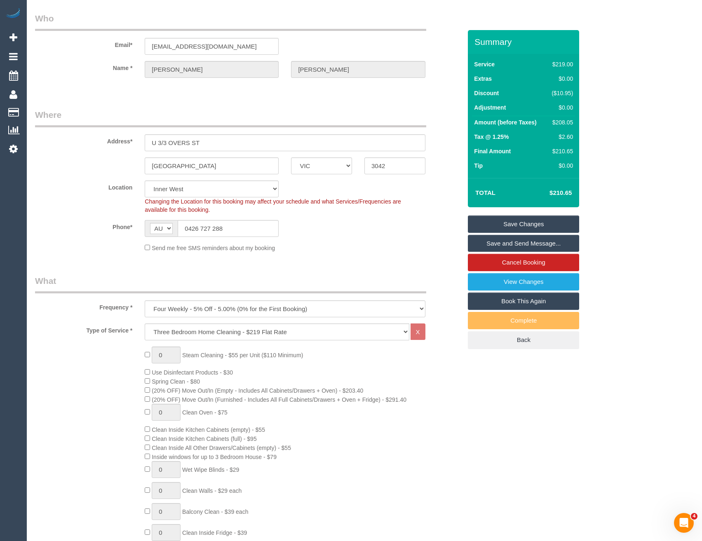
click at [502, 241] on link "Save and Send Message..." at bounding box center [523, 243] width 111 height 17
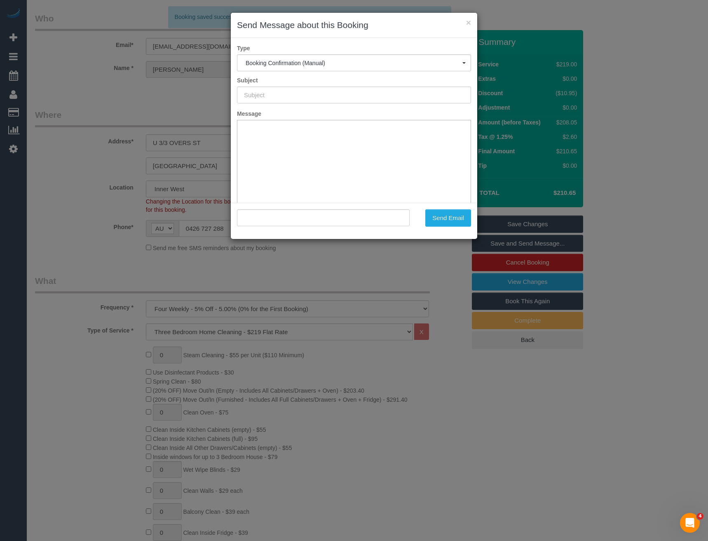
type input "Booking Confirmed"
type input ""Trinh Tran" <trnhtran@gmail.com>"
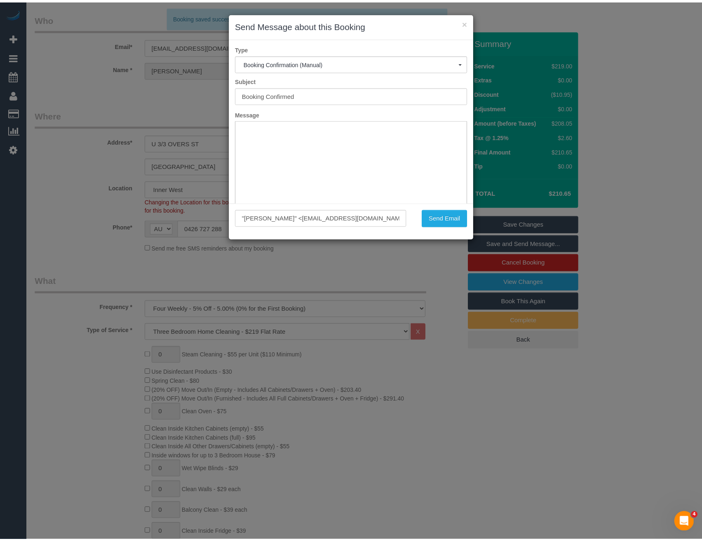
scroll to position [0, 0]
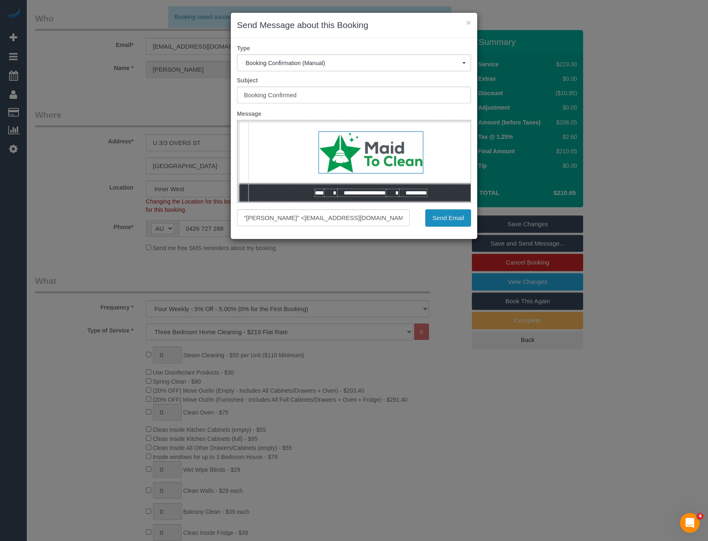
click at [455, 218] on button "Send Email" at bounding box center [448, 217] width 46 height 17
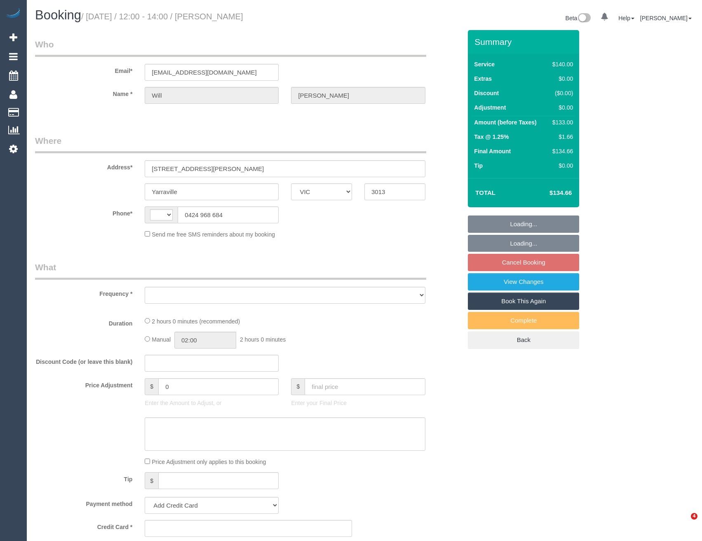
select select "VIC"
select select "string:AU"
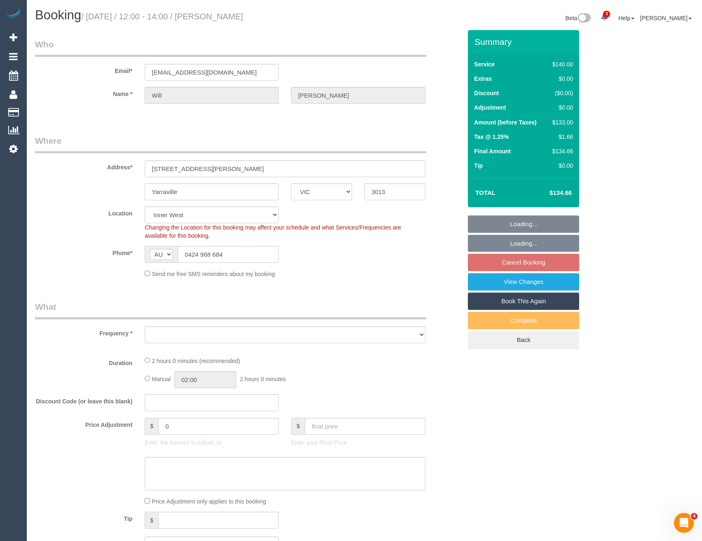
select select "object:557"
select select "string:stripe-pm_1NTX6T2GScqysDRV3uOnJ3sV"
select select "number:29"
select select "number:15"
select select "number:19"
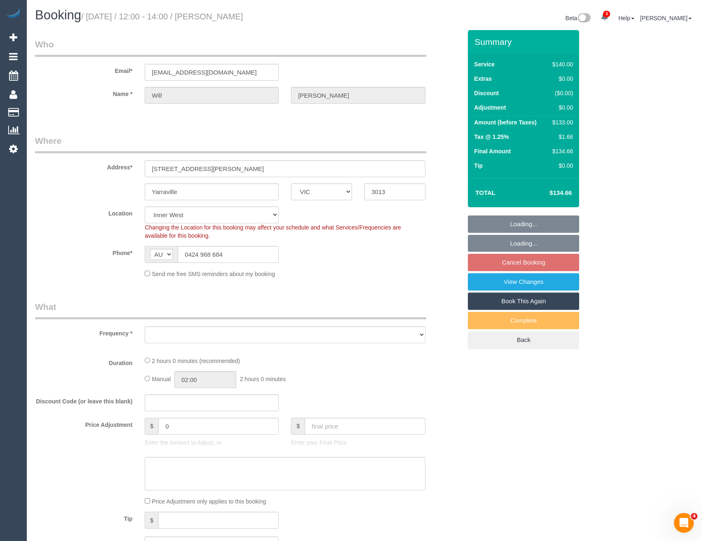
select select "number:22"
select select "number:33"
select select "number:13"
select select "object:708"
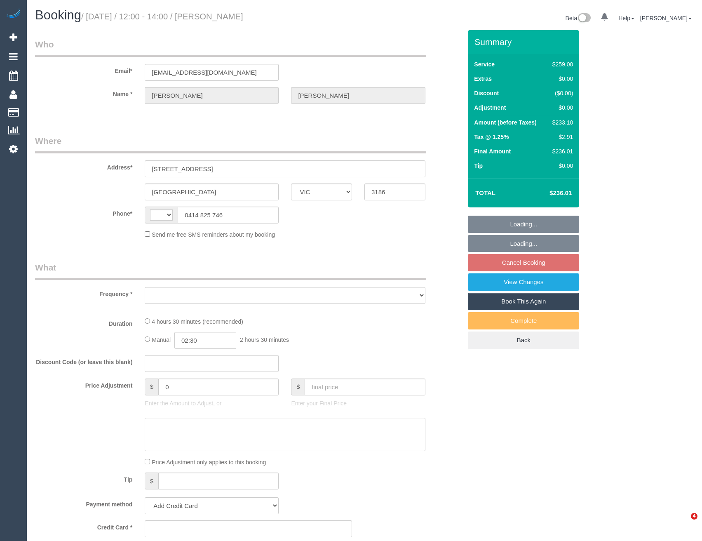
select select "VIC"
select select "string:AU"
select select "object:561"
select select "string:stripe-pm_1RPuXO2GScqysDRV9r1HAXcN"
select select "number:28"
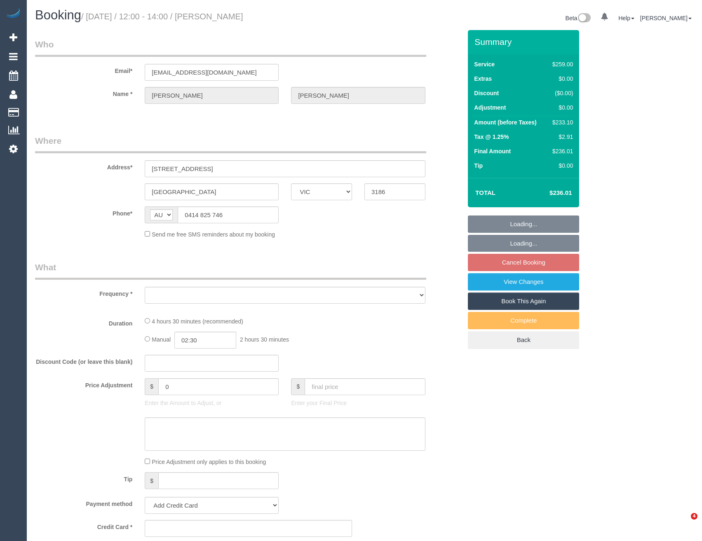
select select "number:14"
select select "number:19"
select select "number:24"
select select "number:12"
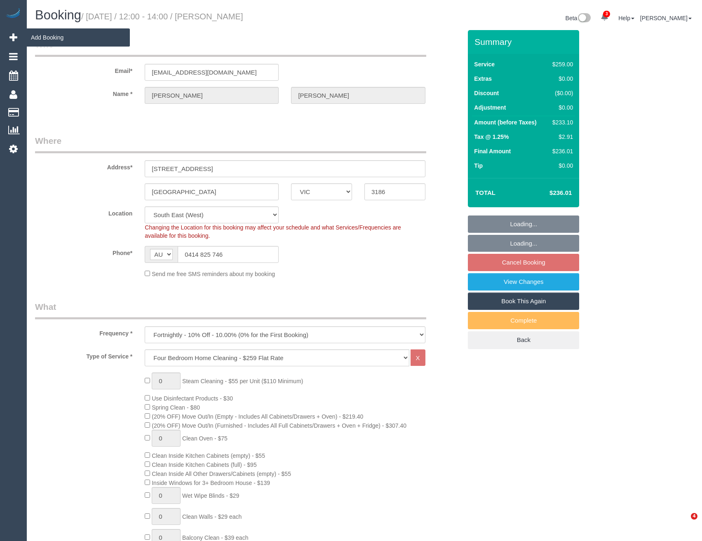
select select "object:808"
select select "spot4"
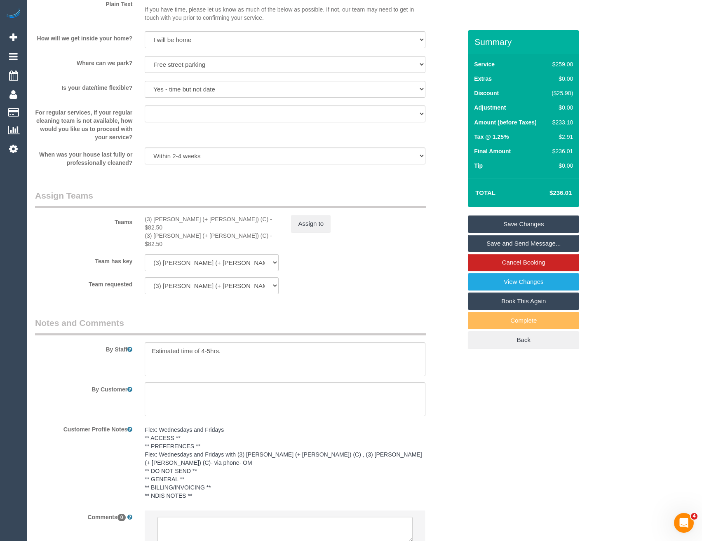
scroll to position [1072, 0]
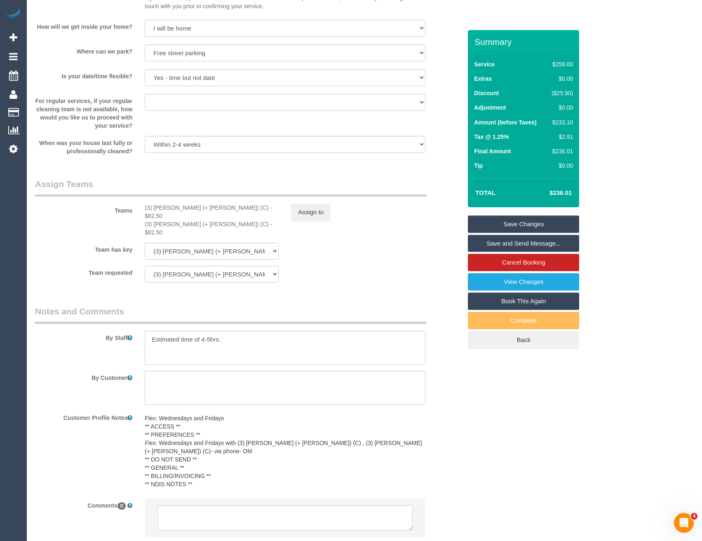
click at [192, 443] on pre "Flex: Wednesdays and Fridays ** ACCESS ** ** PREFERENCES ** Flex: Wednesdays an…" at bounding box center [285, 451] width 280 height 74
click at [201, 445] on textarea "Flex: Wednesdays and Fridays ** ACCESS ** ** PREFERENCES ** Flex: Wednesdays an…" at bounding box center [285, 456] width 280 height 91
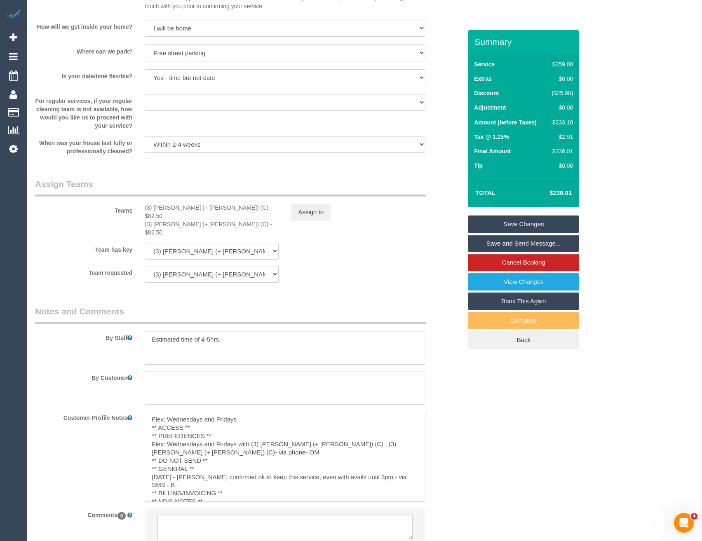
type textarea "Flex: Wednesdays and Fridays ** ACCESS ** ** PREFERENCES ** Flex: Wednesdays an…"
click at [202, 443] on textarea "Flex: Wednesdays and Fridays ** ACCESS ** ** PREFERENCES ** Flex: Wednesdays an…" at bounding box center [285, 456] width 280 height 91
click at [443, 457] on div "Customer Profile Notes Flex: Wednesdays and Fridays ** ACCESS ** ** PREFERENCES…" at bounding box center [248, 456] width 439 height 91
click at [493, 223] on link "Save Changes" at bounding box center [523, 224] width 111 height 17
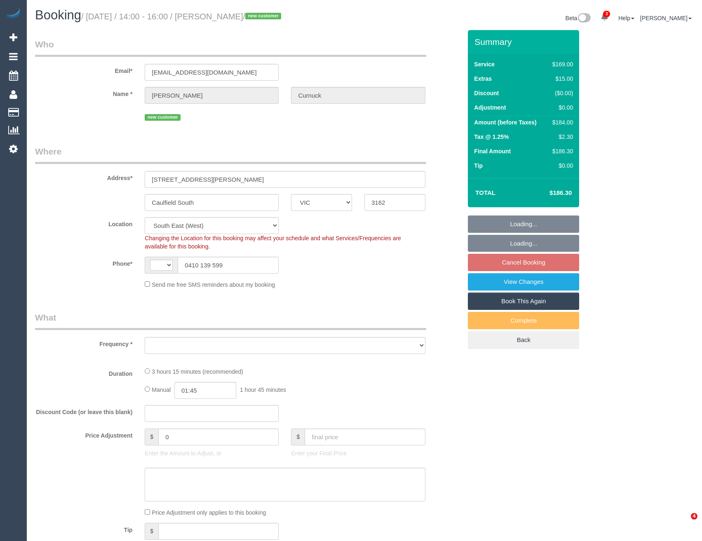
select select "VIC"
select select "string:stripe-pm_1S2LjN2GScqysDRVIwmDl4ps"
select select "number:30"
select select "number:14"
select select "number:19"
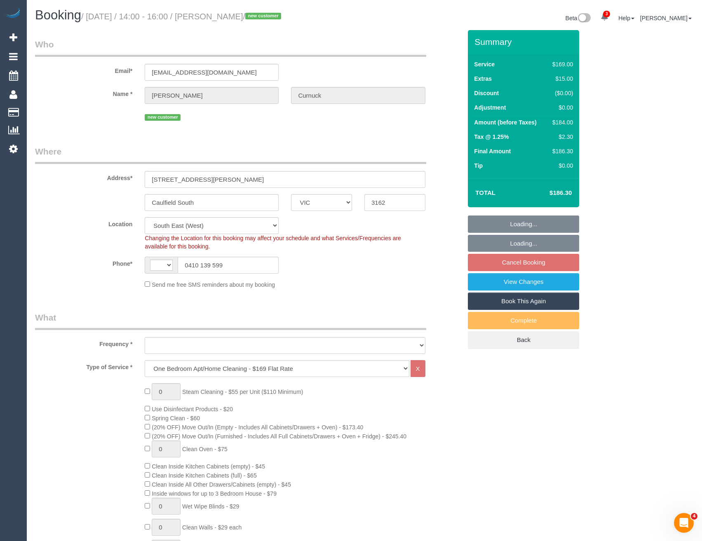
select select "string:AU"
select select "object:846"
select select "spot4"
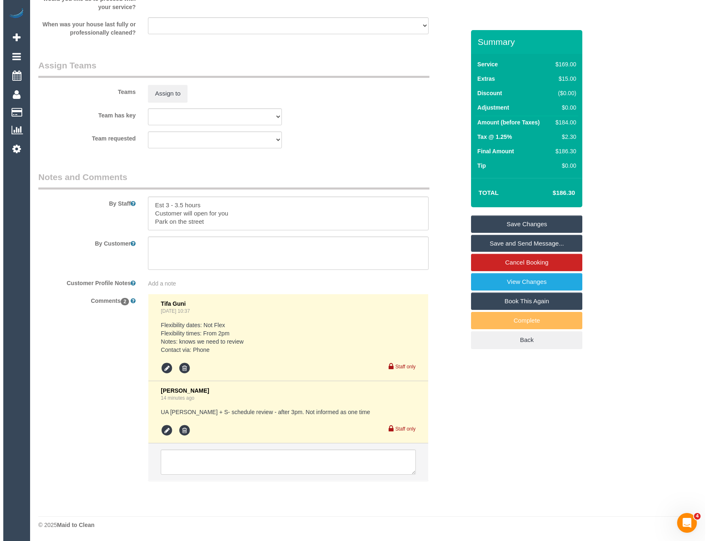
scroll to position [954, 0]
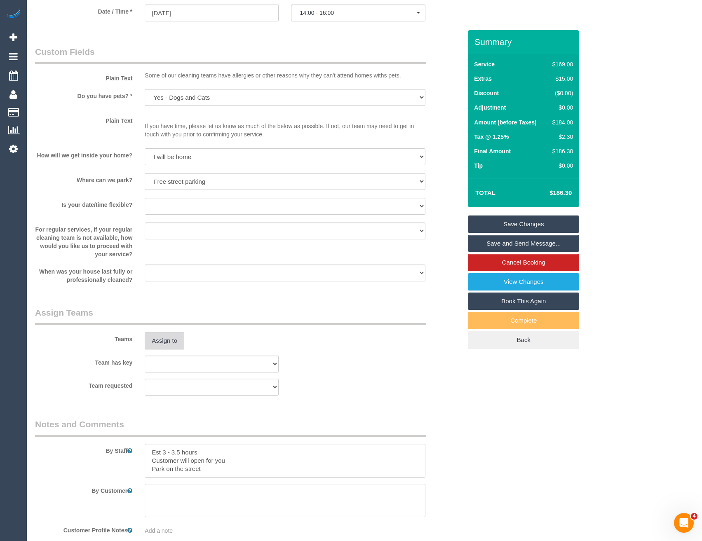
click at [169, 340] on button "Assign to" at bounding box center [165, 340] width 40 height 17
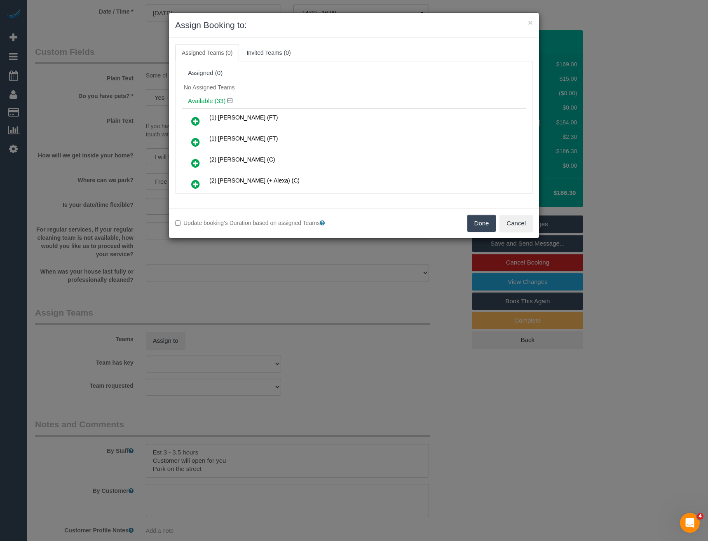
click at [284, 99] on h4 "Available (33)" at bounding box center [354, 101] width 332 height 7
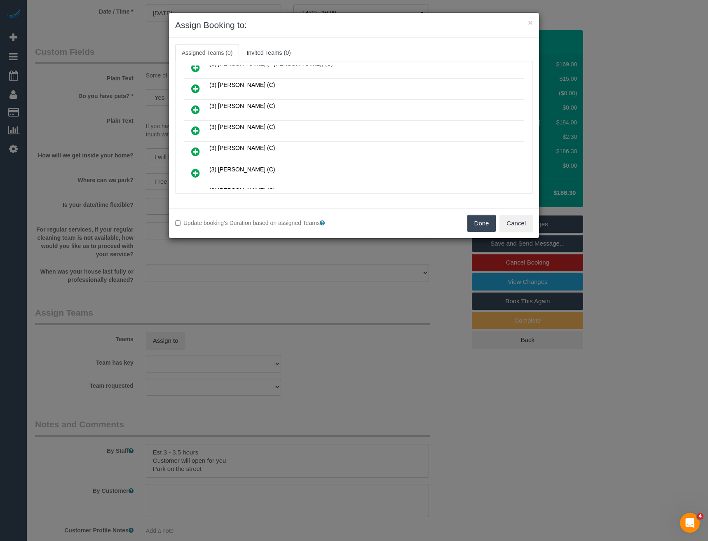
scroll to position [559, 0]
click at [196, 130] on icon at bounding box center [195, 131] width 9 height 10
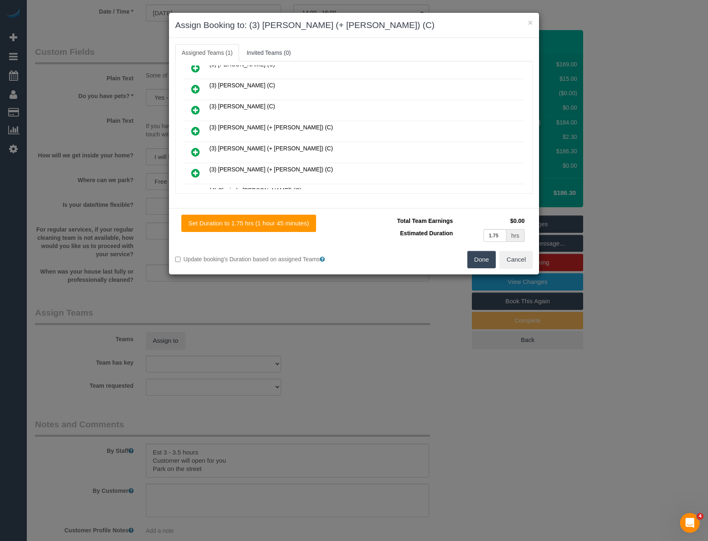
click at [196, 133] on icon at bounding box center [195, 131] width 9 height 10
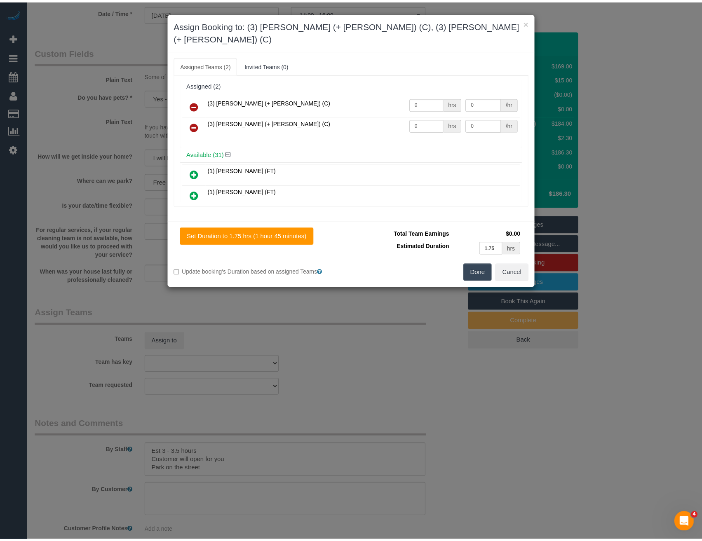
scroll to position [0, 0]
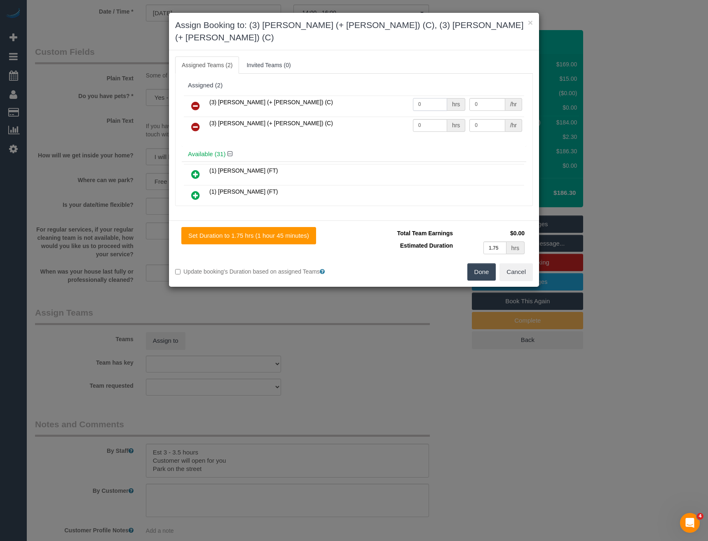
drag, startPoint x: 424, startPoint y: 92, endPoint x: 357, endPoint y: 99, distance: 67.6
click at [364, 100] on tr "(3) Rayhan (+ Shahida) (C) 0 hrs 0 /hr" at bounding box center [354, 106] width 340 height 21
type input "1"
type input "57.5"
drag, startPoint x: 429, startPoint y: 112, endPoint x: 369, endPoint y: 112, distance: 59.8
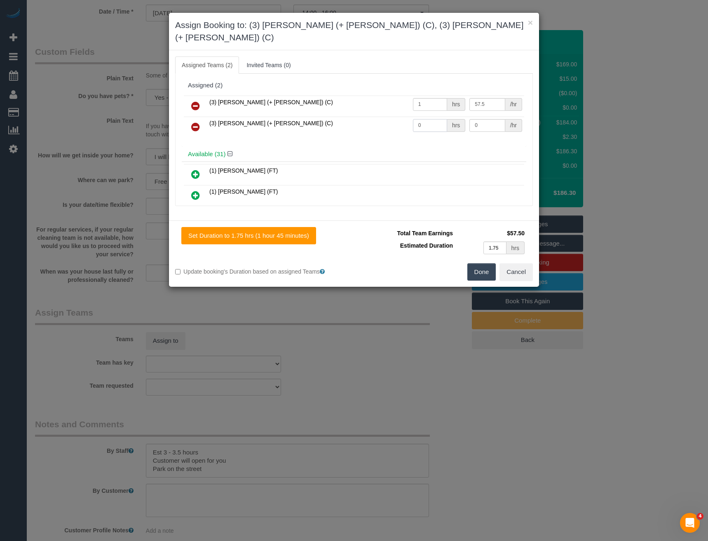
click at [379, 117] on tr "(3) Shahida (+ Rayhan) (C) 0 hrs 0 /hr" at bounding box center [354, 127] width 340 height 21
type input "1"
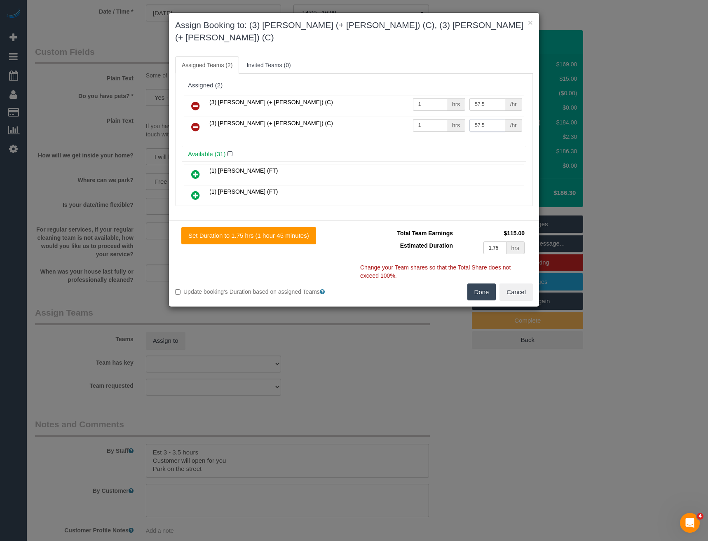
type input "57.5"
click at [477, 284] on button "Done" at bounding box center [481, 292] width 29 height 17
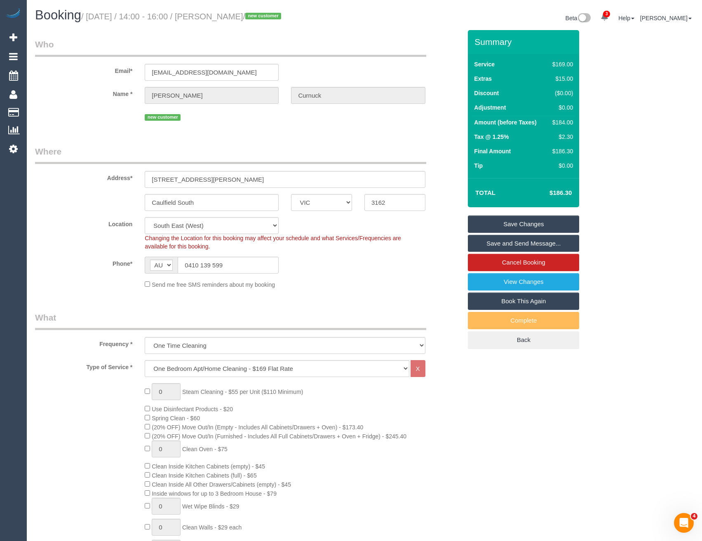
click at [530, 222] on link "Save Changes" at bounding box center [523, 224] width 111 height 17
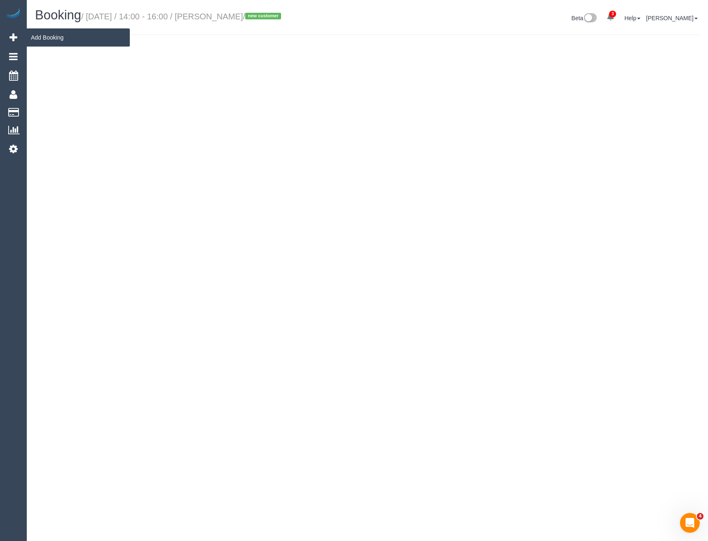
select select "VIC"
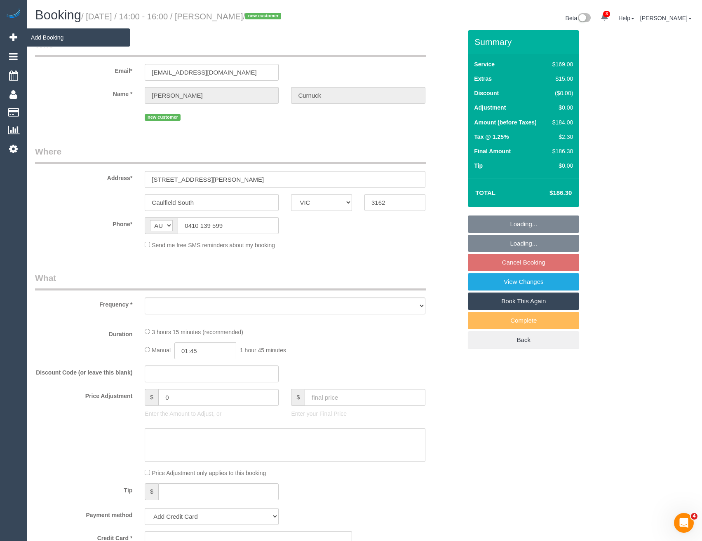
select select "object:4833"
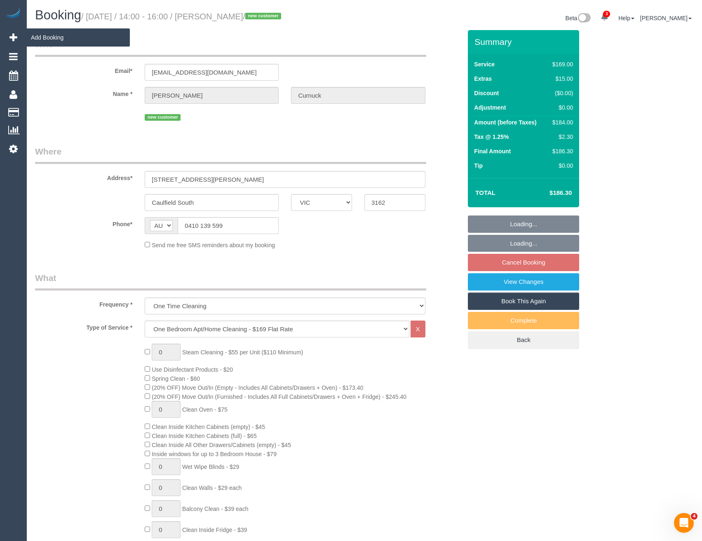
select select "string:stripe-pm_1S2LjN2GScqysDRVIwmDl4ps"
select select "number:30"
select select "number:14"
select select "number:19"
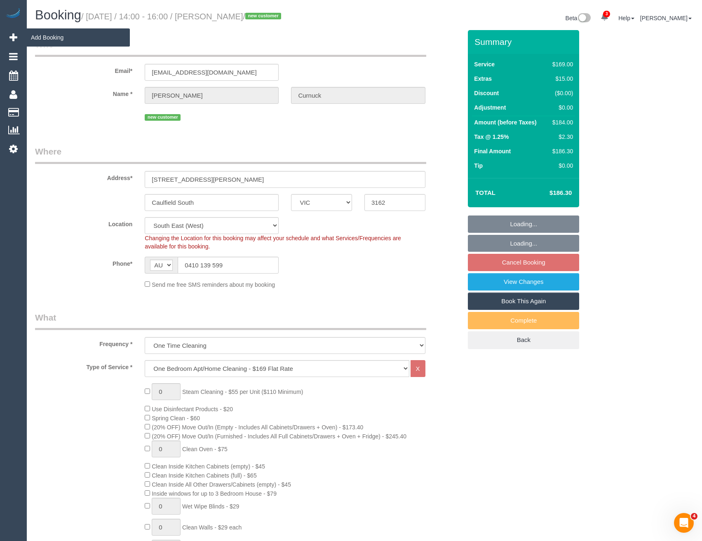
select select "object:5082"
select select "spot23"
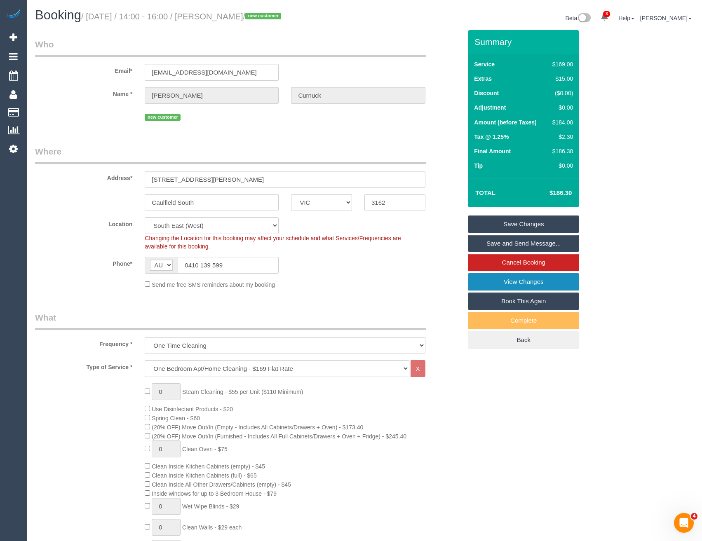
click at [504, 283] on link "View Changes" at bounding box center [523, 281] width 111 height 17
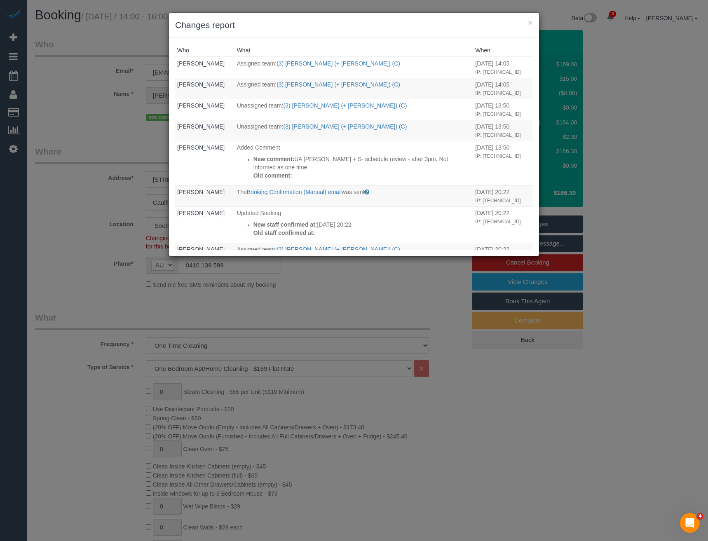
click at [324, 290] on div "× Changes report Who What When Bronie Bryant Assigned team: (3) Shahida (+ Rayh…" at bounding box center [354, 270] width 708 height 541
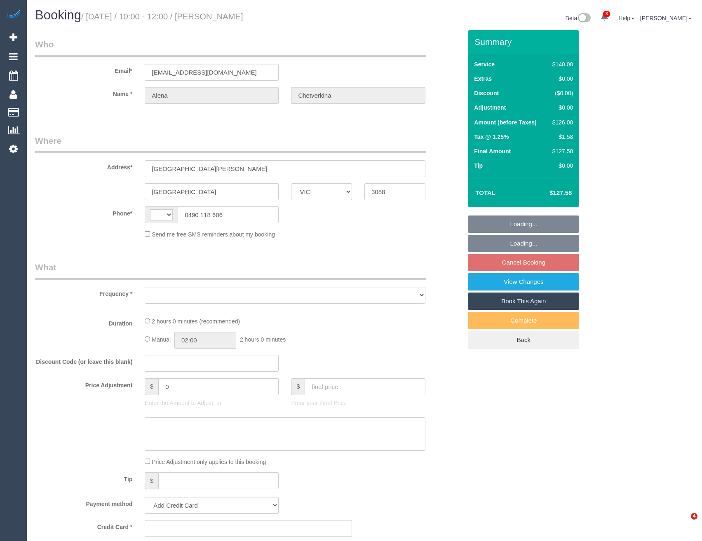
select select "VIC"
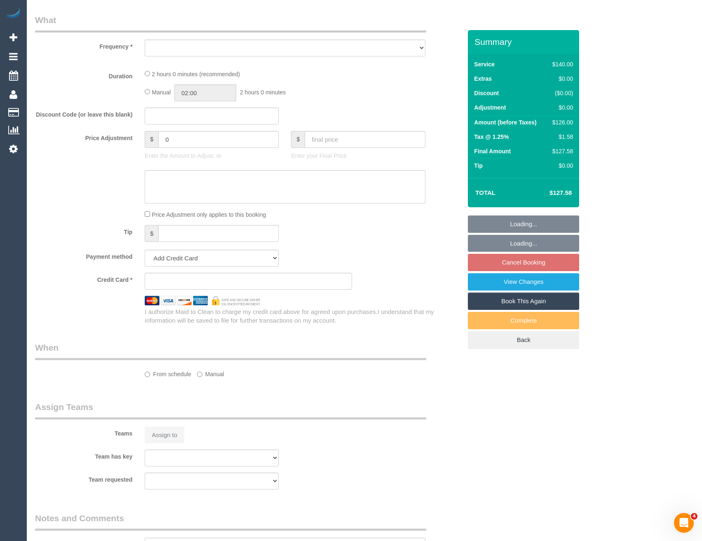
select select "string:AU"
select select "object:549"
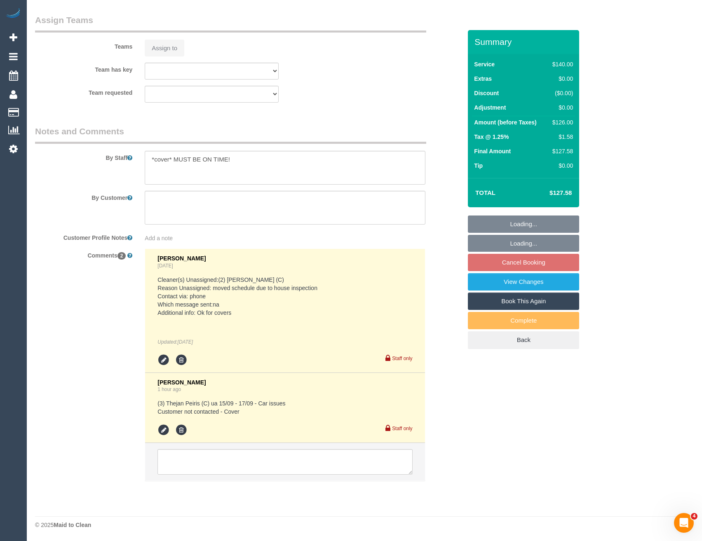
select select "string:stripe-pm_1S0aLT2GScqysDRVrjxP8fCm"
select select "number:29"
select select "number:14"
select select "number:18"
select select "number:24"
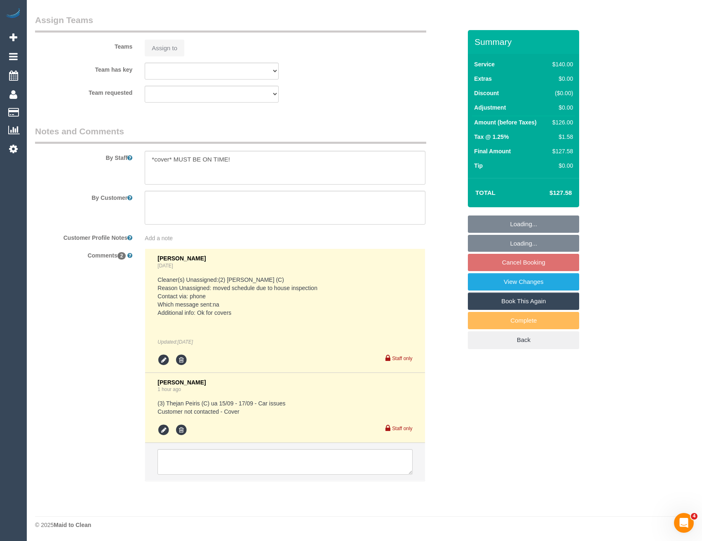
select select "number:35"
select select "number:11"
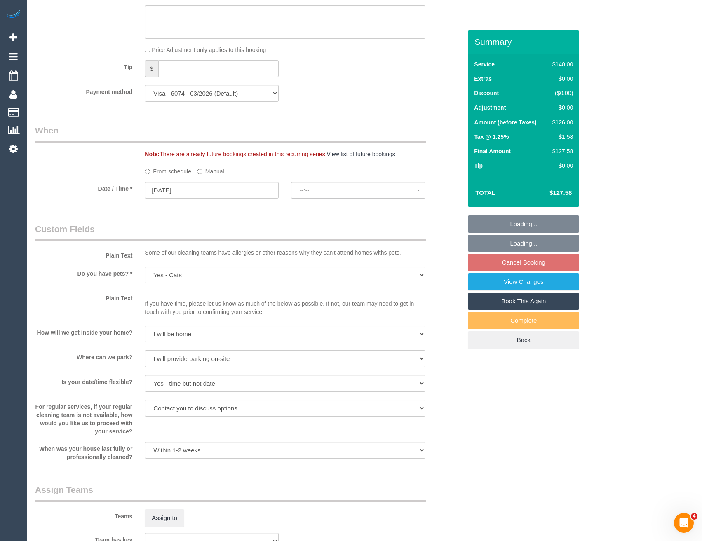
select select "spot3"
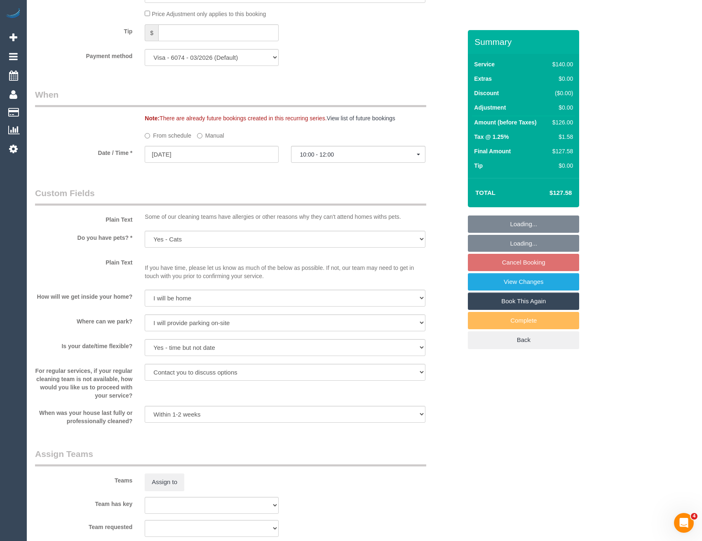
select select "object:1562"
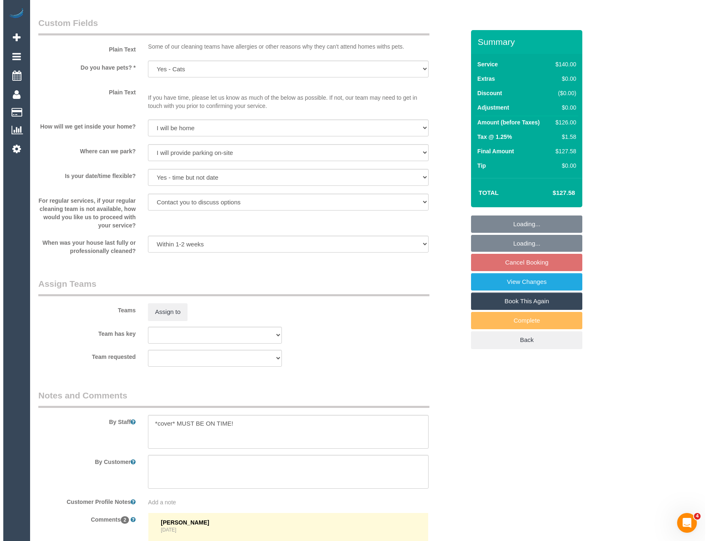
scroll to position [1129, 0]
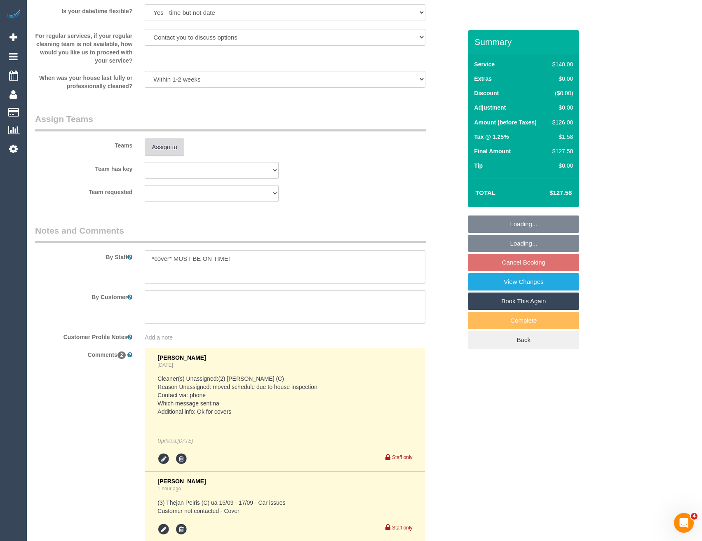
click at [178, 150] on button "Assign to" at bounding box center [165, 146] width 40 height 17
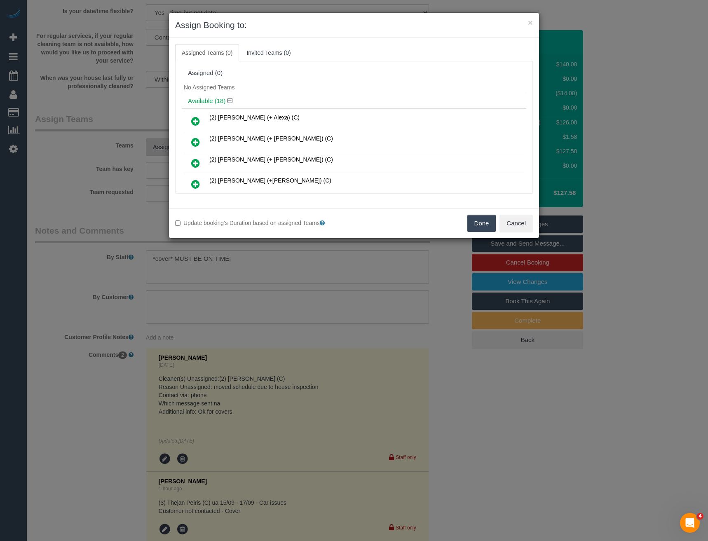
scroll to position [243, 0]
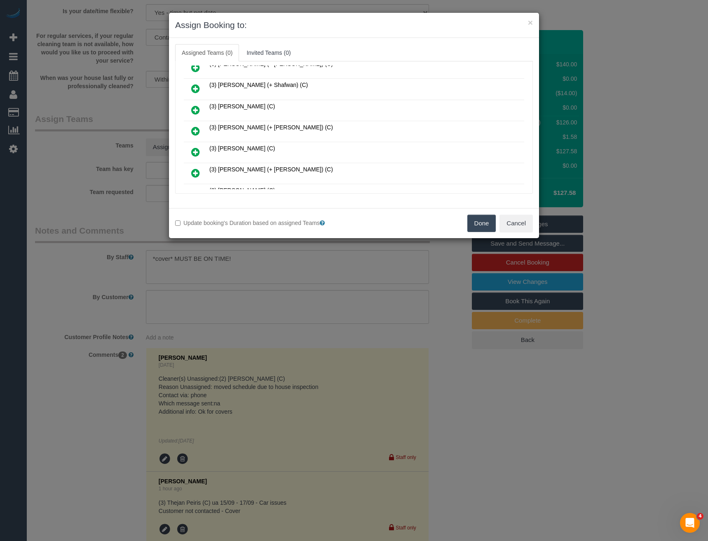
click at [193, 130] on icon at bounding box center [195, 131] width 9 height 10
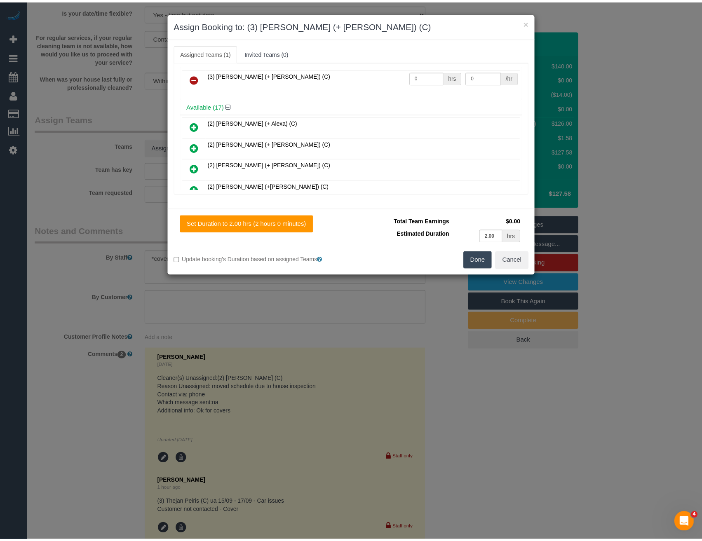
scroll to position [0, 0]
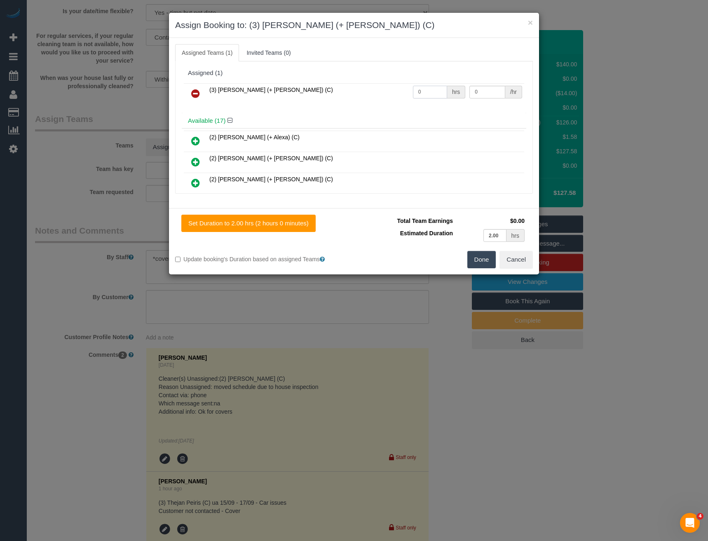
drag, startPoint x: 426, startPoint y: 96, endPoint x: 405, endPoint y: 94, distance: 21.5
click at [406, 94] on tr "(3) Kaveen (+ Sangeeth) (C) 0 hrs 0 /hr" at bounding box center [354, 93] width 340 height 21
type input "2"
type input "35"
click at [477, 258] on button "Done" at bounding box center [481, 259] width 29 height 17
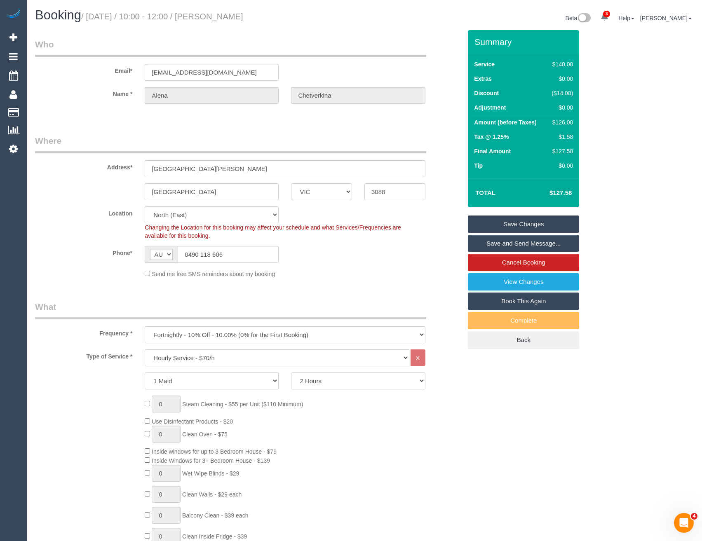
click at [518, 223] on link "Save Changes" at bounding box center [523, 224] width 111 height 17
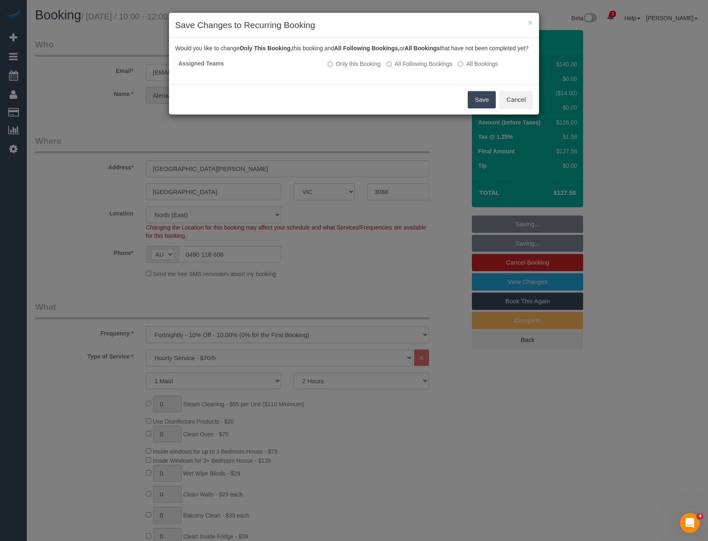
click at [480, 106] on button "Save" at bounding box center [482, 99] width 28 height 17
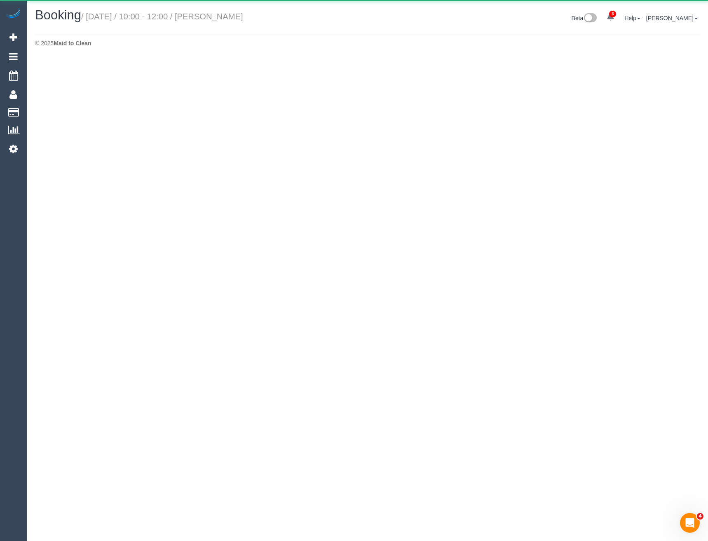
select select "VIC"
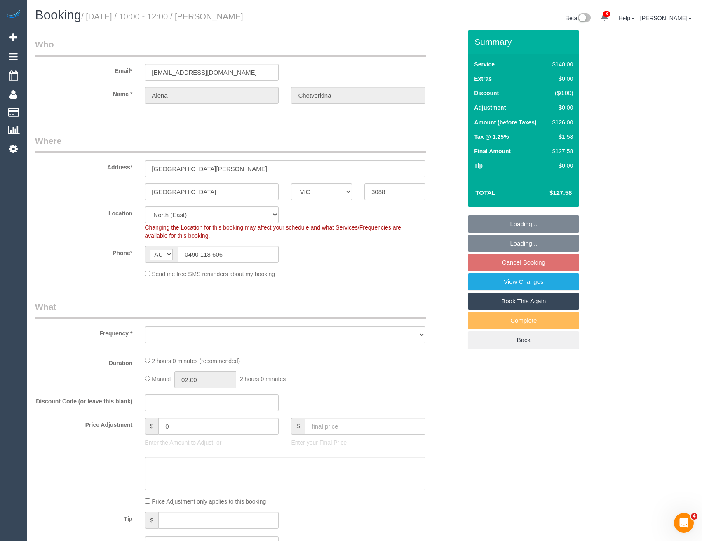
select select "string:stripe-pm_1S0aLT2GScqysDRVrjxP8fCm"
select select "number:29"
select select "number:14"
select select "number:18"
select select "number:24"
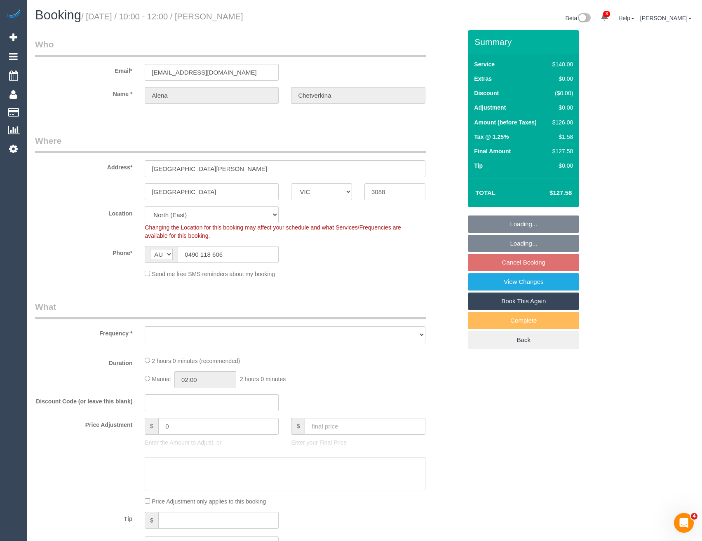
select select "number:35"
select select "number:11"
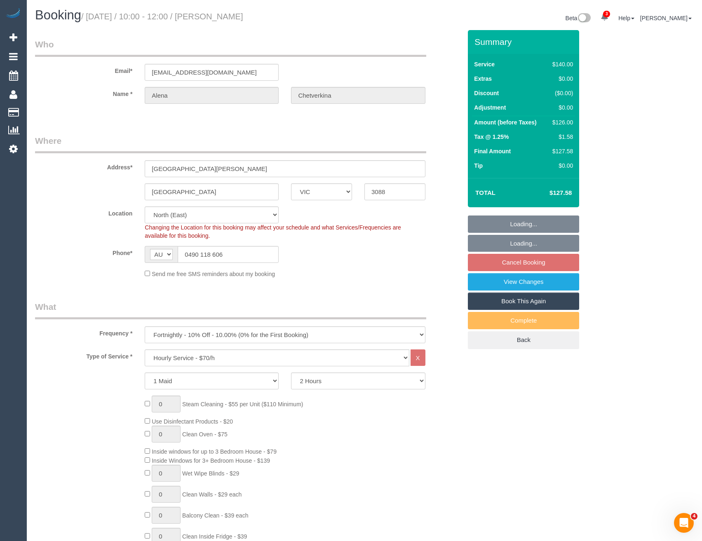
select select "object:6551"
select select "spot23"
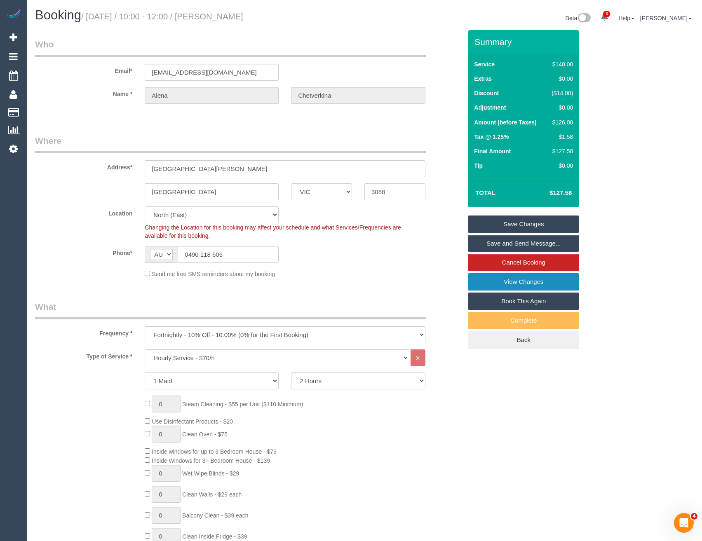
click at [534, 277] on link "View Changes" at bounding box center [523, 281] width 111 height 17
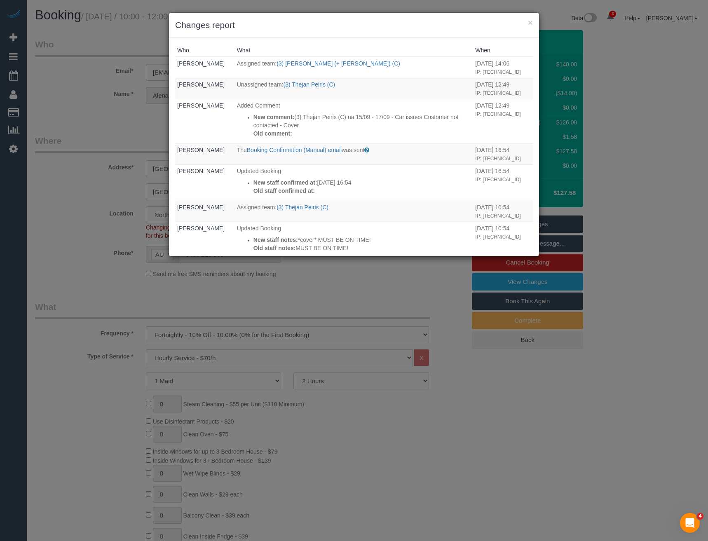
click at [318, 283] on div "× Changes report Who What When Bronie Bryant Assigned team: (3) Kaveen (+ Sange…" at bounding box center [354, 270] width 708 height 541
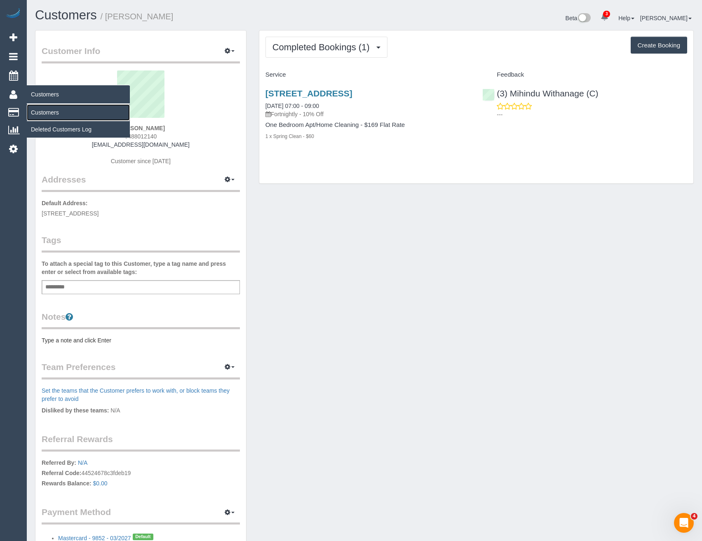
click at [40, 111] on link "Customers" at bounding box center [78, 112] width 103 height 16
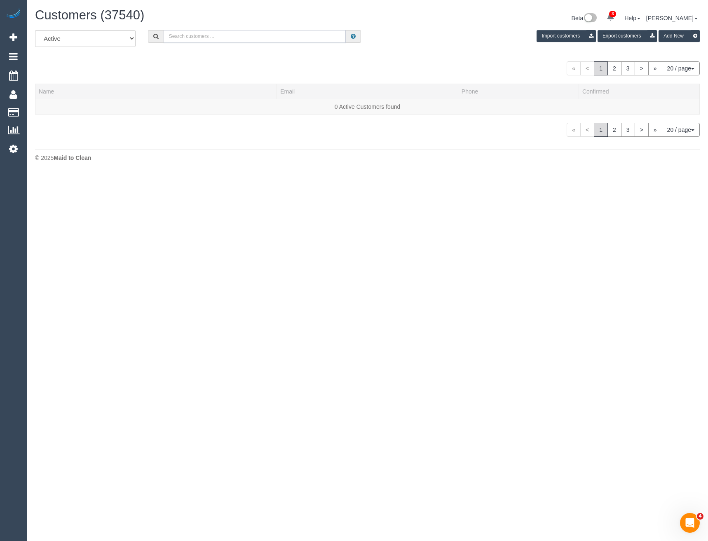
click at [194, 40] on input "text" at bounding box center [255, 36] width 183 height 13
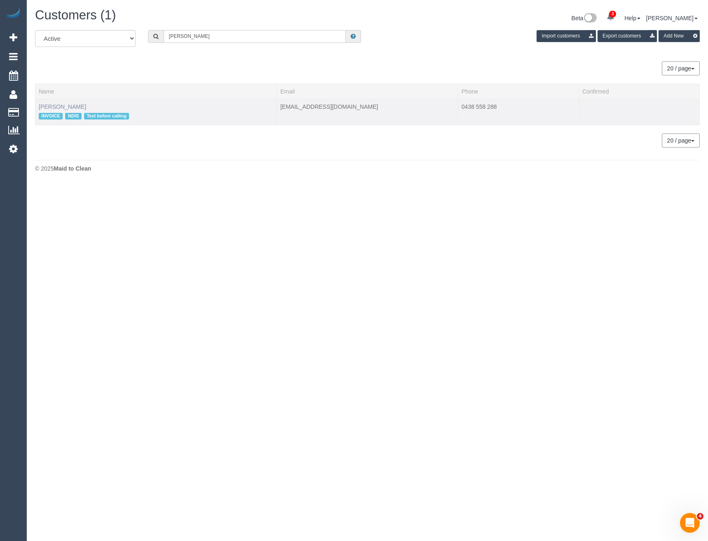
type input "Cassandra cla"
click at [73, 106] on link "Cassandra Clarke" at bounding box center [62, 106] width 47 height 7
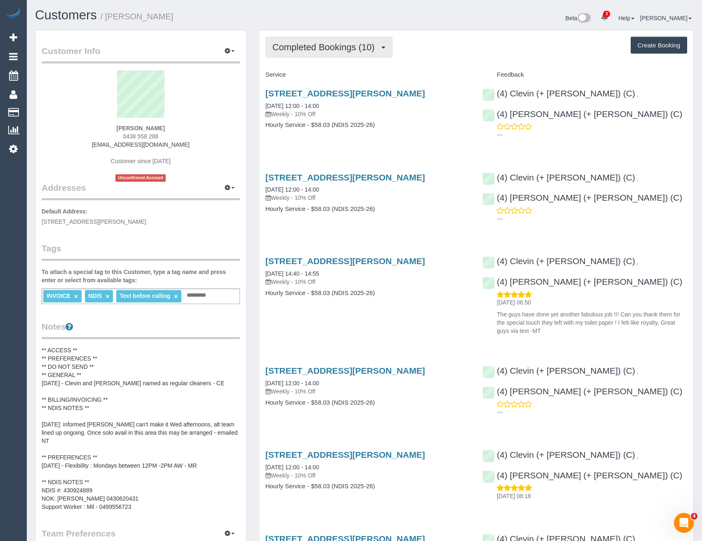
click at [327, 38] on button "Completed Bookings (10)" at bounding box center [328, 47] width 127 height 21
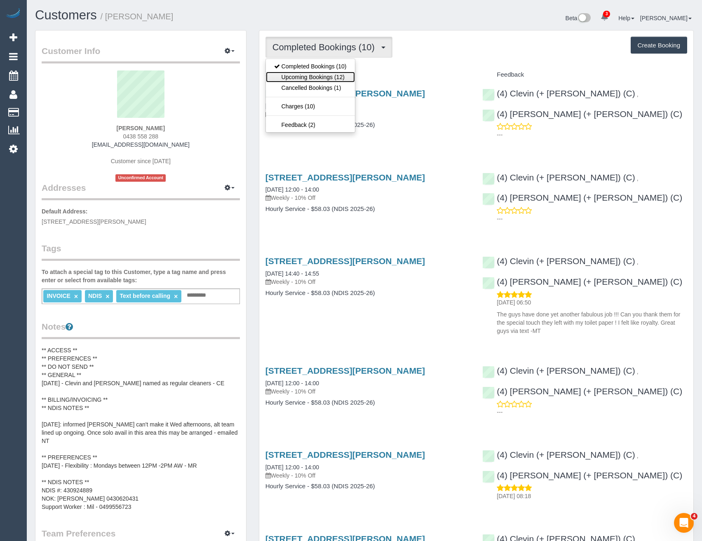
click at [331, 76] on link "Upcoming Bookings (12)" at bounding box center [310, 77] width 89 height 11
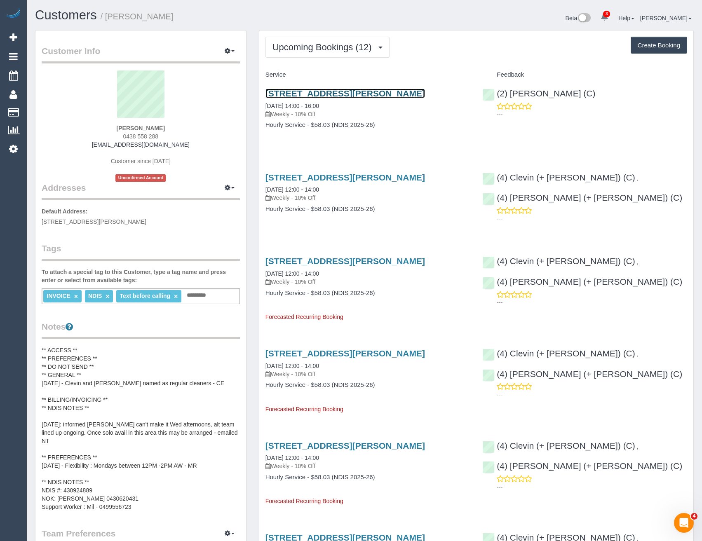
click at [362, 94] on link "4 Merso Ct, Carrum Downs, VIC 3201" at bounding box center [345, 93] width 160 height 9
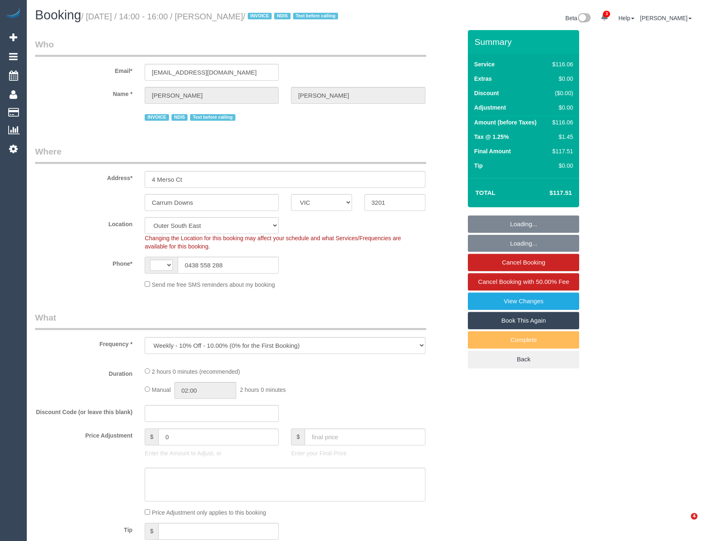
select select "VIC"
select select "object:627"
select select "string:AU"
select select "number:27"
select select "number:14"
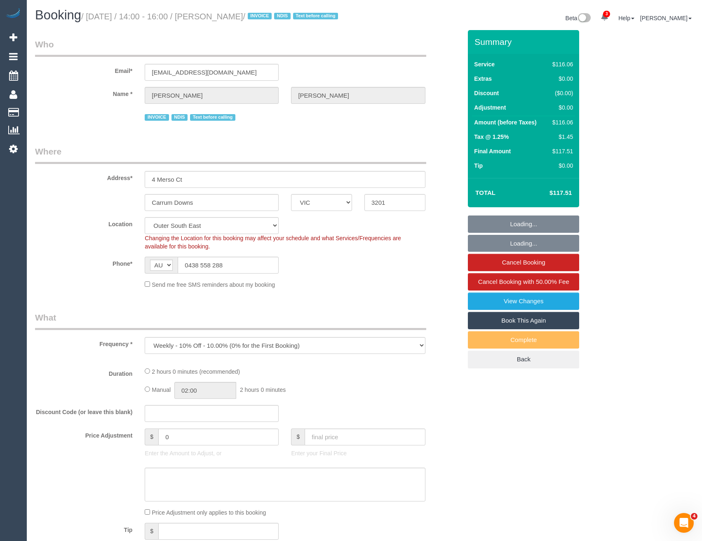
select select "number:18"
select select "number:36"
select select "number:34"
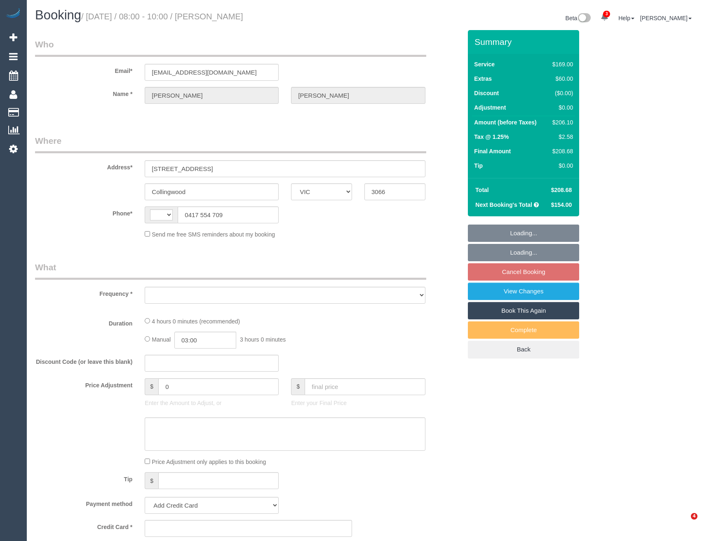
select select "VIC"
select select "string:stripe-pm_1RVpw42GScqysDRVekJgxZiz"
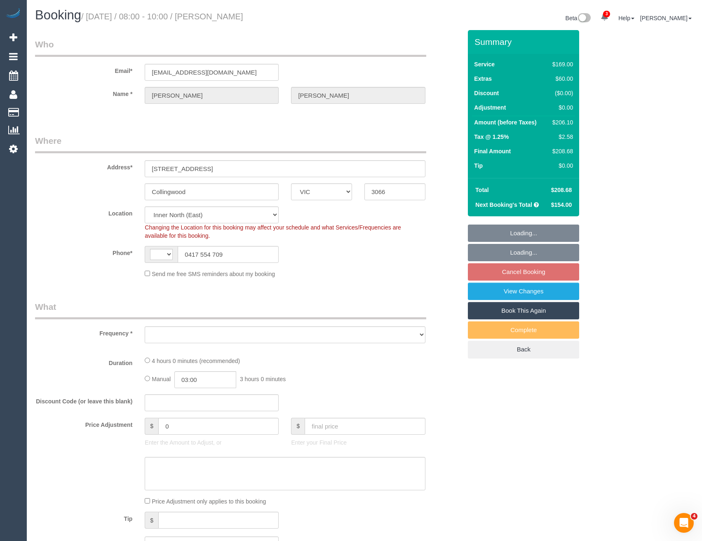
select select "string:AU"
select select "object:667"
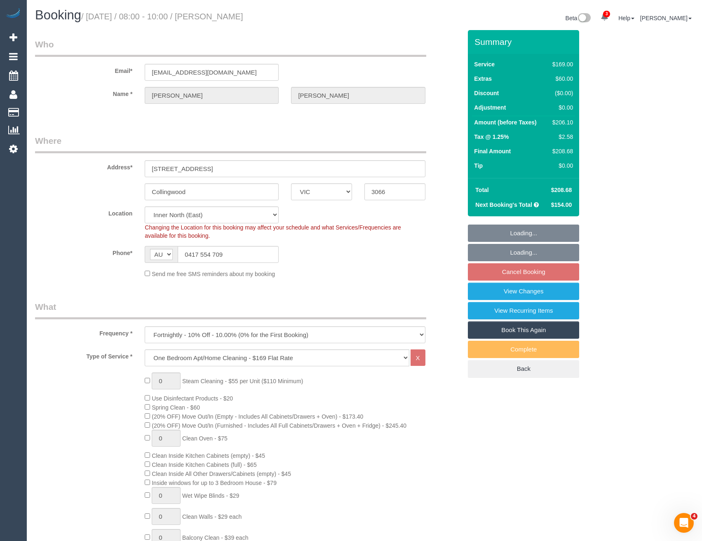
select select "number:28"
select select "number:14"
select select "number:20"
select select "number:23"
select select "number:34"
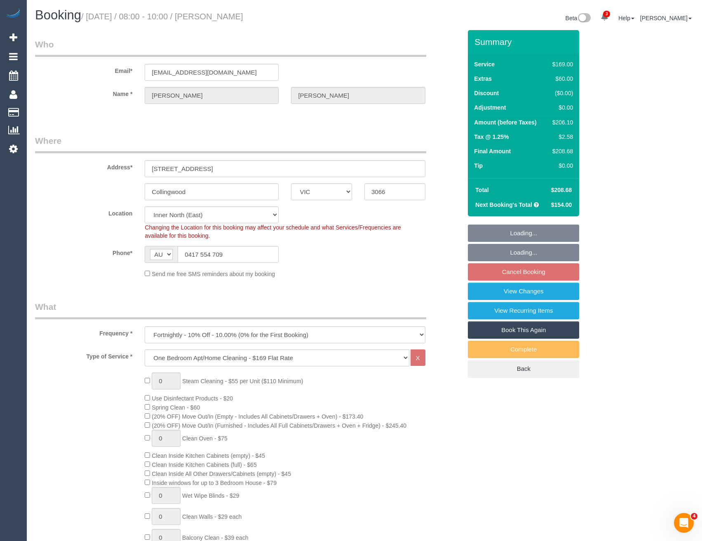
select select "number:12"
select select "spot2"
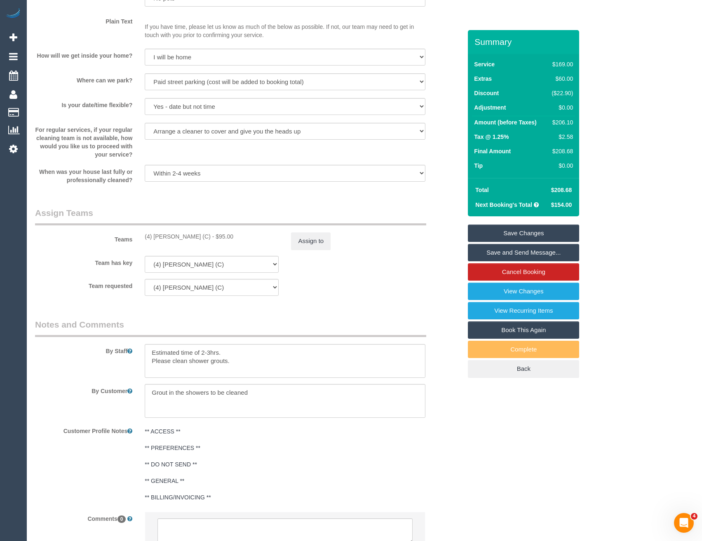
scroll to position [1126, 0]
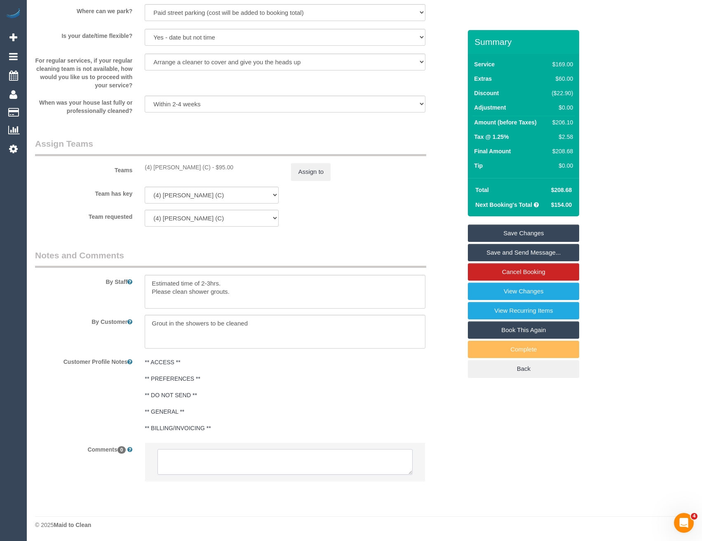
click at [184, 466] on textarea at bounding box center [284, 462] width 255 height 26
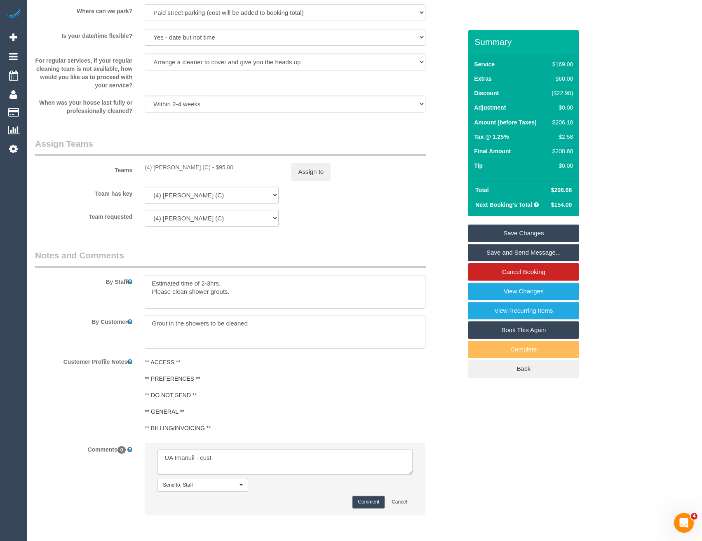
type textarea "UA Imanuil - cust"
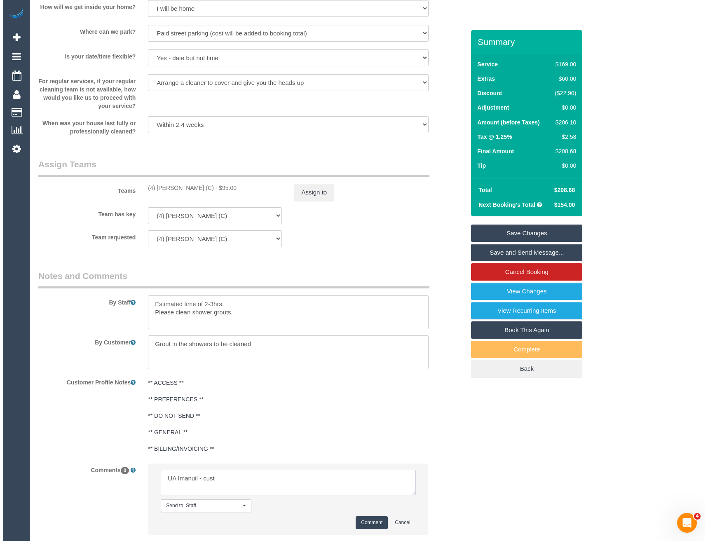
scroll to position [1160, 0]
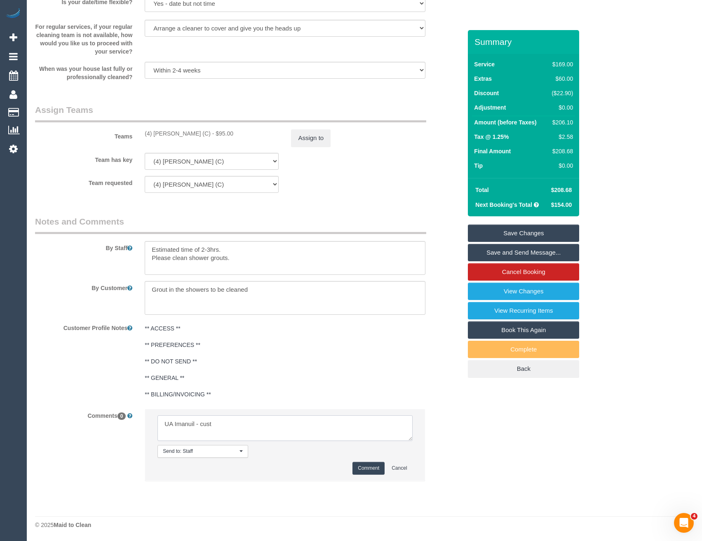
drag, startPoint x: 230, startPoint y: 426, endPoint x: 136, endPoint y: 434, distance: 93.5
click at [137, 434] on div "Comments 0 Send to: Staff Nothing selected Send to: Staff Send to: Customer Sen…" at bounding box center [248, 449] width 439 height 81
drag, startPoint x: 211, startPoint y: 249, endPoint x: 201, endPoint y: 249, distance: 9.5
click at [201, 249] on textarea at bounding box center [285, 258] width 280 height 34
click at [252, 254] on textarea at bounding box center [285, 258] width 280 height 34
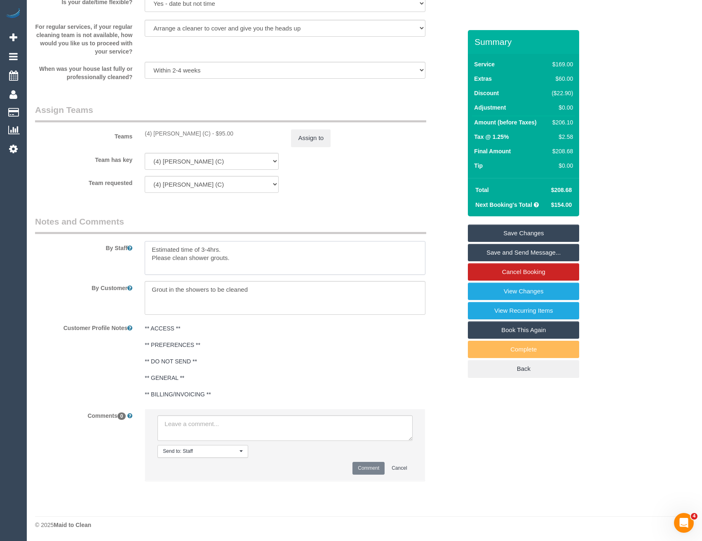
type textarea "Estimated time of 3-4hrs. Please clean shower grouts."
drag, startPoint x: 312, startPoint y: 150, endPoint x: 312, endPoint y: 138, distance: 11.1
click at [312, 148] on sui-booking-teams "Teams (4) Imanuil Afiuo (C) - $95.00 Assign to Team has key (4) Imanuil Afiuo (…" at bounding box center [248, 148] width 427 height 89
click at [312, 138] on button "Assign to" at bounding box center [311, 137] width 40 height 17
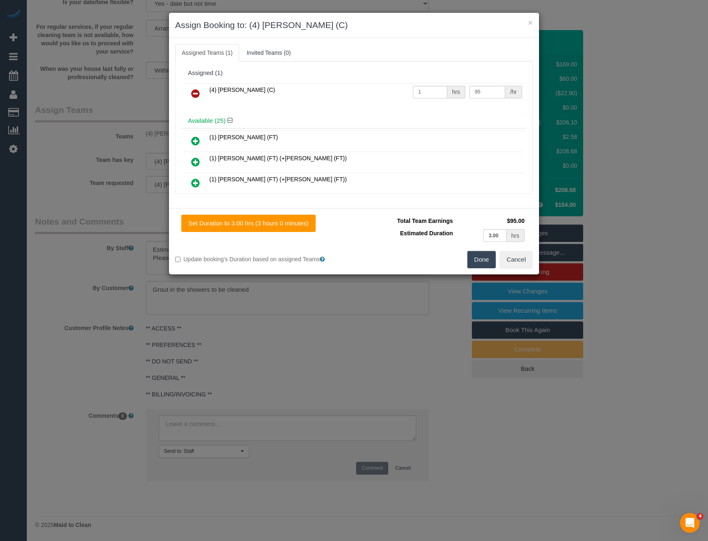
click at [192, 96] on icon at bounding box center [195, 94] width 9 height 10
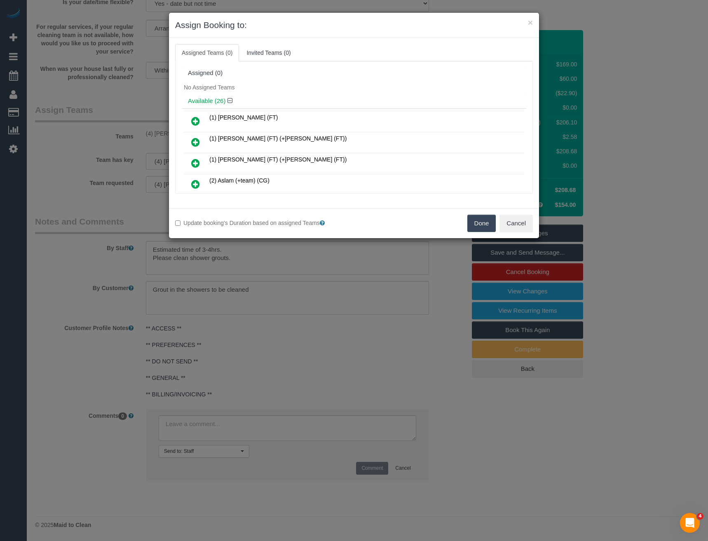
scroll to position [454, 0]
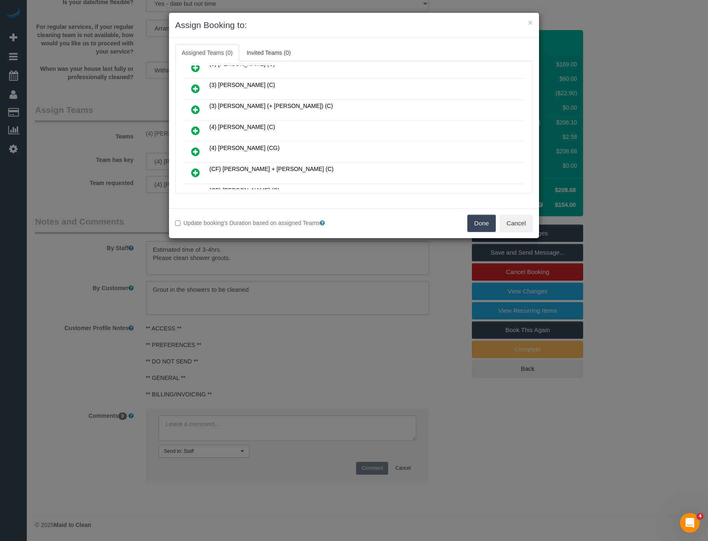
click at [196, 132] on icon at bounding box center [195, 131] width 9 height 10
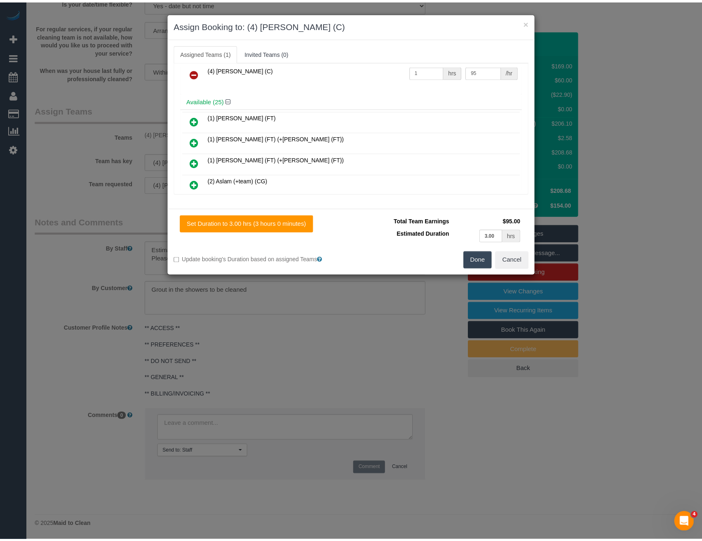
scroll to position [0, 0]
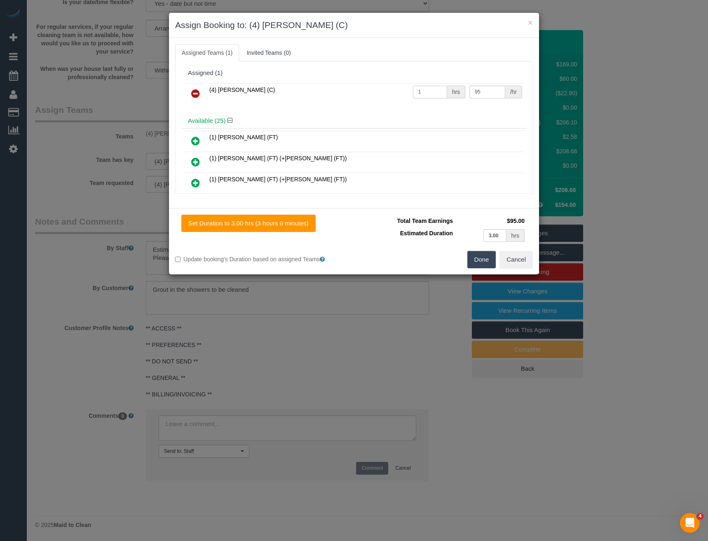
click at [431, 93] on input "1" at bounding box center [430, 92] width 34 height 13
drag, startPoint x: 493, startPoint y: 89, endPoint x: 431, endPoint y: 89, distance: 61.4
click at [448, 96] on tr "(4) Imanuil Afiuo (C) 1 hrs 95 /hr" at bounding box center [354, 93] width 340 height 21
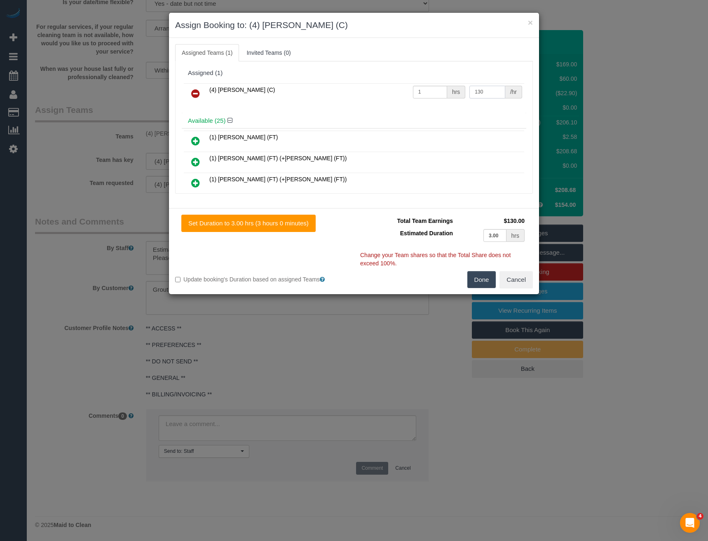
type input "130"
click at [479, 272] on button "Done" at bounding box center [481, 279] width 29 height 17
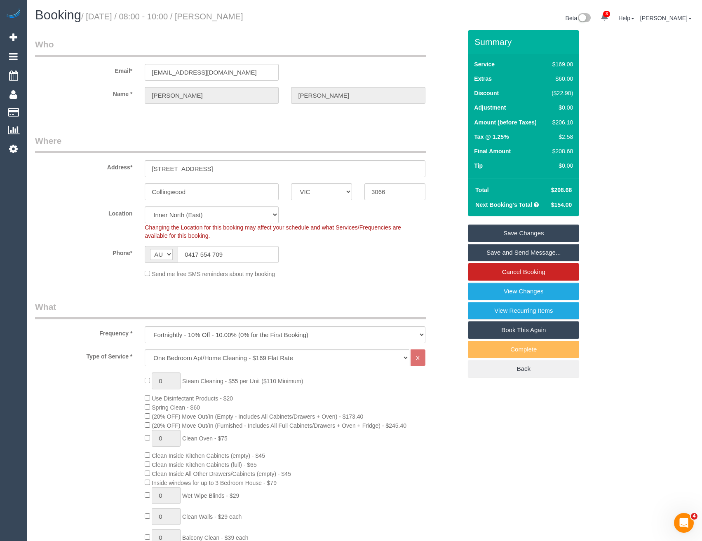
select select "spot22"
click at [516, 252] on link "Save and Send Message..." at bounding box center [523, 252] width 111 height 17
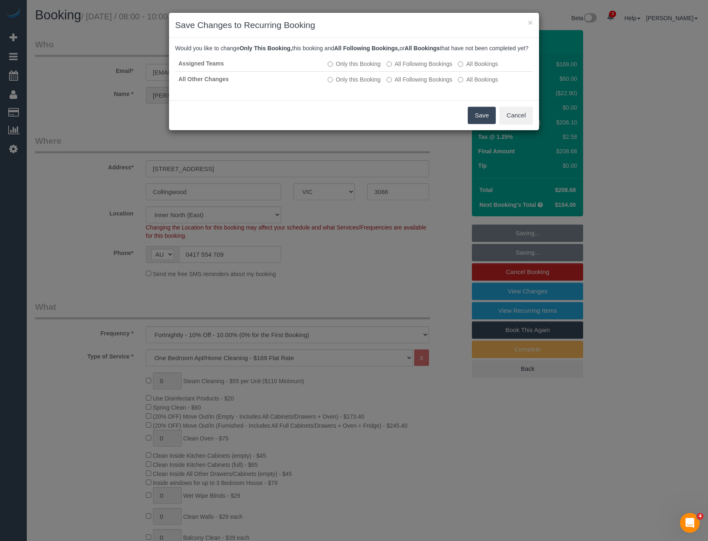
click at [479, 124] on button "Save" at bounding box center [482, 115] width 28 height 17
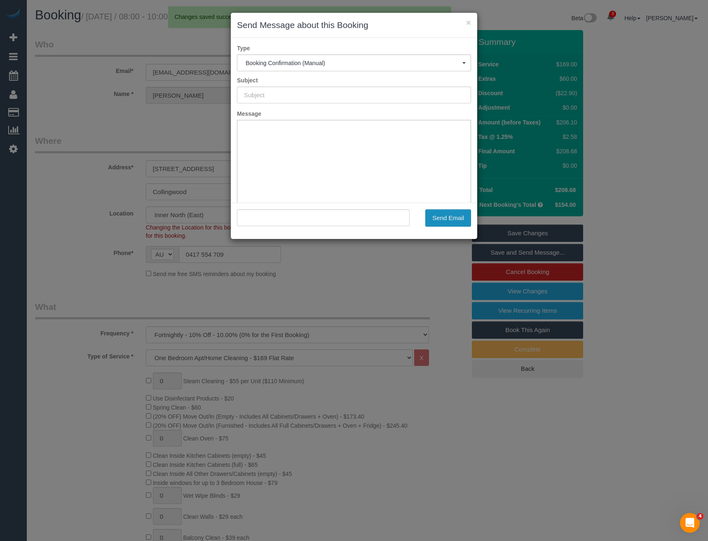
type input "Booking Confirmed"
type input ""Madeleine Lynch" <madeleinelynch5@hotmail.com>"
click at [448, 220] on button "Send Email" at bounding box center [448, 217] width 46 height 17
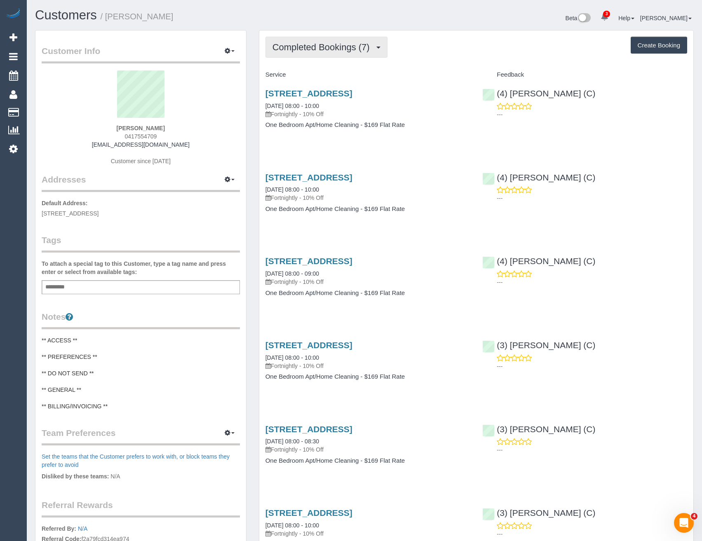
click at [321, 47] on span "Completed Bookings (7)" at bounding box center [322, 47] width 101 height 10
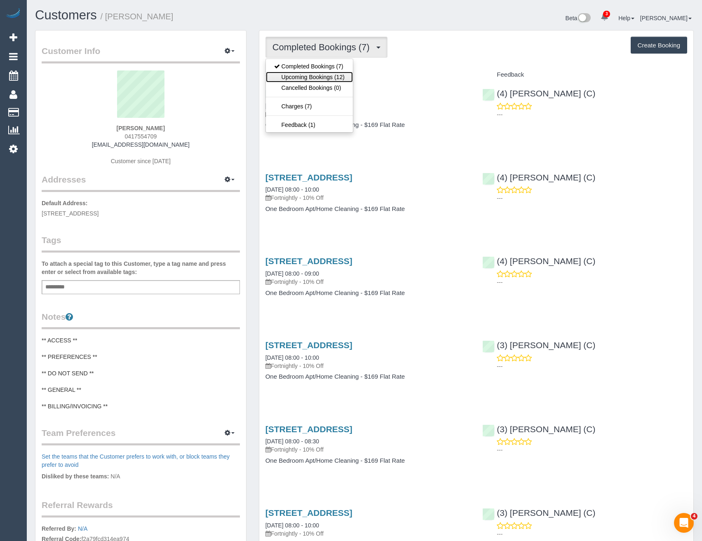
click at [321, 72] on link "Upcoming Bookings (12)" at bounding box center [309, 77] width 87 height 11
